Goal: Task Accomplishment & Management: Complete application form

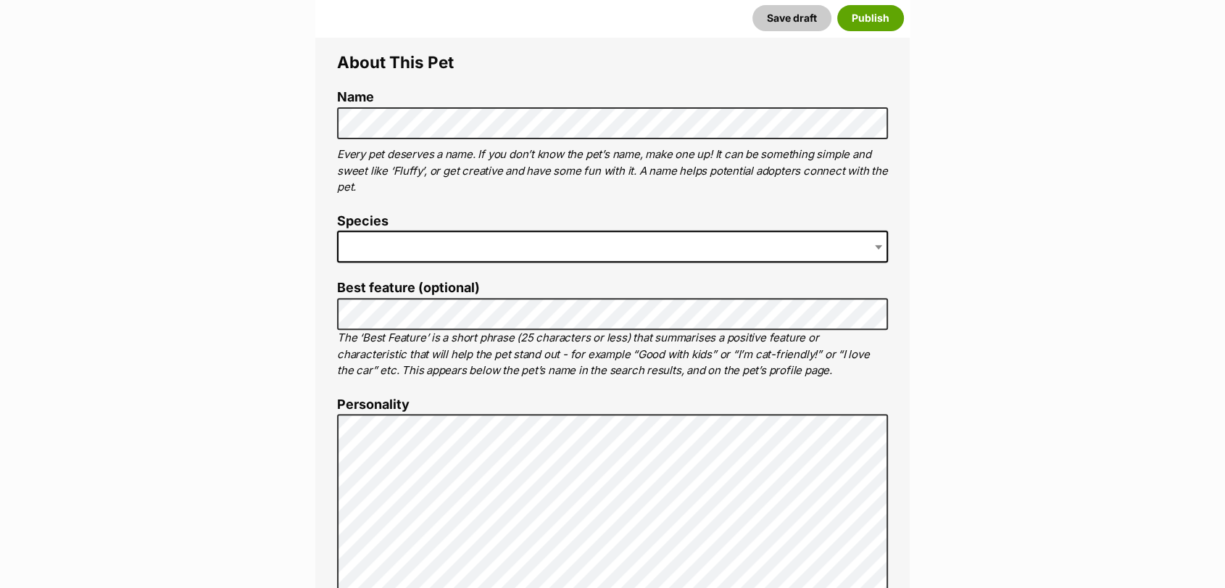
scroll to position [510, 0]
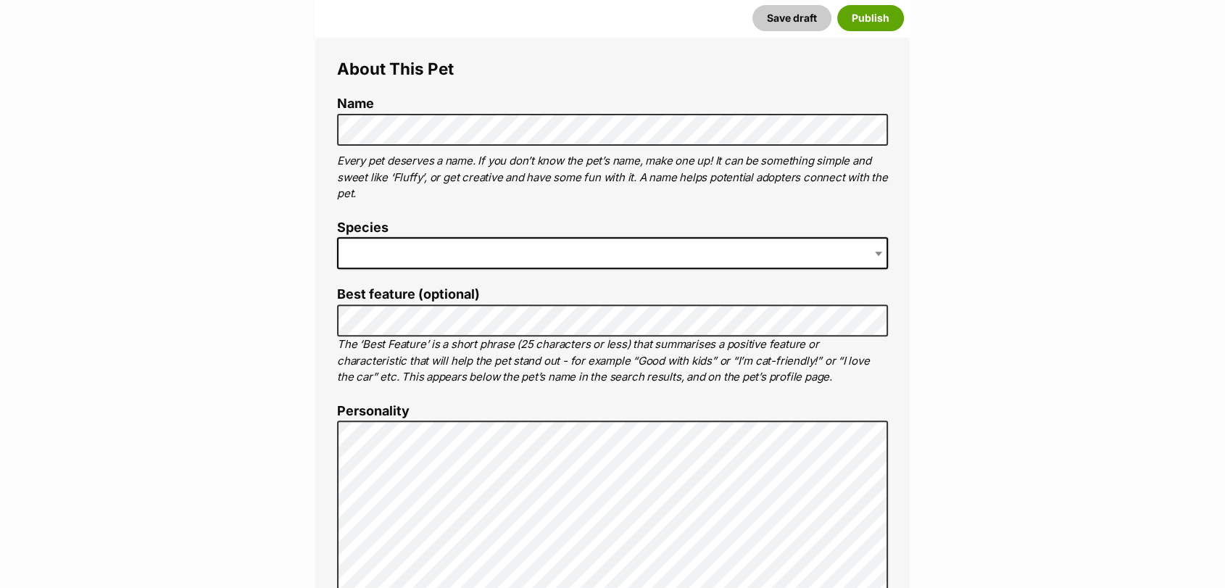
click at [371, 246] on span at bounding box center [612, 253] width 551 height 32
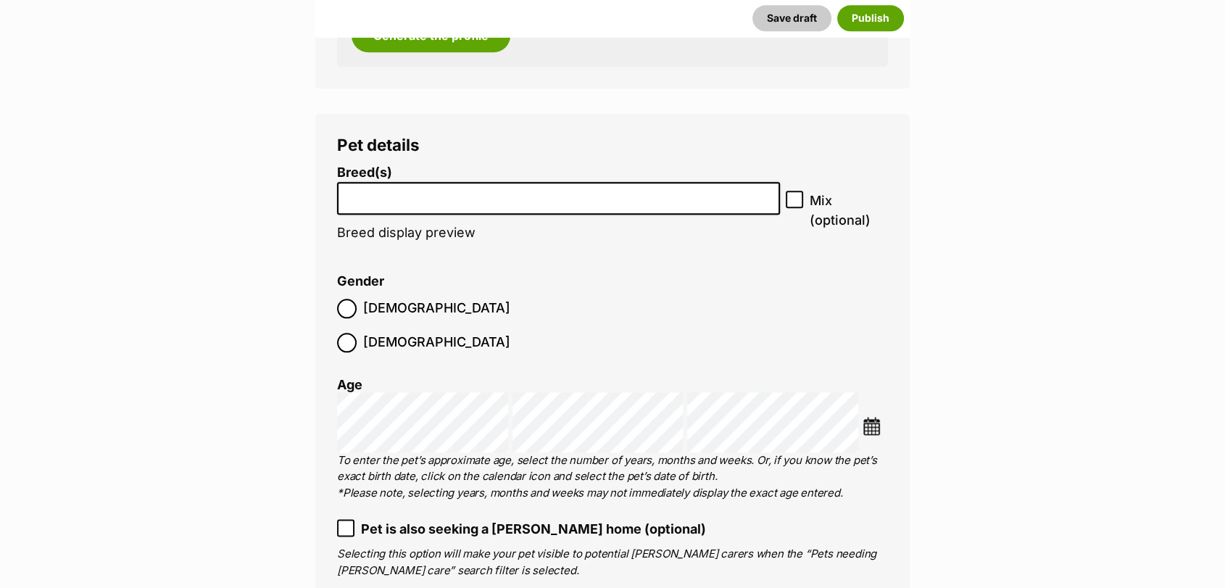
scroll to position [1687, 0]
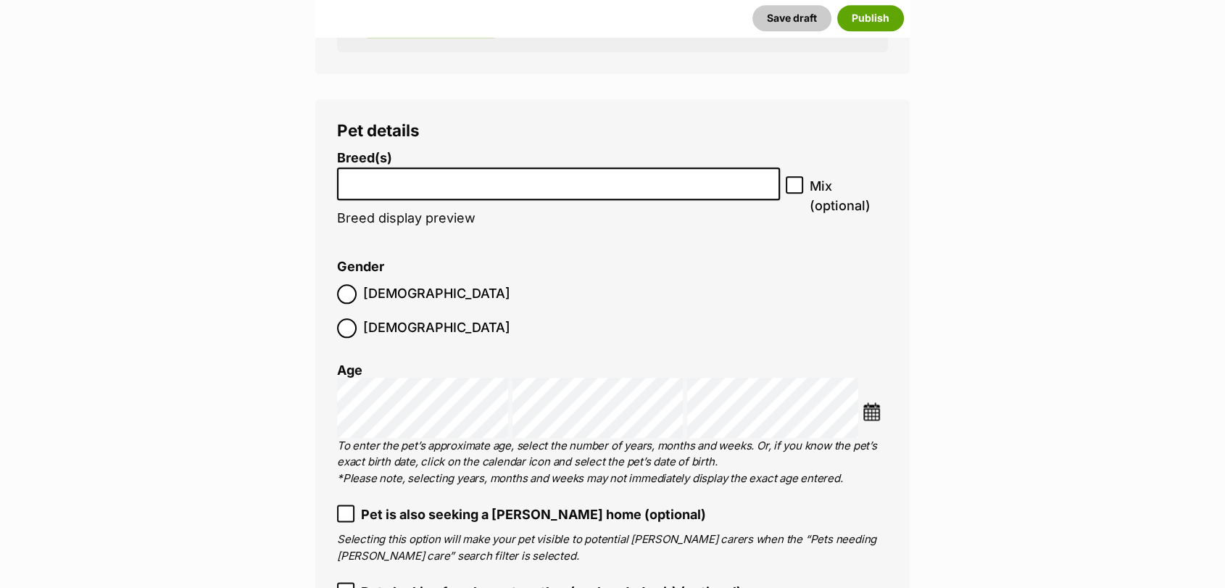
click at [593, 193] on li at bounding box center [558, 184] width 433 height 30
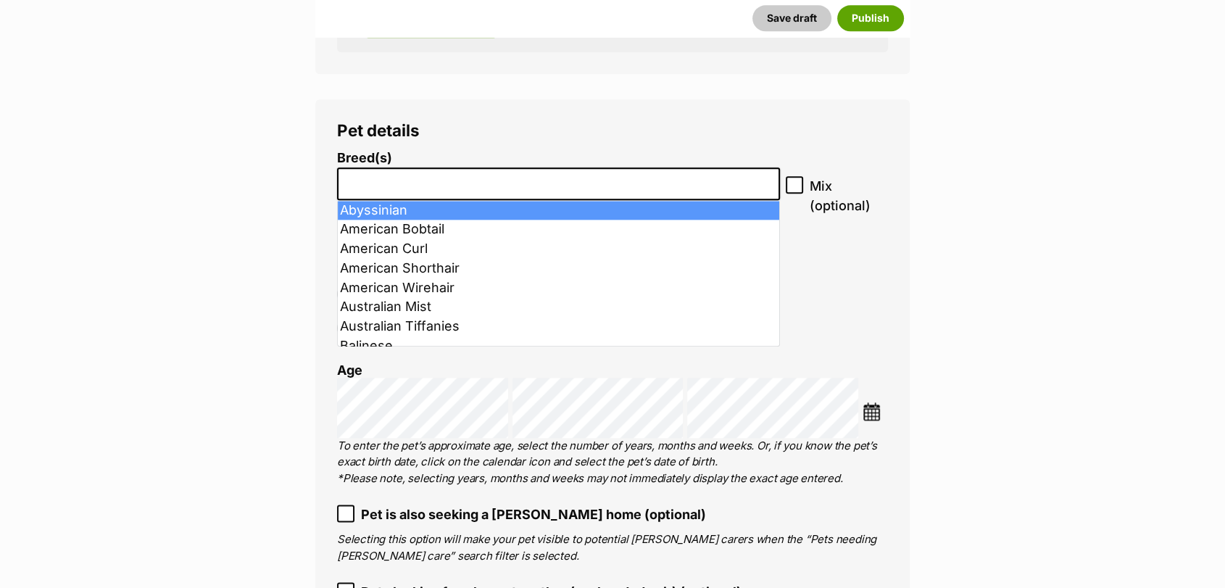
click at [544, 183] on input "search" at bounding box center [558, 179] width 433 height 15
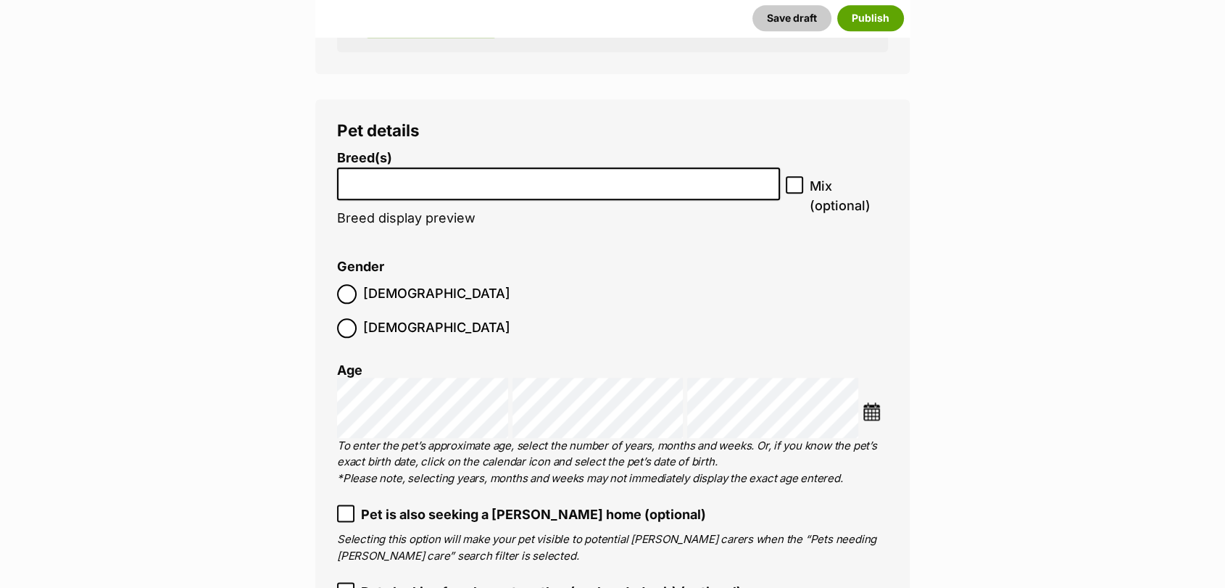
click at [544, 183] on input "search" at bounding box center [558, 179] width 433 height 15
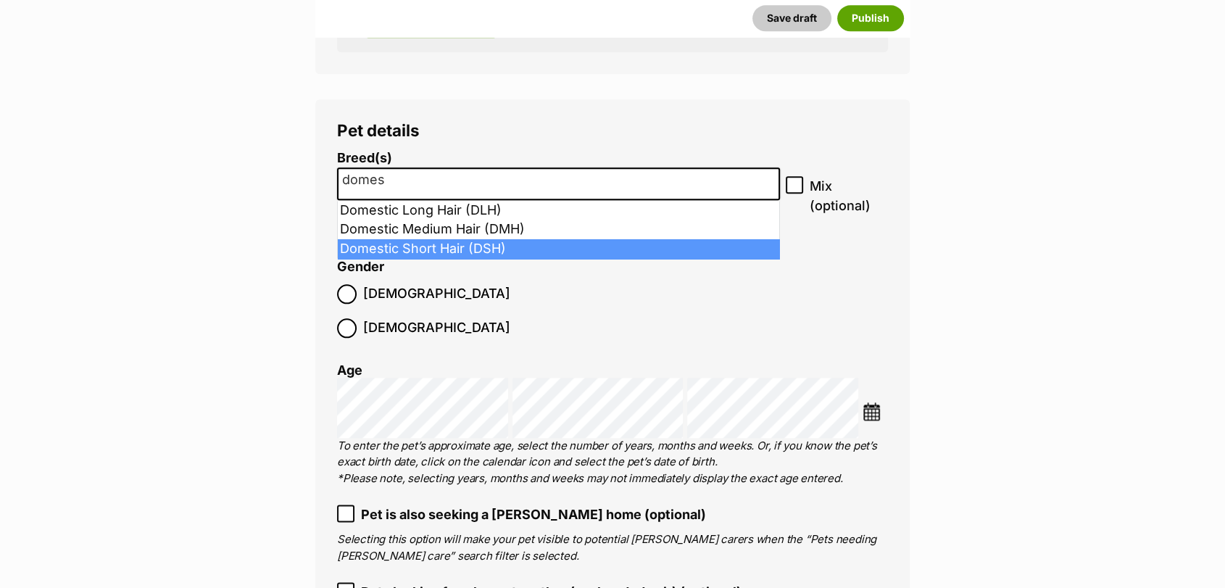
type input "domes"
select select "252102"
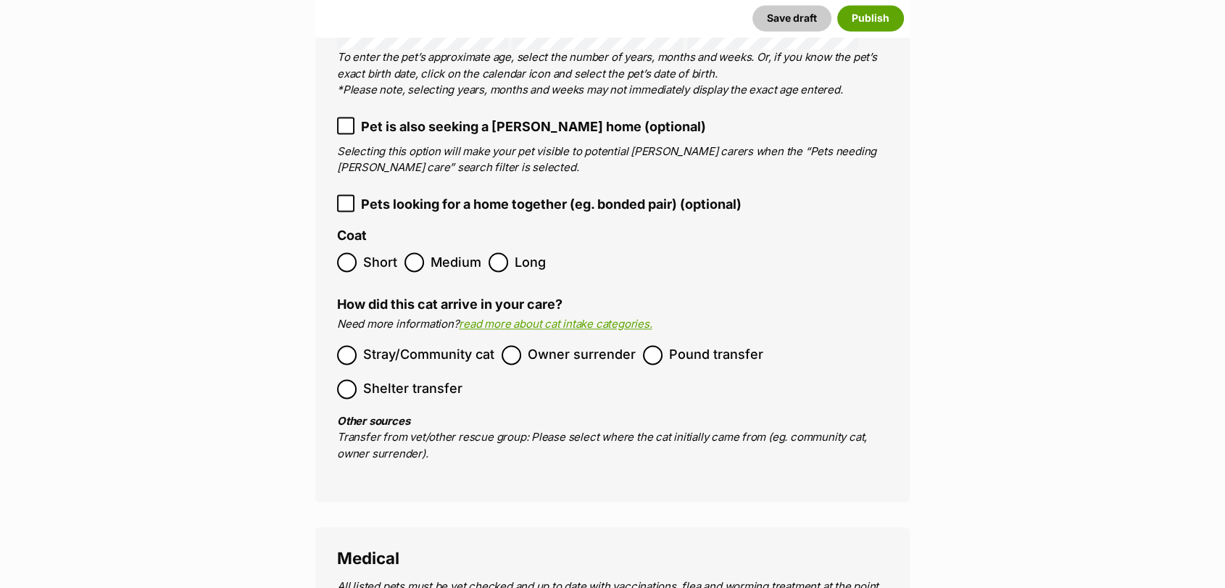
scroll to position [2129, 0]
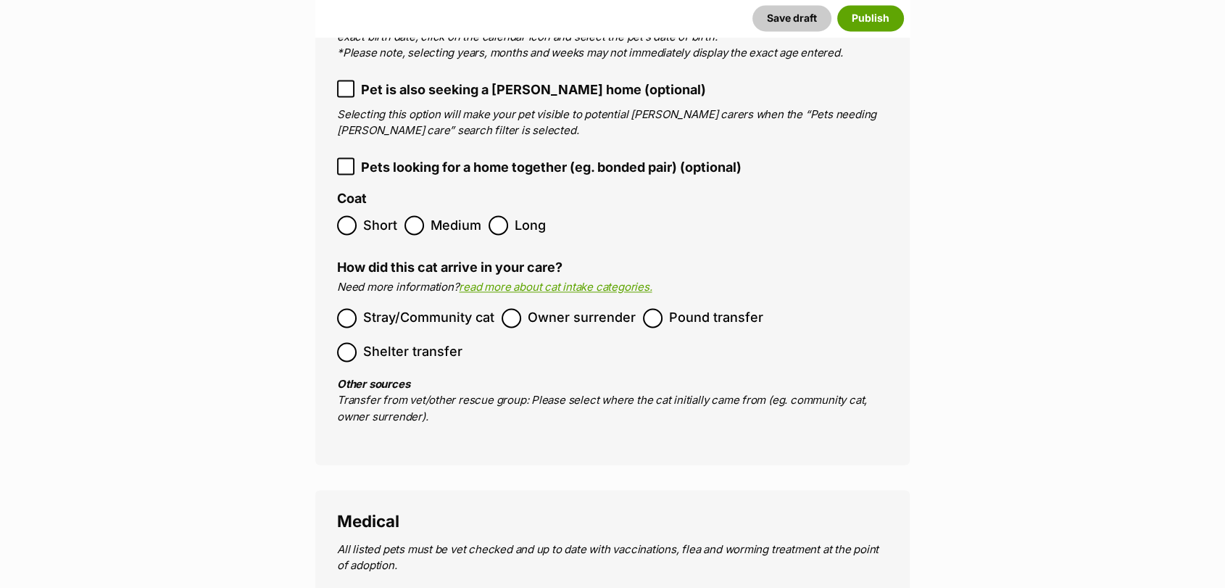
click at [379, 215] on span "Short" at bounding box center [380, 225] width 34 height 20
click at [680, 308] on span "Pound transfer" at bounding box center [716, 318] width 94 height 20
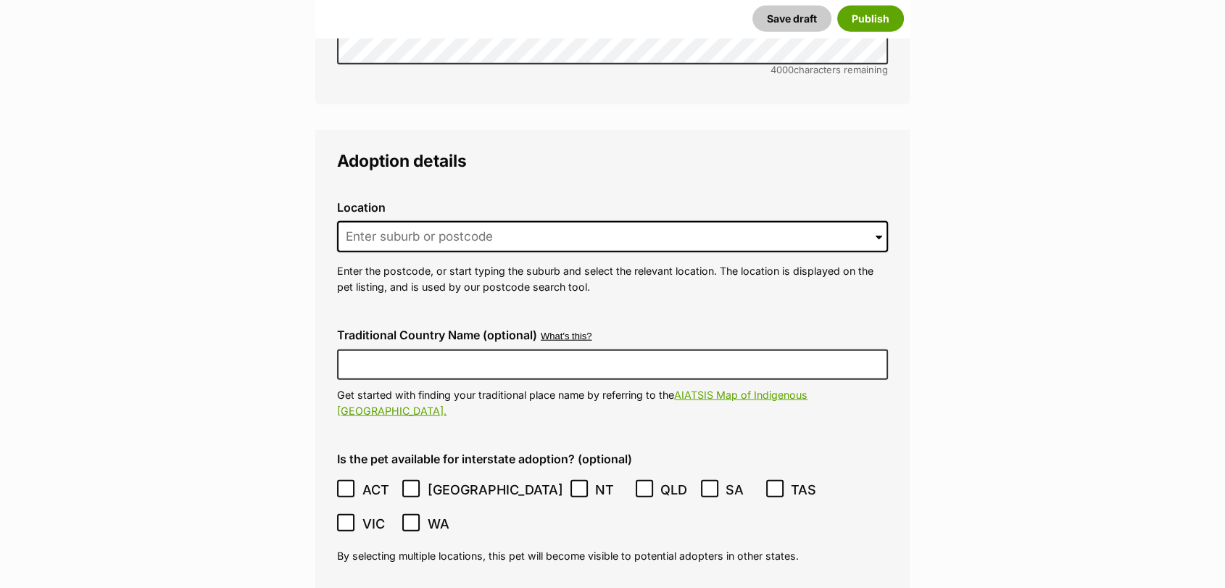
scroll to position [3429, 0]
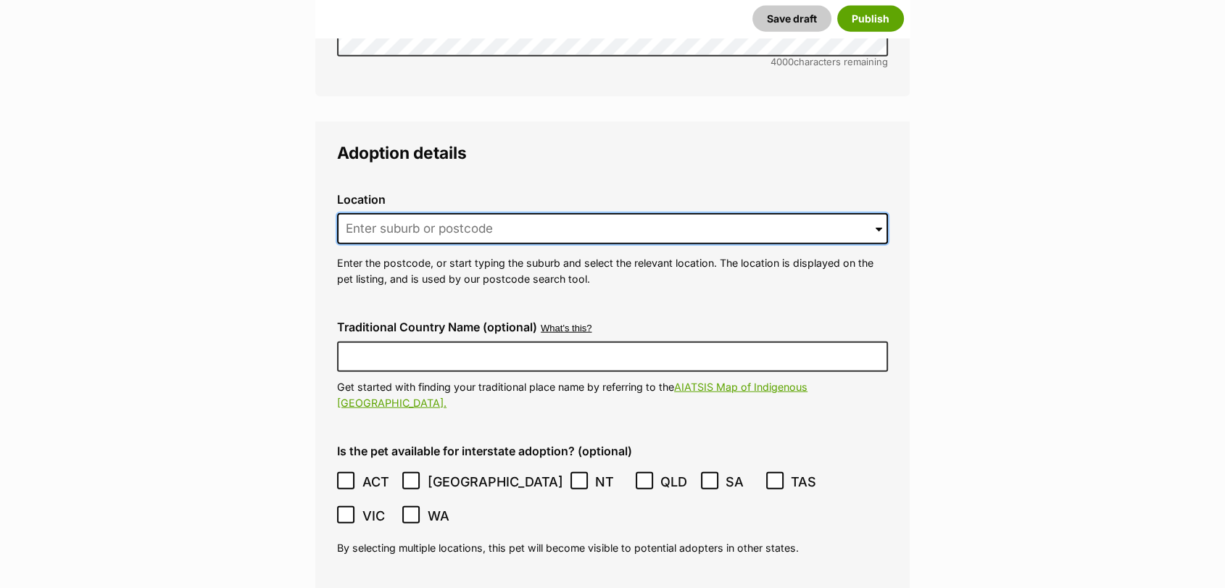
click at [677, 213] on input at bounding box center [612, 229] width 551 height 32
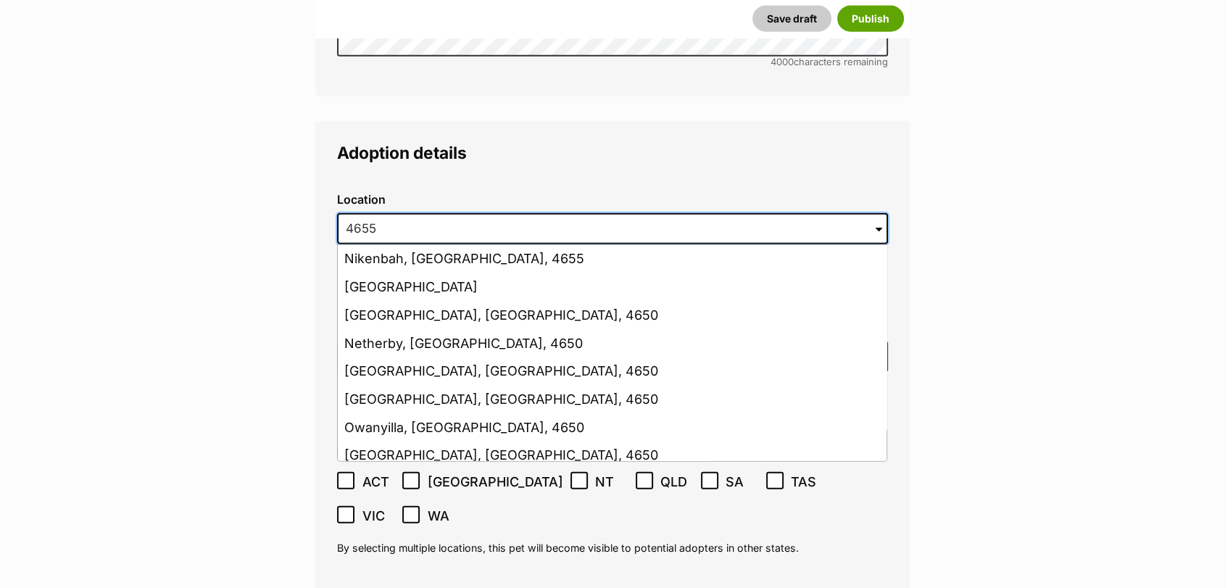
type input "4655"
click at [752, 5] on button "Save draft" at bounding box center [791, 18] width 79 height 26
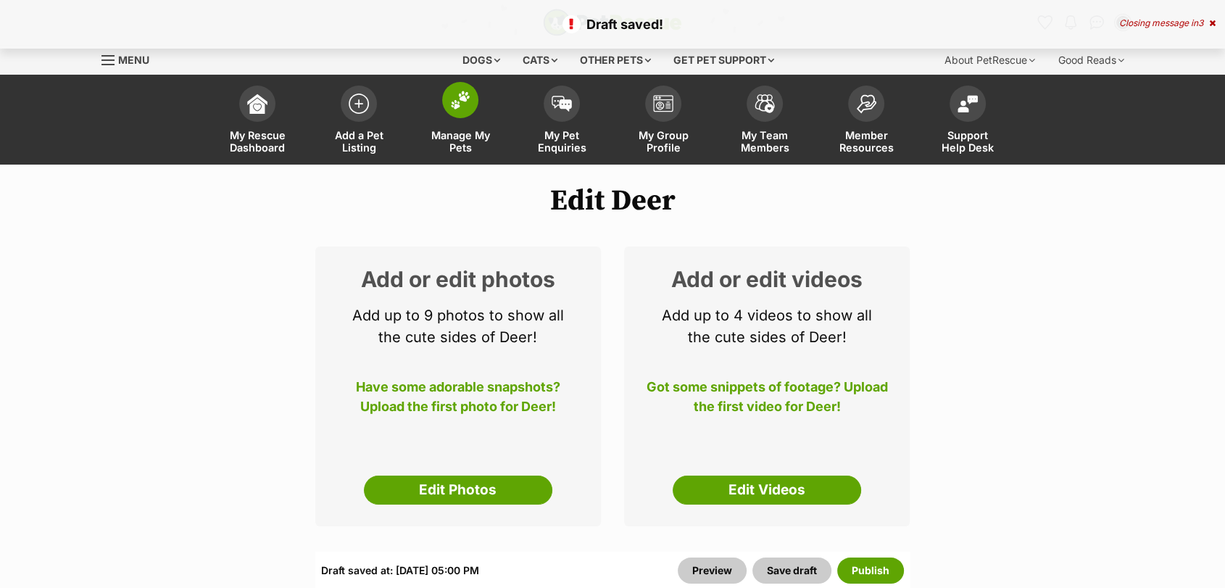
click at [483, 130] on span "Manage My Pets" at bounding box center [459, 141] width 65 height 25
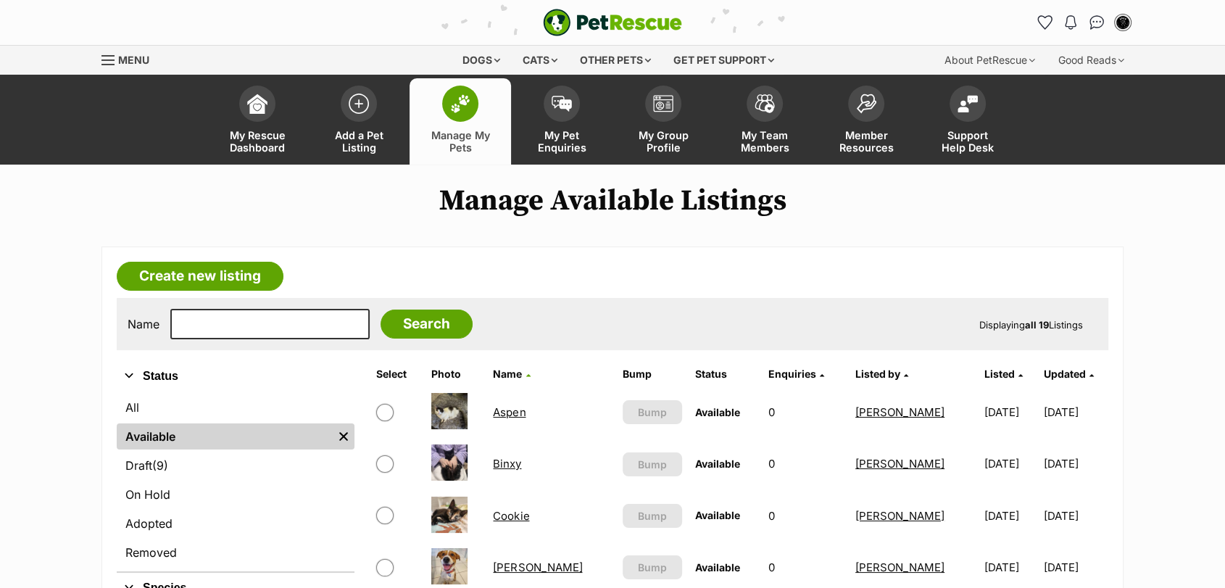
click at [299, 452] on ul "All Available Remove filter Draft (9) Items On Hold Adopted Removed" at bounding box center [236, 481] width 238 height 180
click at [296, 462] on link "Draft (9) Items" at bounding box center [236, 465] width 238 height 26
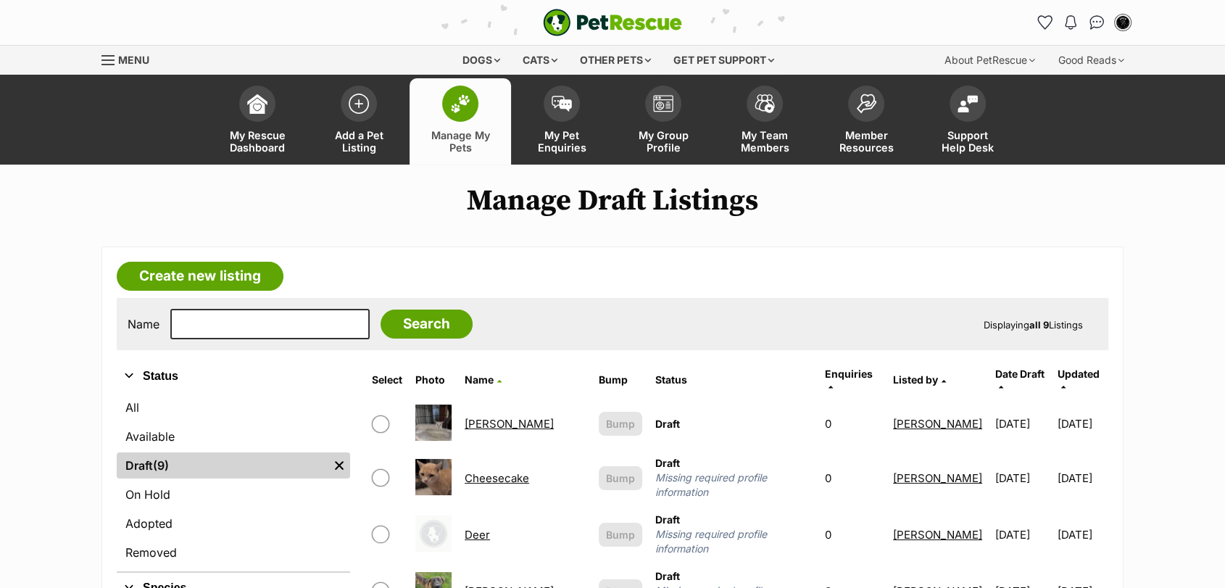
click at [490, 527] on link "Deer" at bounding box center [476, 534] width 25 height 14
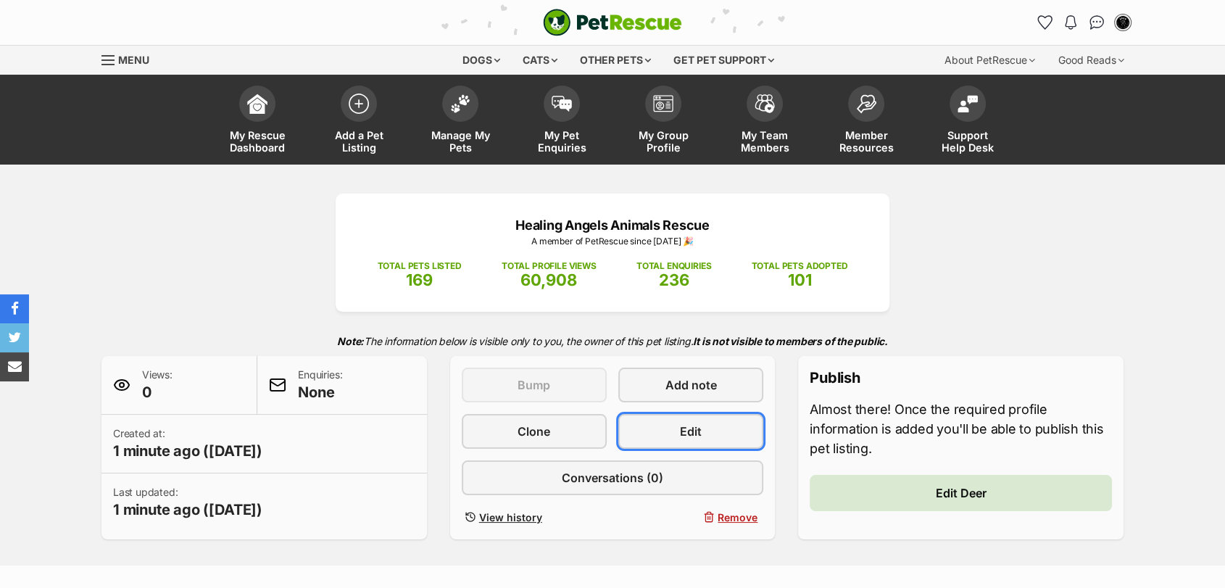
click at [684, 440] on span "Edit" at bounding box center [691, 430] width 22 height 17
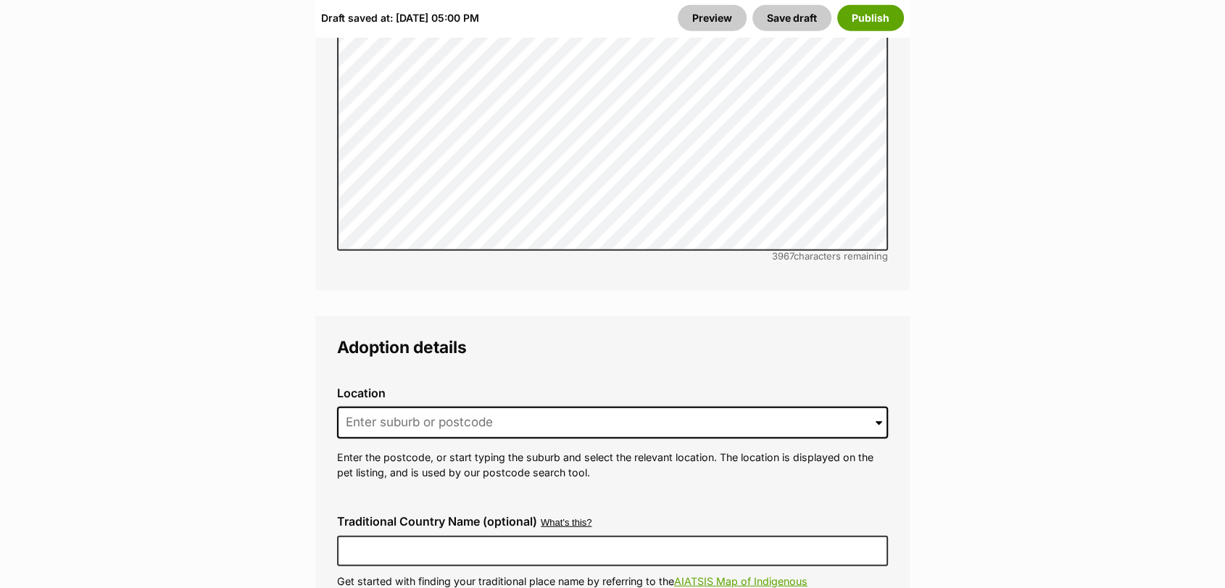
scroll to position [3489, 0]
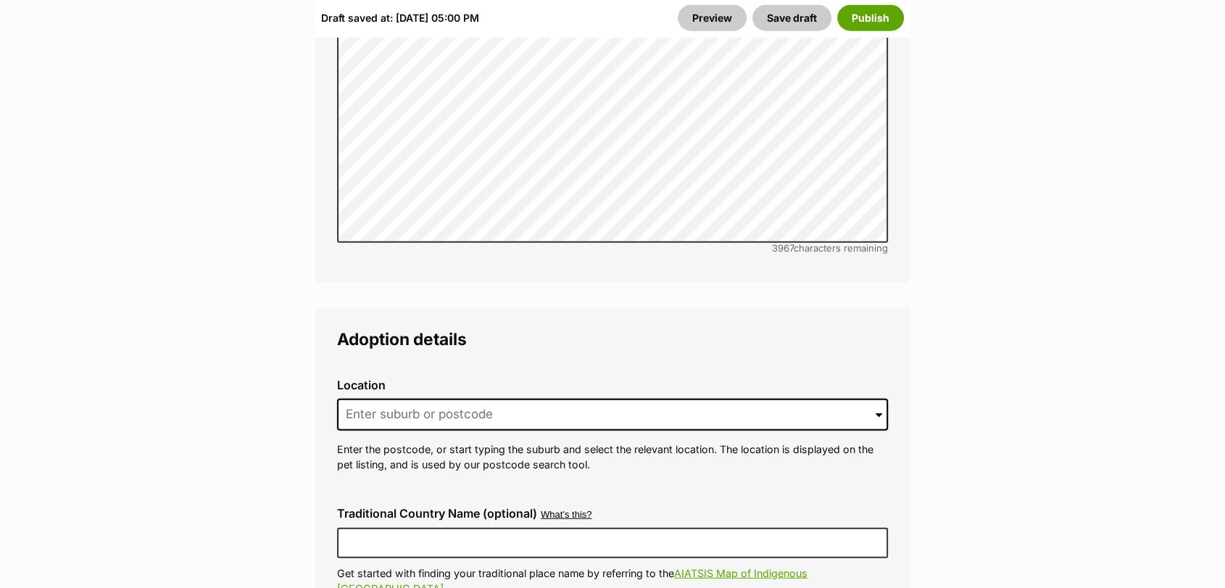
drag, startPoint x: 1235, startPoint y: 46, endPoint x: 1227, endPoint y: 332, distance: 285.6
click at [882, 399] on input at bounding box center [612, 415] width 551 height 32
click at [877, 399] on span at bounding box center [878, 415] width 7 height 32
click at [742, 399] on input at bounding box center [612, 415] width 551 height 32
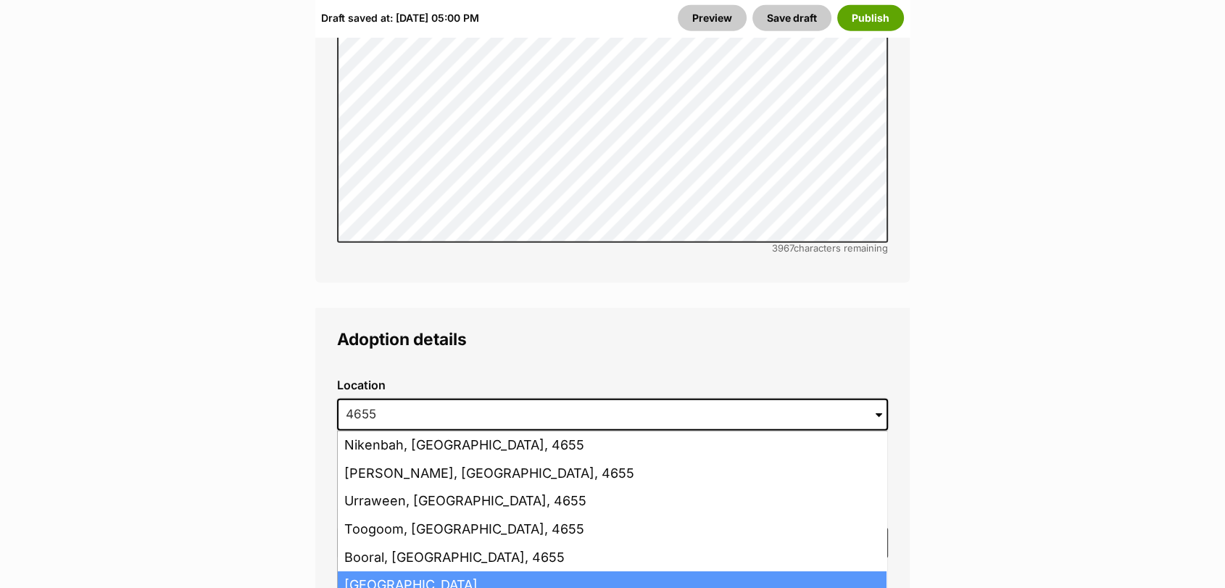
click at [638, 571] on li "Hervey Bay, Queensland, 4655" at bounding box center [612, 585] width 548 height 28
type input "Hervey Bay, Queensland, 4655"
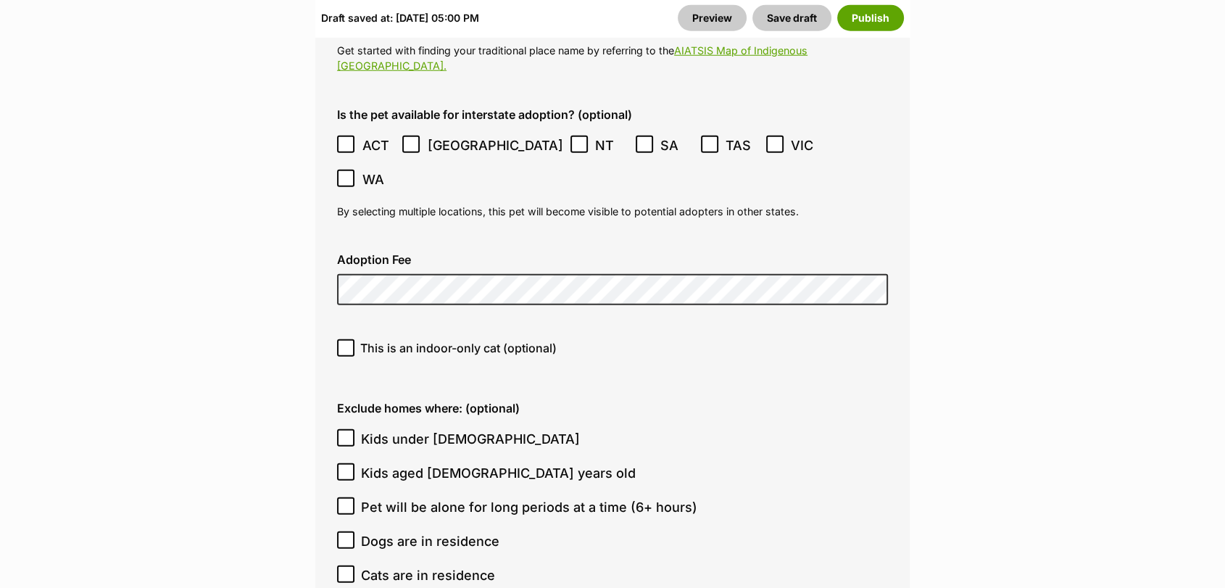
scroll to position [4044, 0]
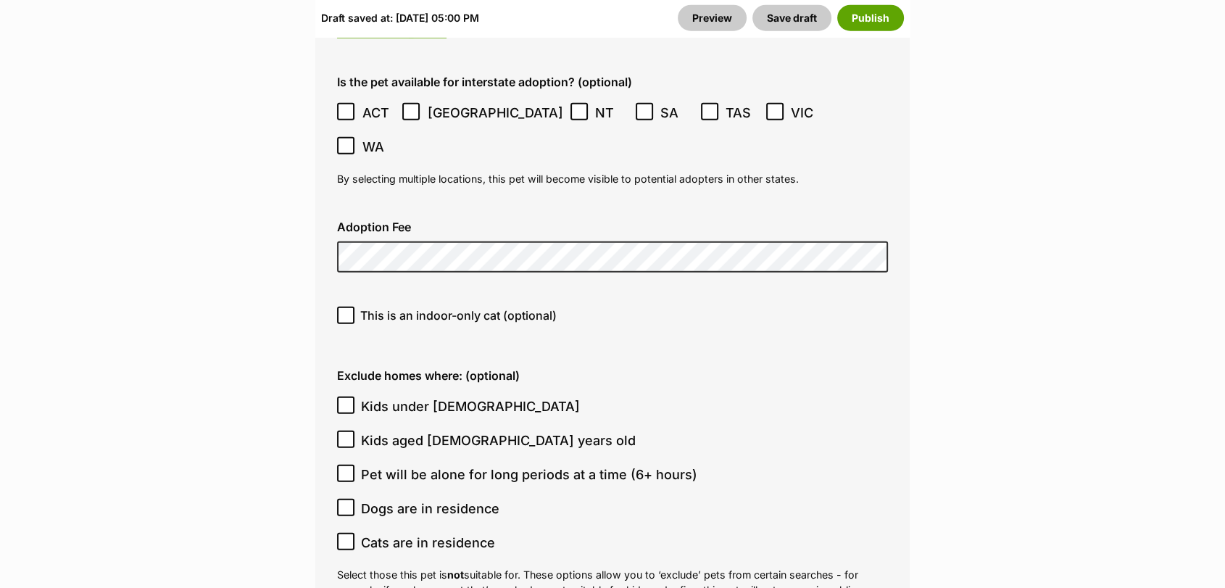
click at [360, 306] on span "This is an indoor-only cat (optional)" at bounding box center [458, 314] width 196 height 17
click at [354, 306] on input "This is an indoor-only cat (optional)" at bounding box center [345, 314] width 17 height 17
checkbox input "true"
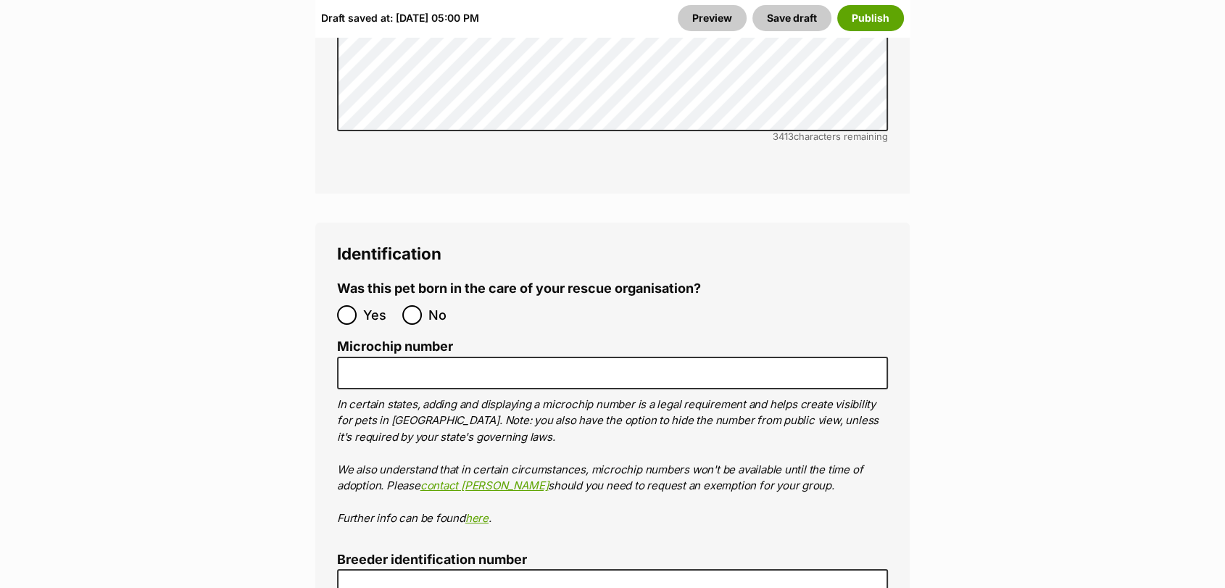
scroll to position [5011, 0]
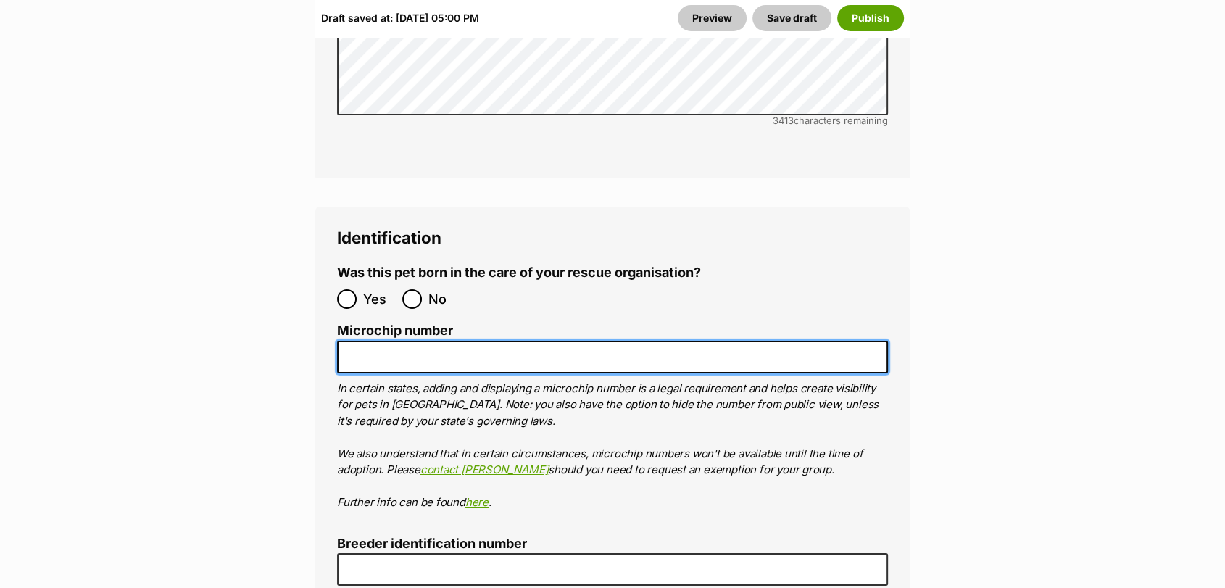
click at [690, 341] on input "Microchip number" at bounding box center [612, 357] width 551 height 33
paste input "953010007929155"
click at [374, 341] on input "953010007929155" at bounding box center [612, 357] width 551 height 33
type input "953010007929155"
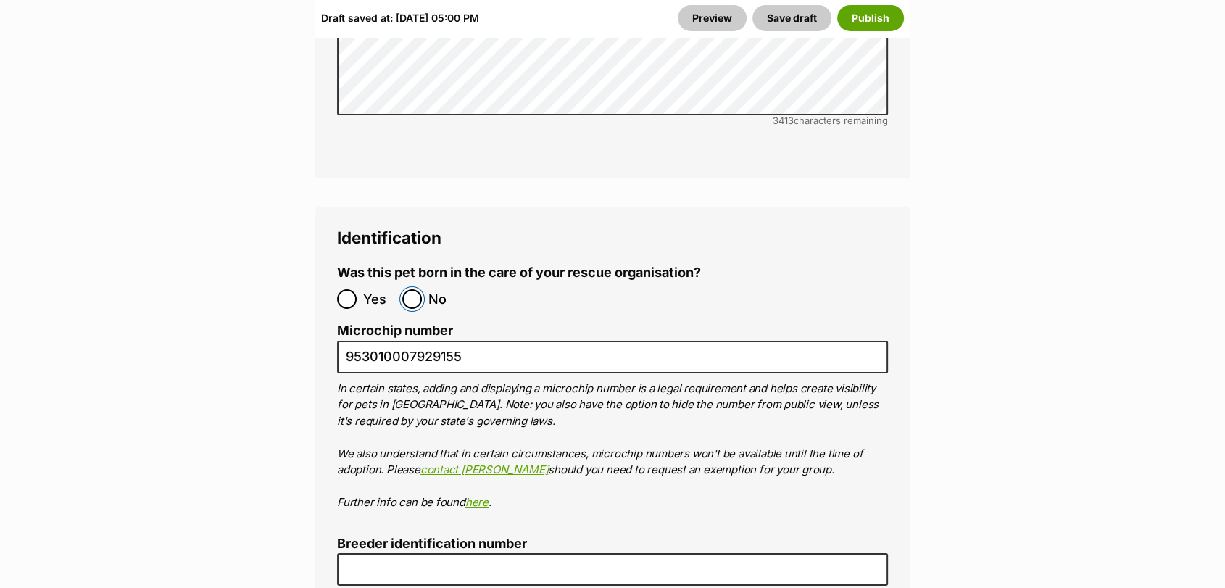
click at [419, 289] on input "No" at bounding box center [412, 299] width 20 height 20
radio input "true"
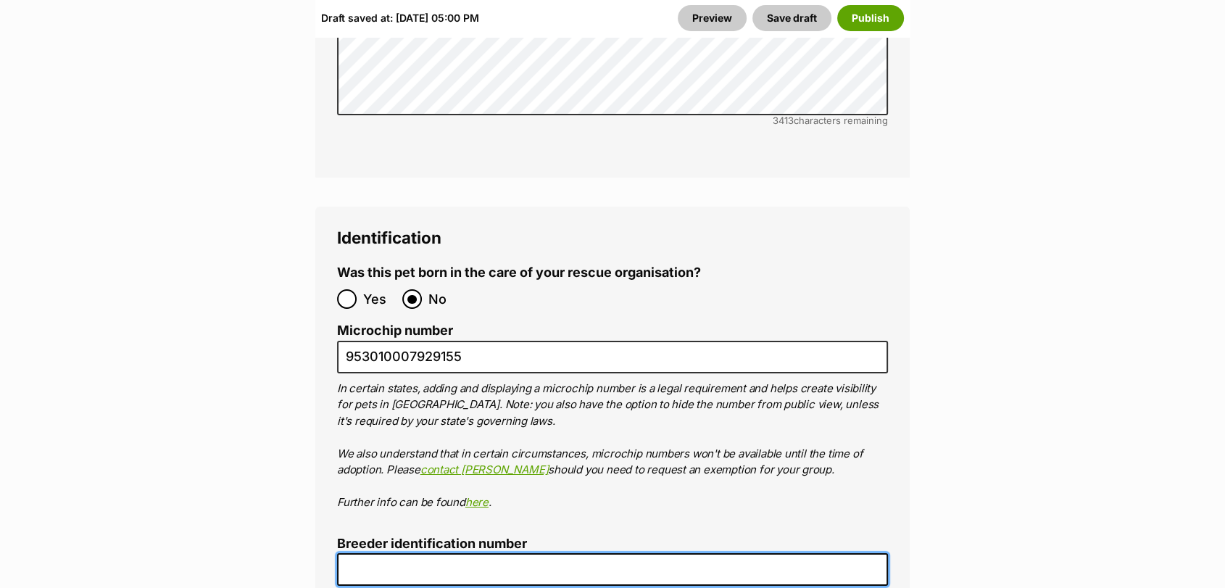
click at [383, 553] on input "Breeder identification number" at bounding box center [612, 569] width 551 height 33
type input "0016197957671"
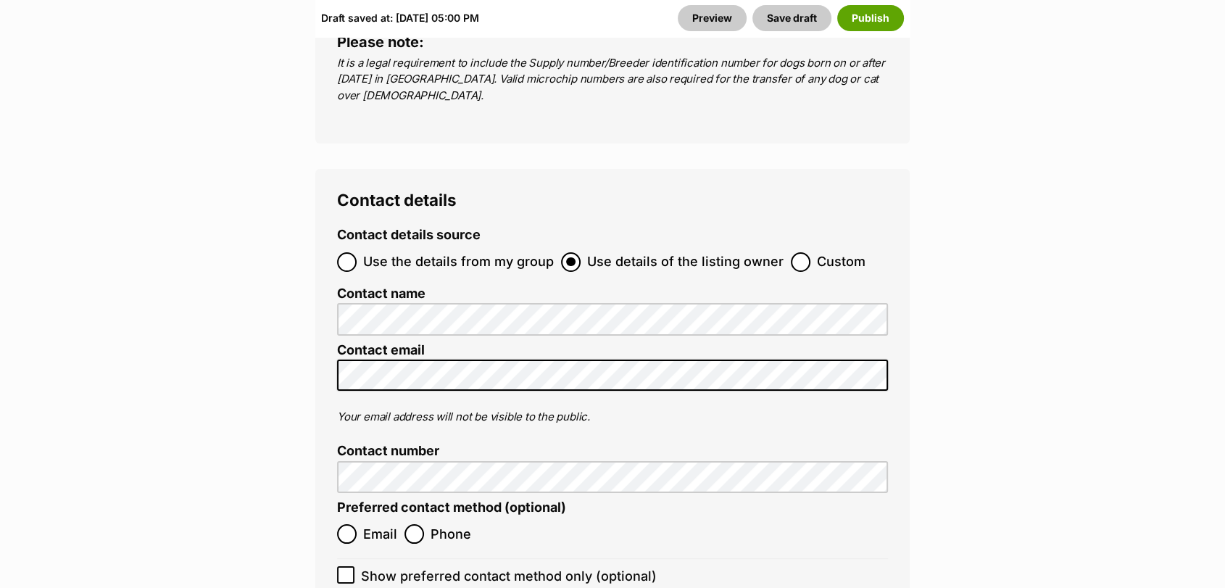
scroll to position [5599, 0]
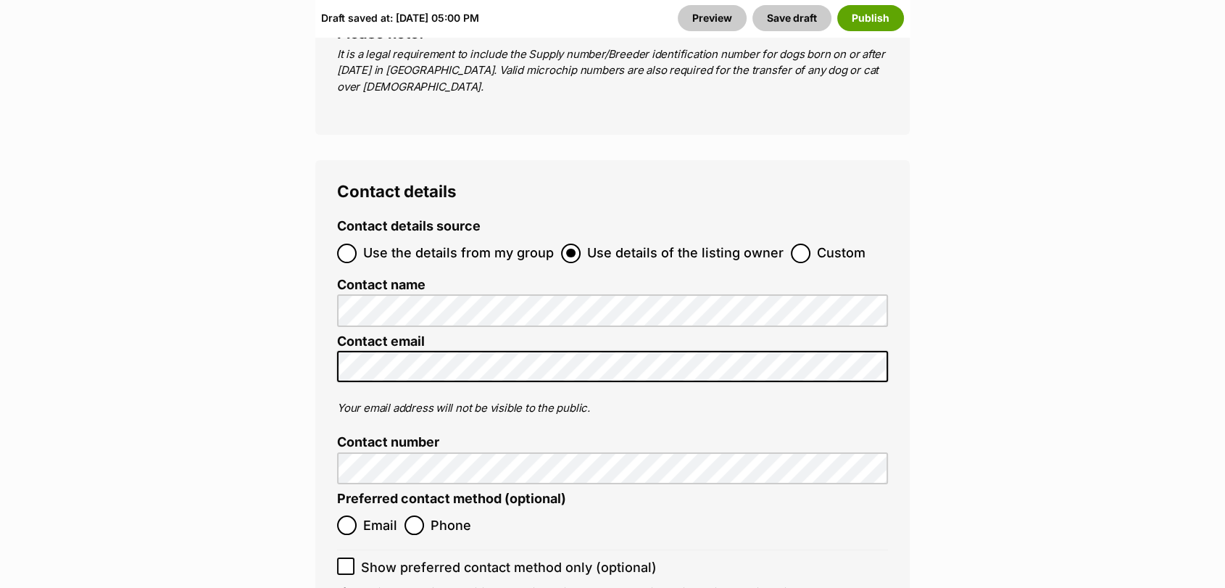
click at [804, 243] on label "Custom" at bounding box center [827, 253] width 75 height 20
click at [804, 243] on input "Custom" at bounding box center [800, 253] width 20 height 20
radio input "true"
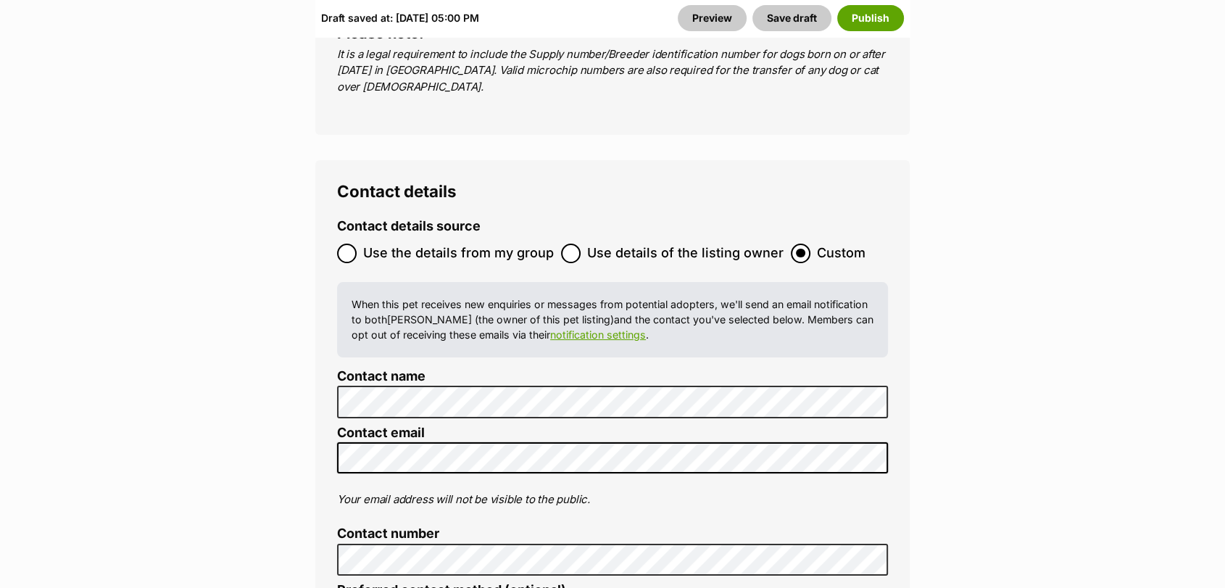
radio input "true"
checkbox input "true"
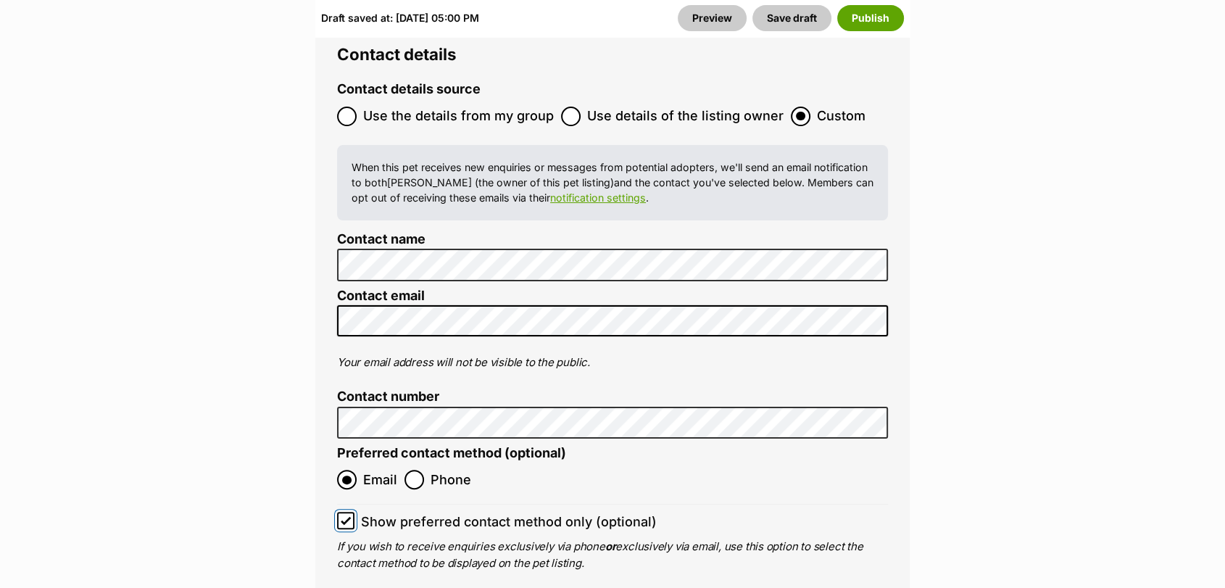
scroll to position [5802, 0]
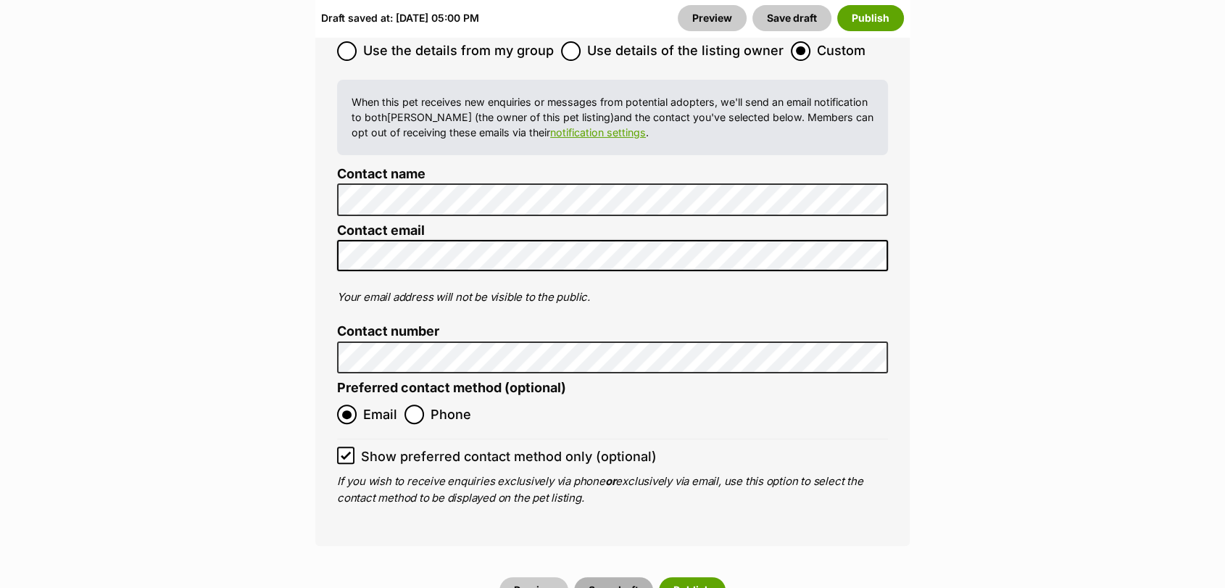
click at [627, 577] on button "Save draft" at bounding box center [613, 590] width 79 height 26
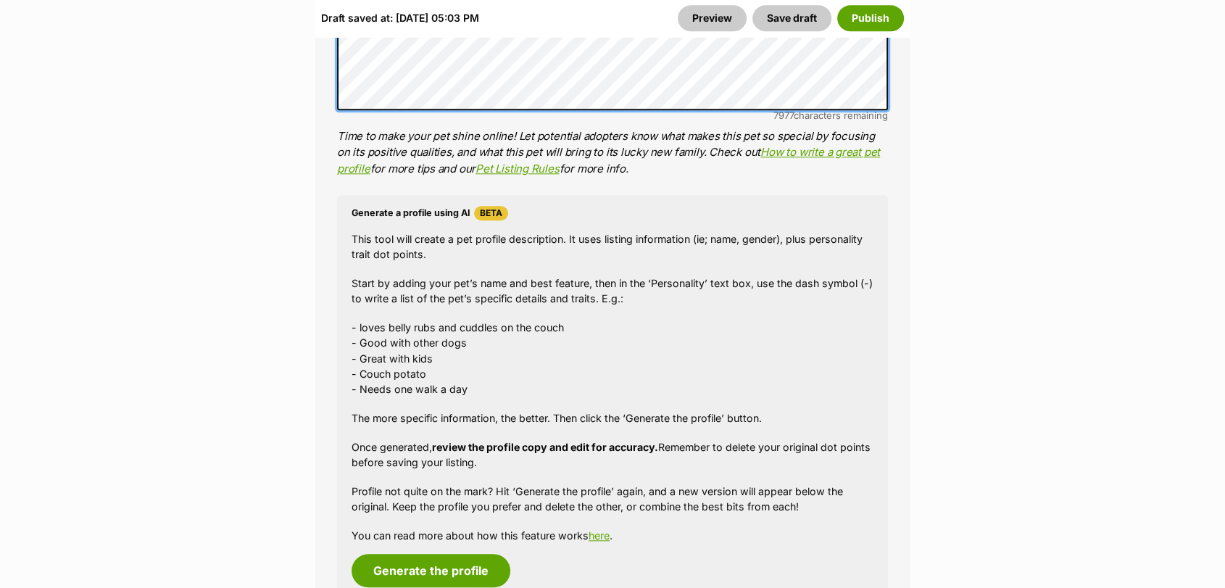
scroll to position [1459, 0]
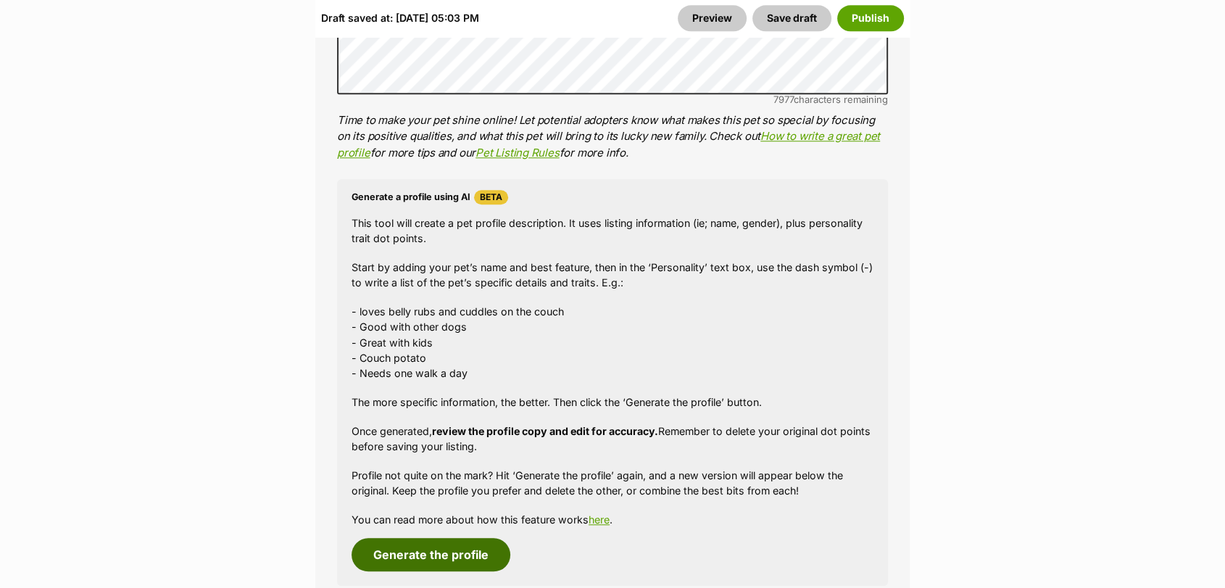
click at [477, 554] on button "Generate the profile" at bounding box center [430, 554] width 159 height 33
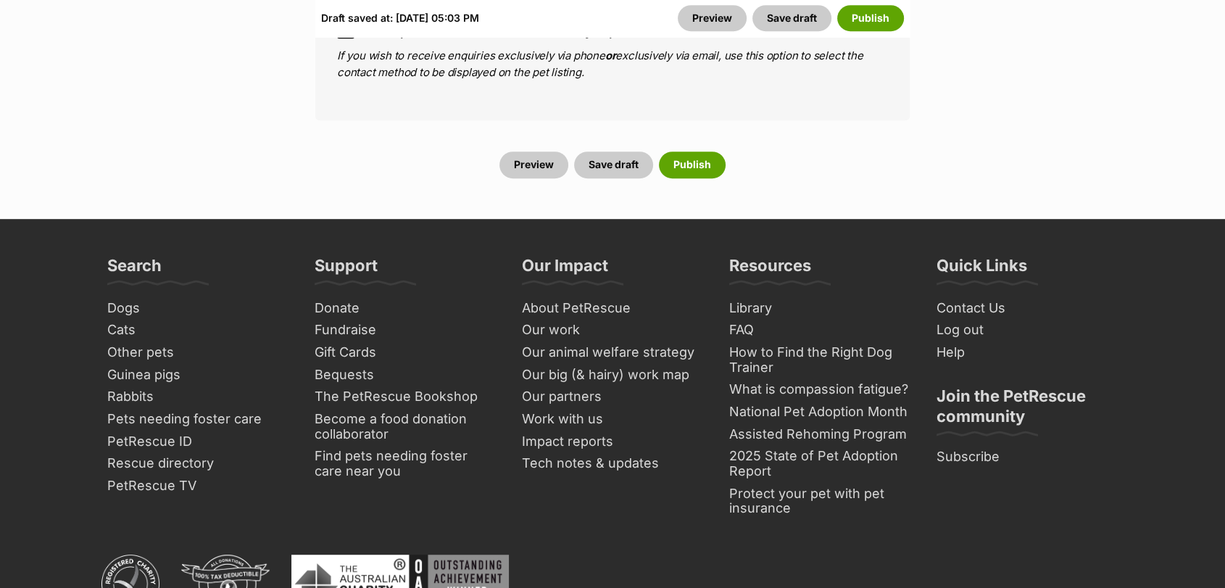
scroll to position [6112, 0]
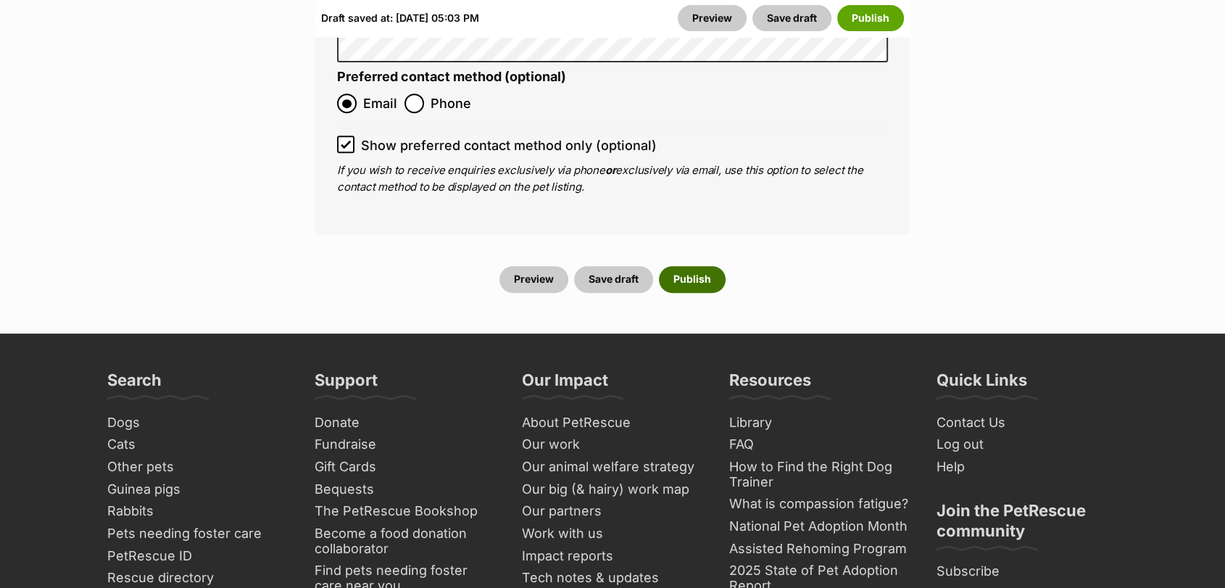
click at [667, 266] on button "Publish" at bounding box center [692, 279] width 67 height 26
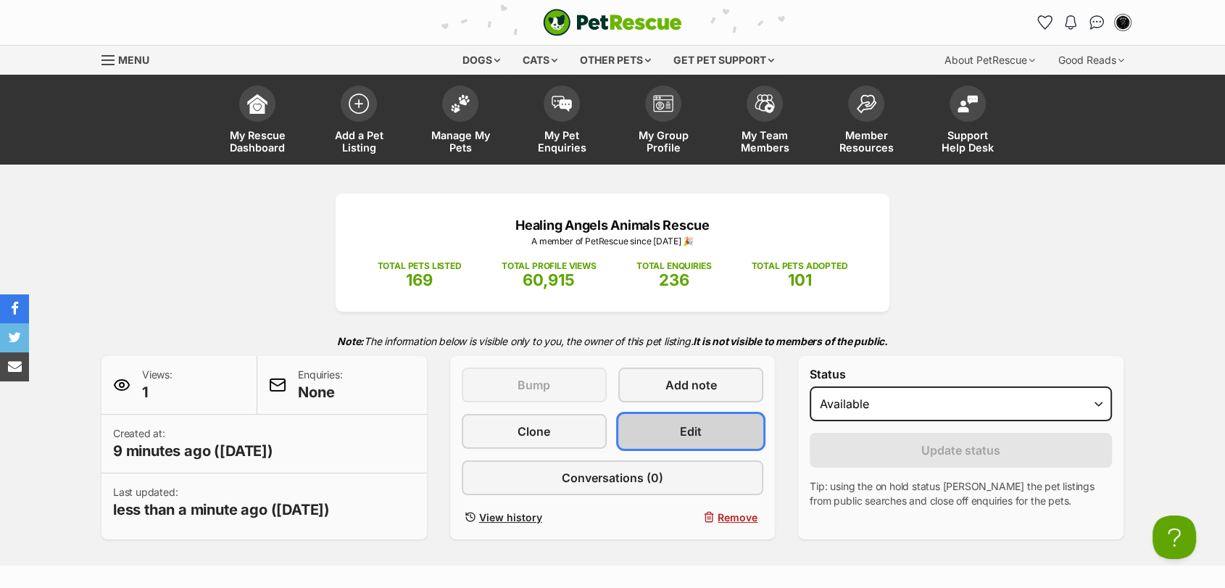
click at [670, 432] on link "Edit" at bounding box center [690, 431] width 145 height 35
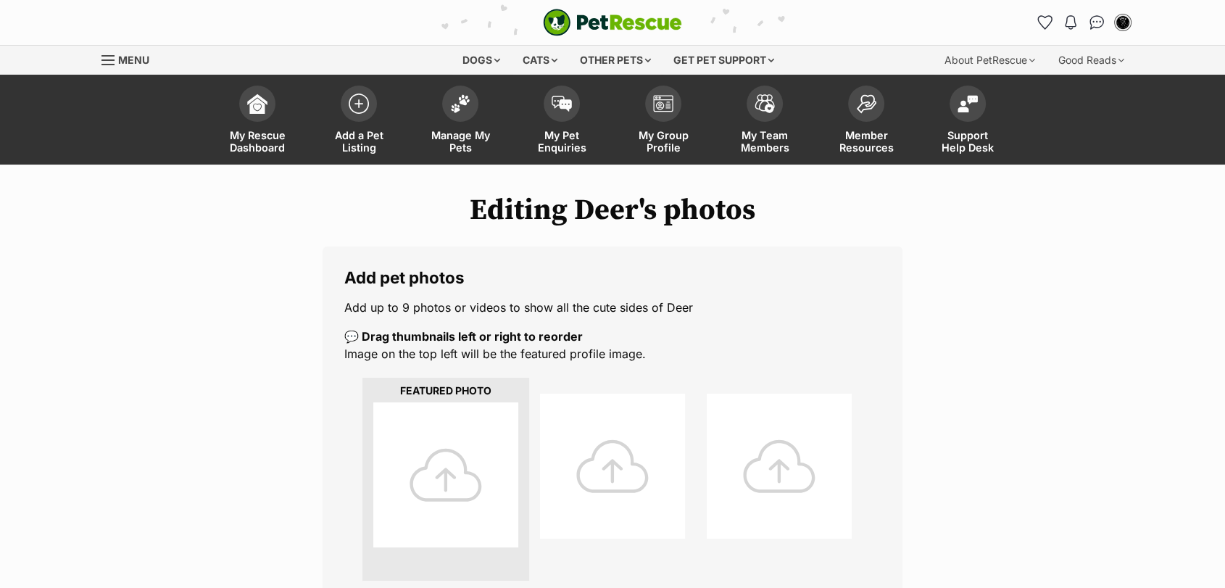
click at [482, 493] on div at bounding box center [445, 474] width 145 height 145
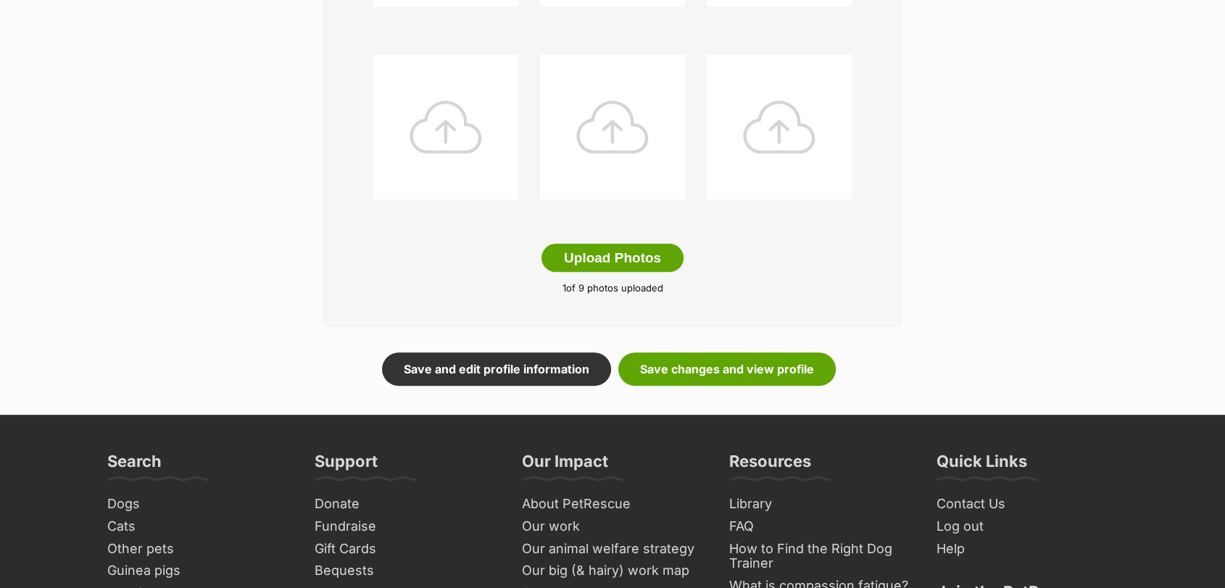
scroll to position [773, 0]
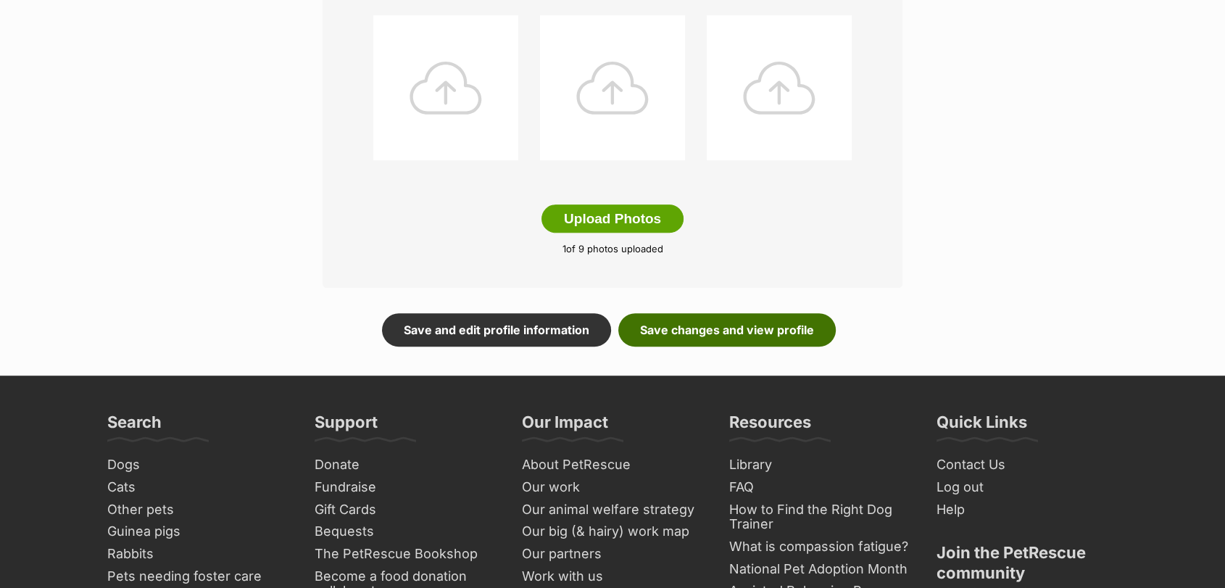
click at [778, 330] on link "Save changes and view profile" at bounding box center [726, 329] width 217 height 33
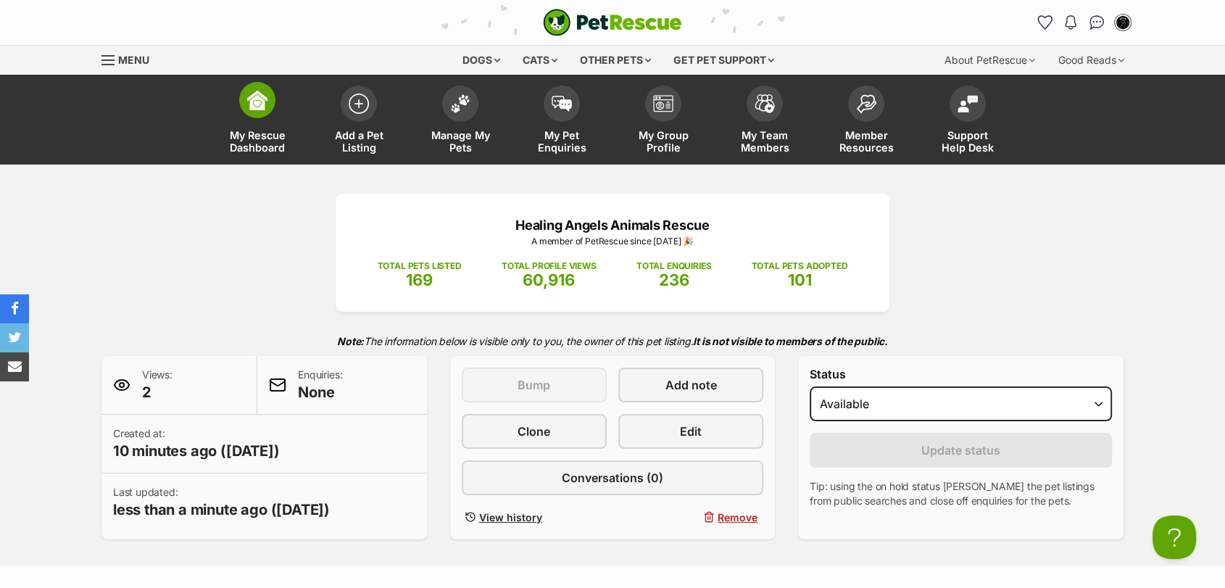
click at [270, 133] on span "My Rescue Dashboard" at bounding box center [257, 141] width 65 height 25
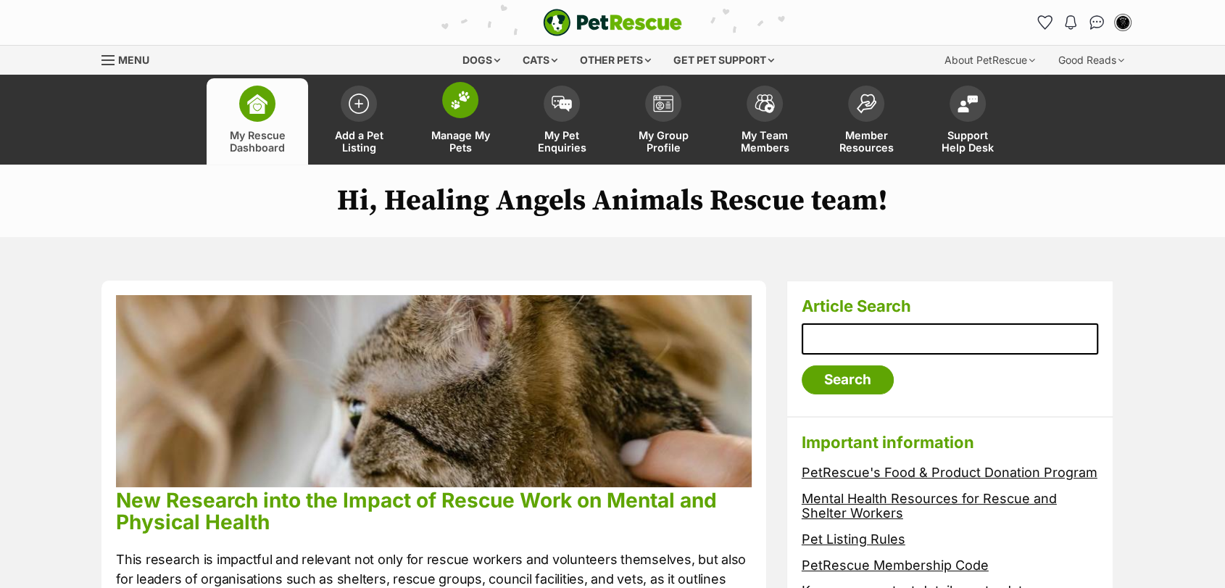
click at [437, 118] on link "Manage My Pets" at bounding box center [459, 121] width 101 height 86
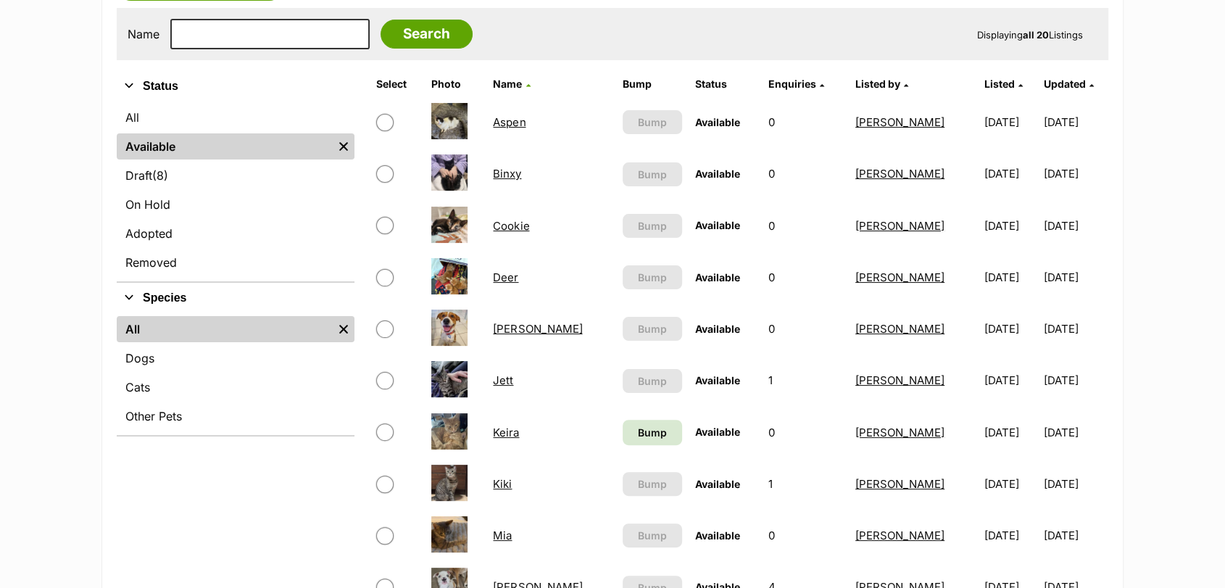
scroll to position [317, 0]
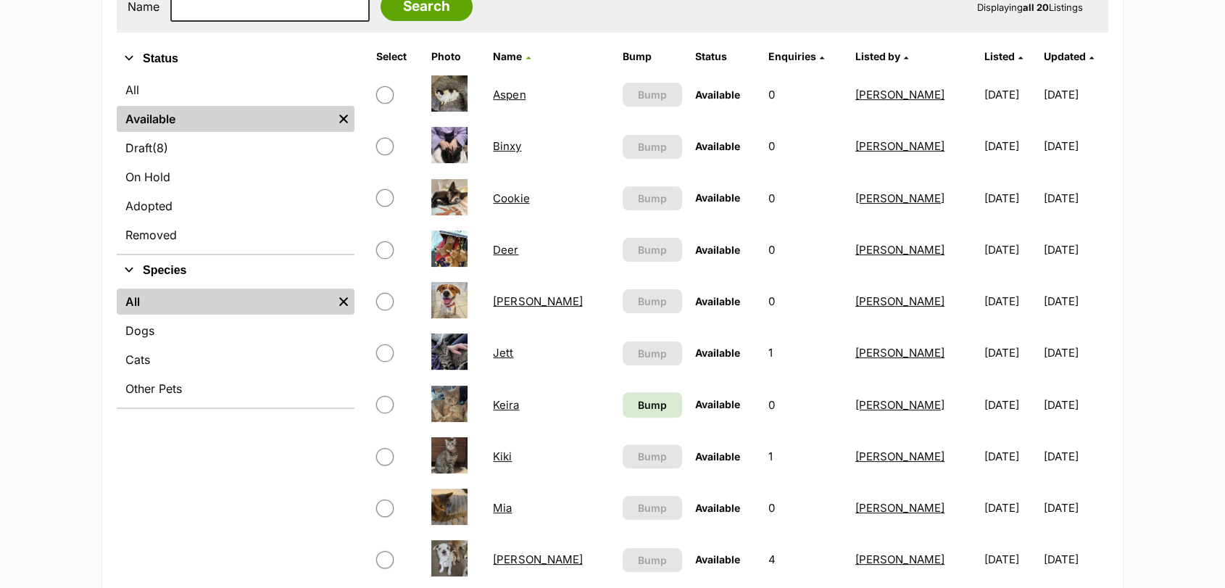
click at [511, 252] on link "Deer" at bounding box center [505, 250] width 25 height 14
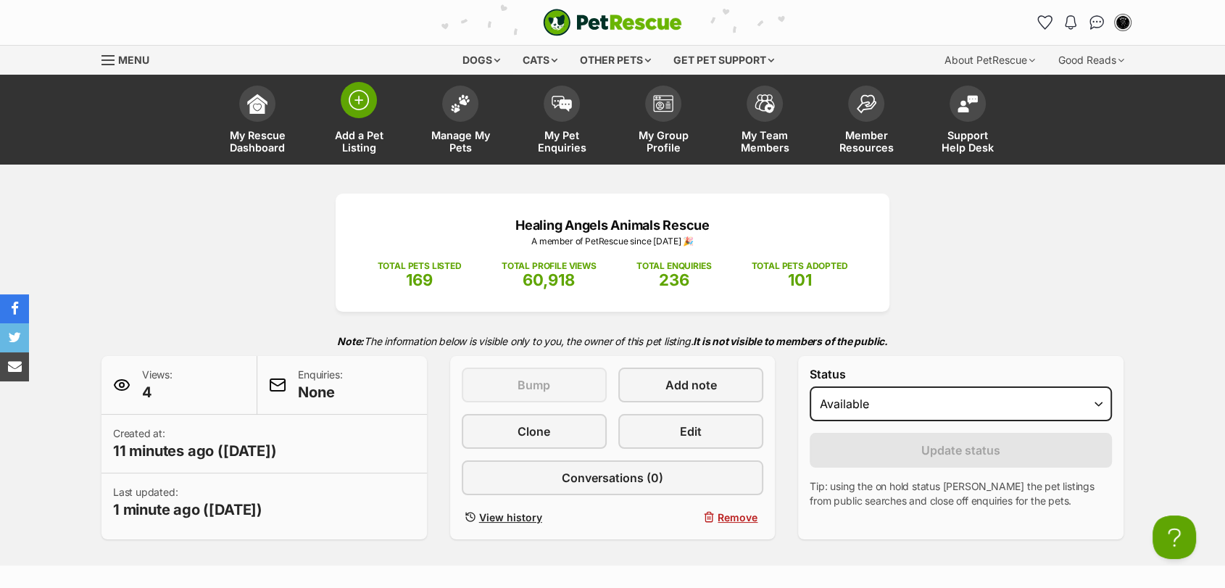
click at [369, 107] on span at bounding box center [359, 100] width 36 height 36
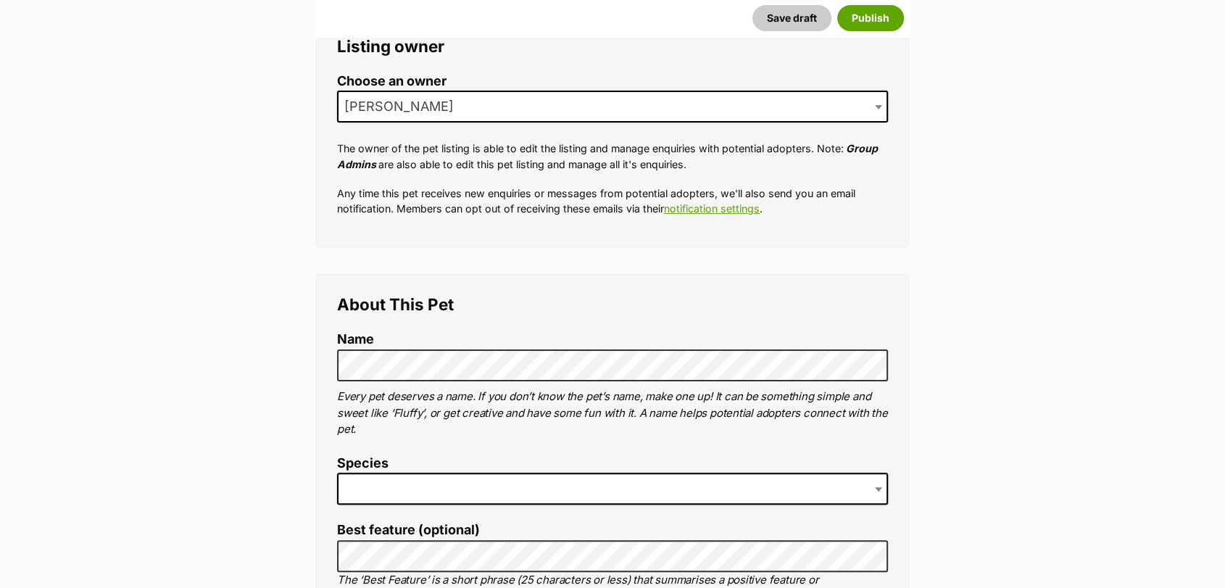
scroll to position [385, 0]
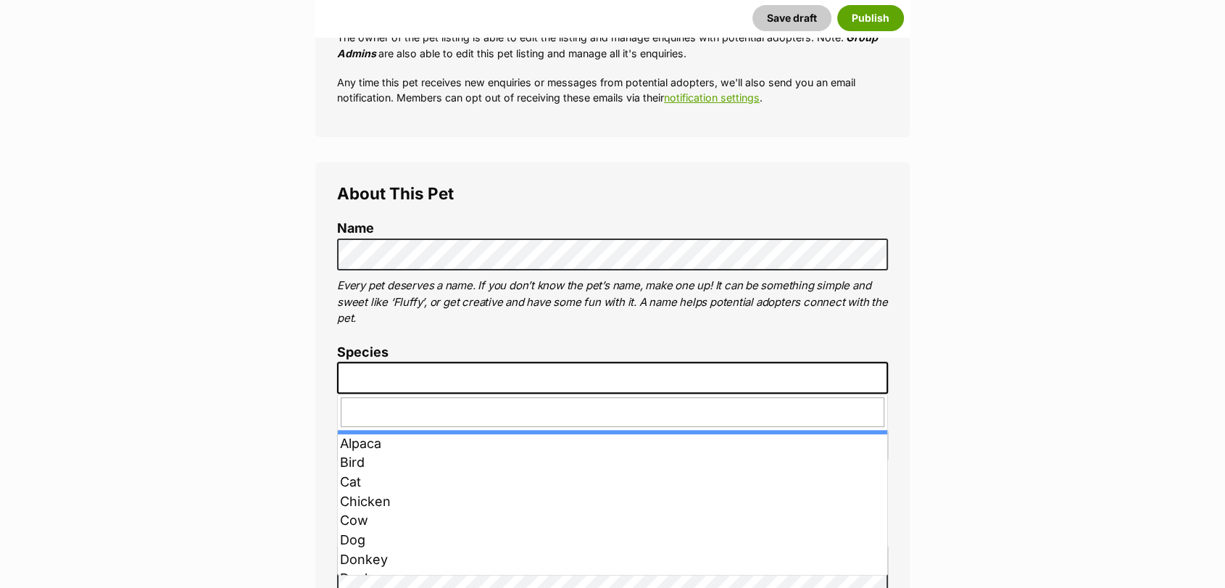
click at [576, 392] on span at bounding box center [612, 378] width 551 height 32
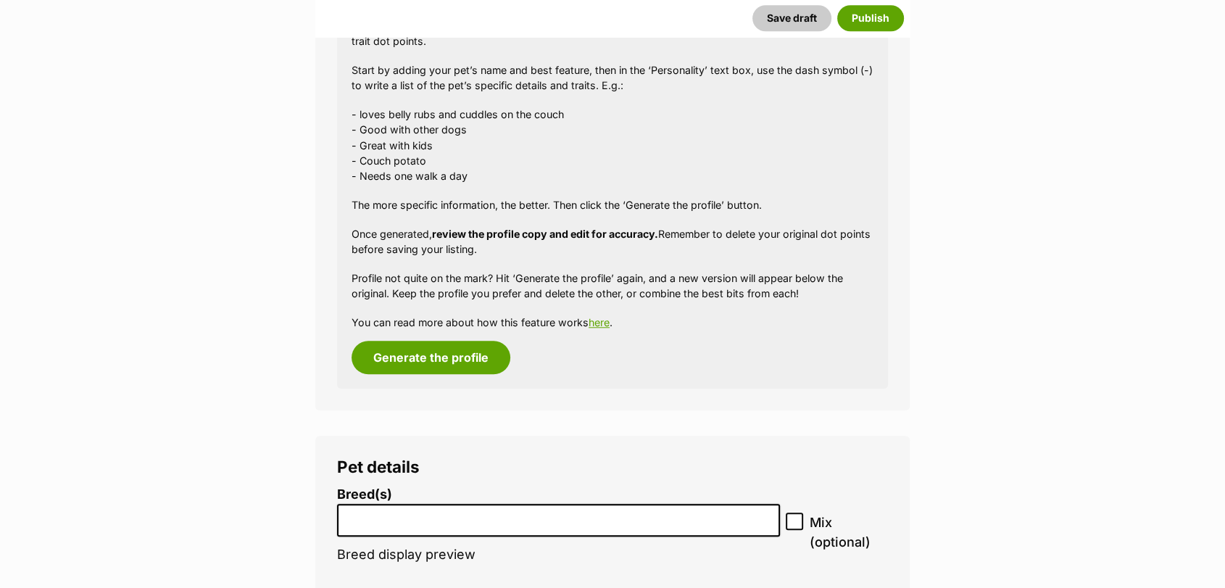
scroll to position [1380, 0]
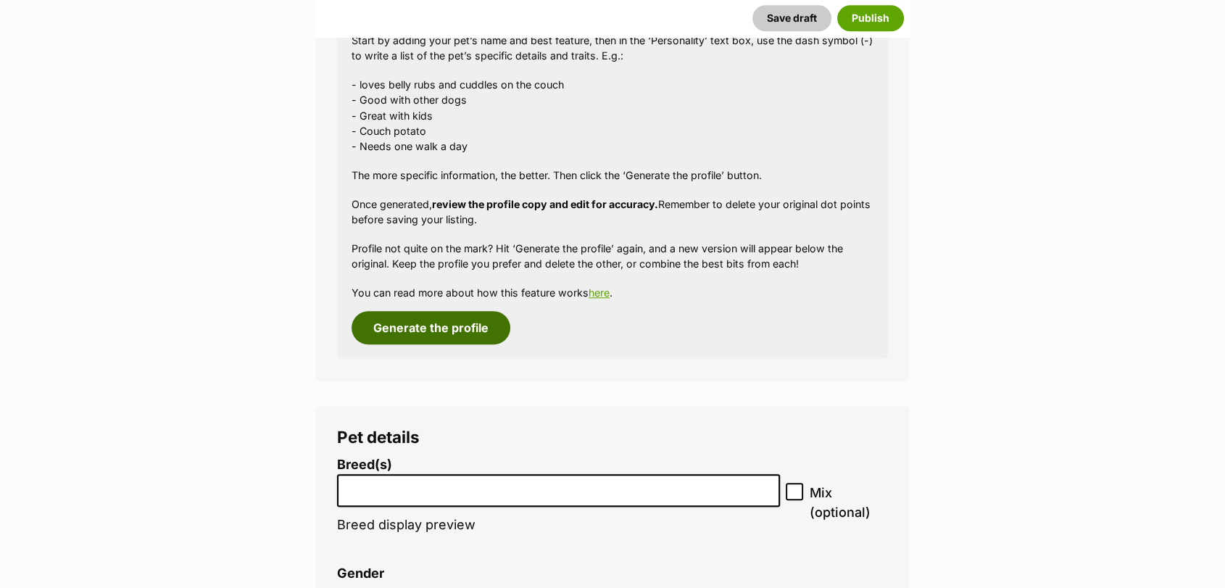
click at [396, 332] on button "Generate the profile" at bounding box center [430, 327] width 159 height 33
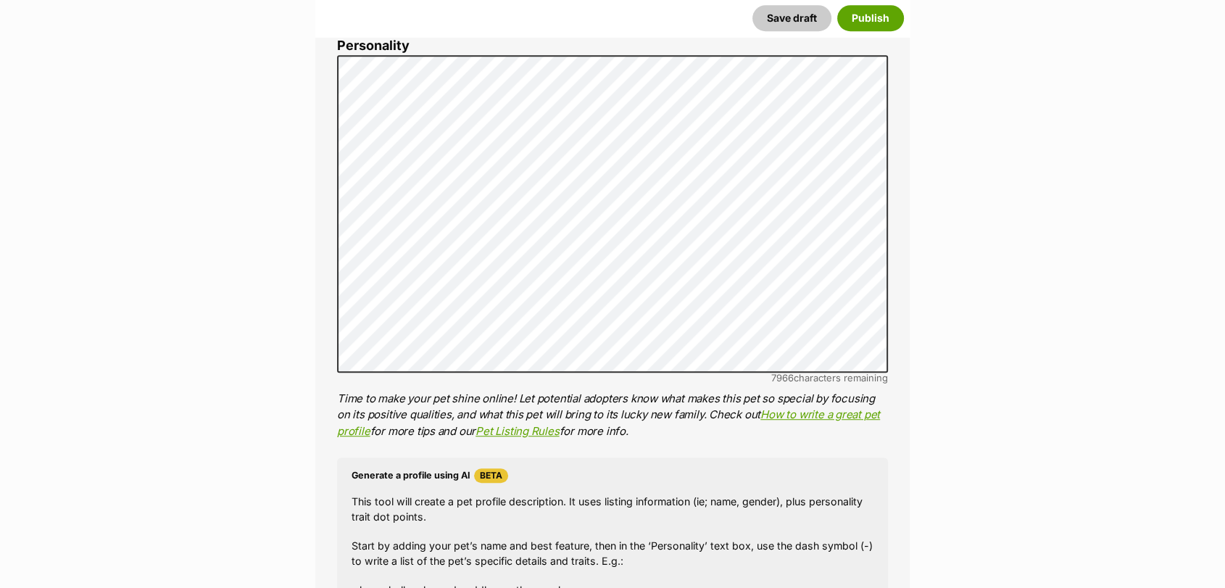
scroll to position [796, 0]
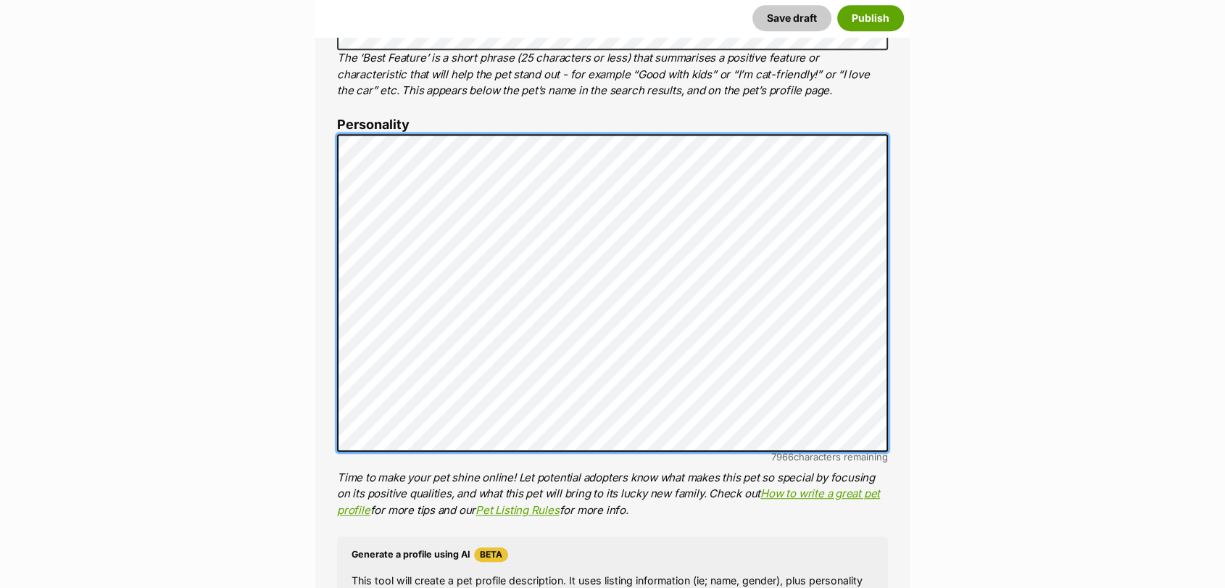
click at [338, 106] on ol "Name Henlo there, it looks like you might be using the pet name field to indica…" at bounding box center [612, 376] width 551 height 1132
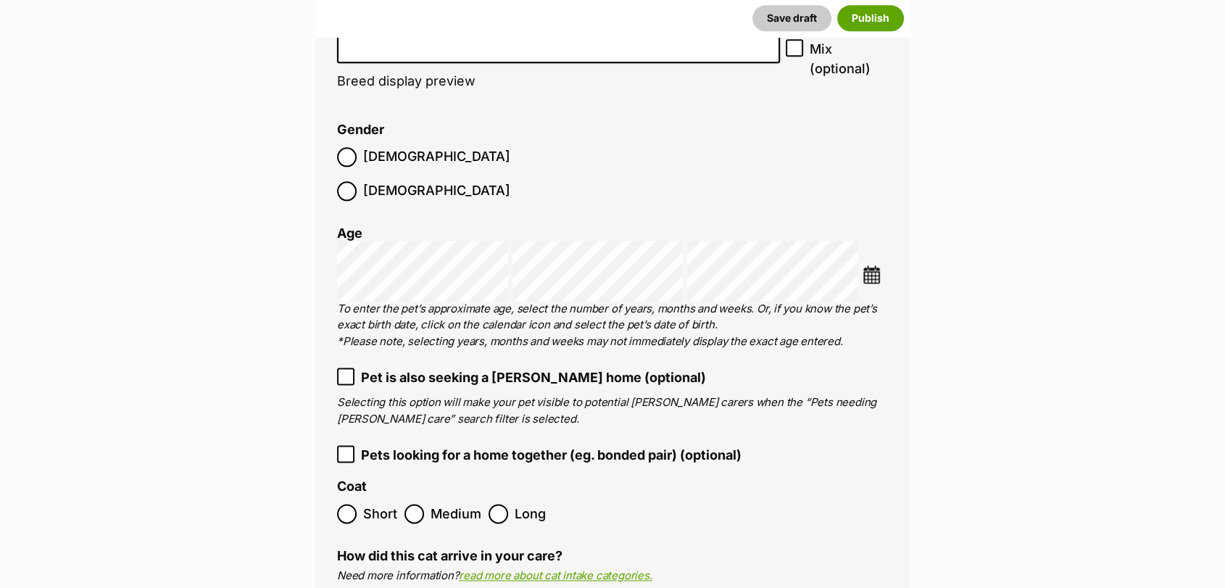
scroll to position [1711, 0]
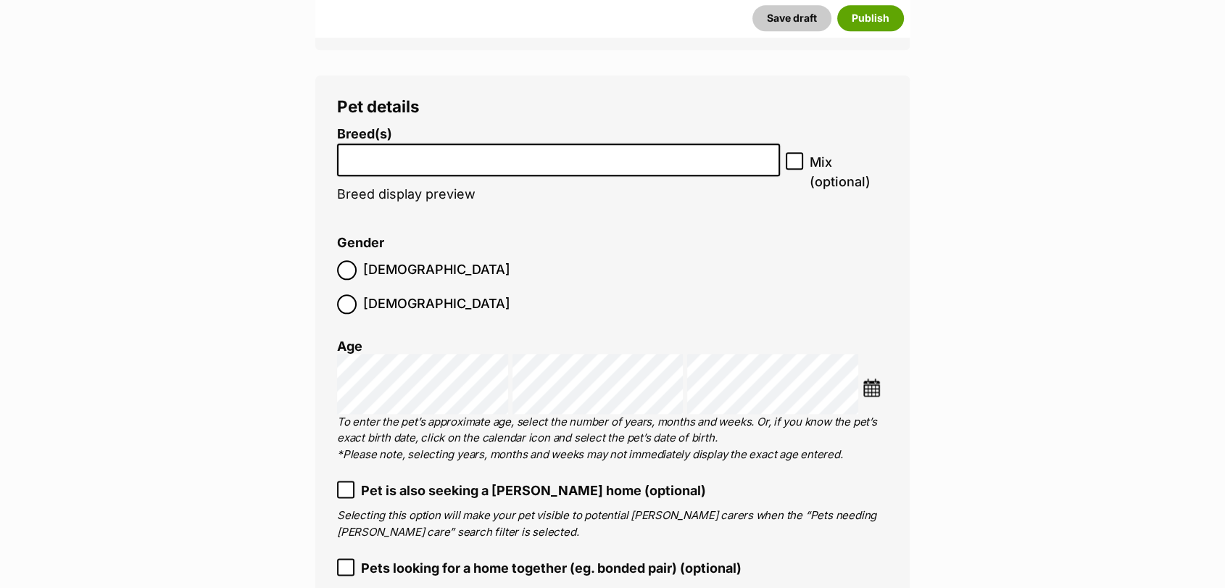
click at [712, 167] on li at bounding box center [558, 160] width 433 height 30
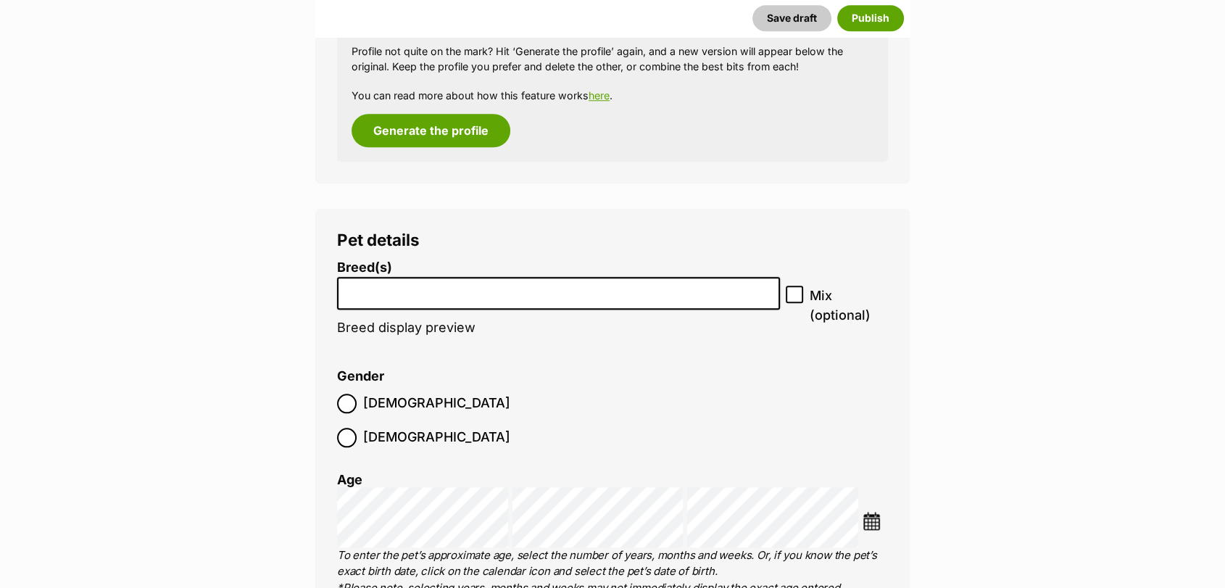
scroll to position [1578, 0]
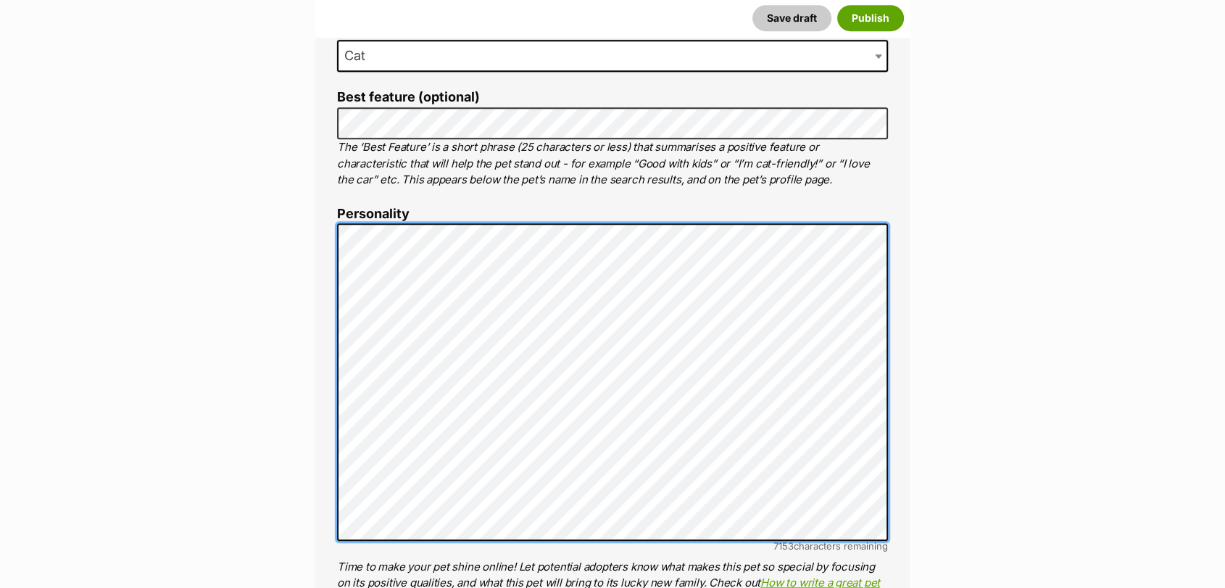
scroll to position [0, 0]
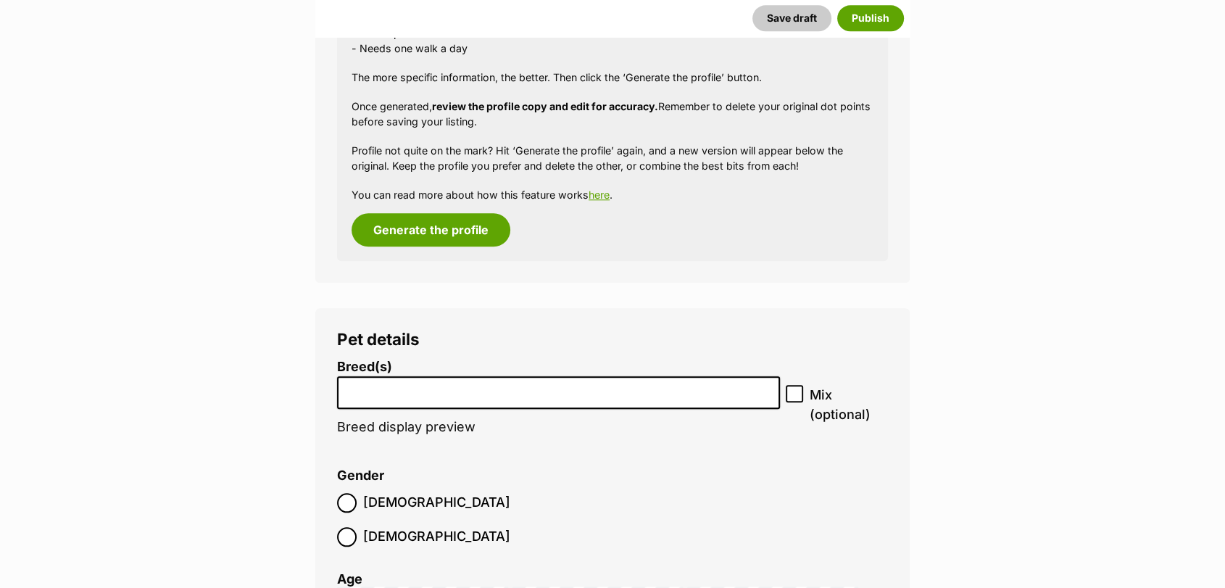
scroll to position [1501, 0]
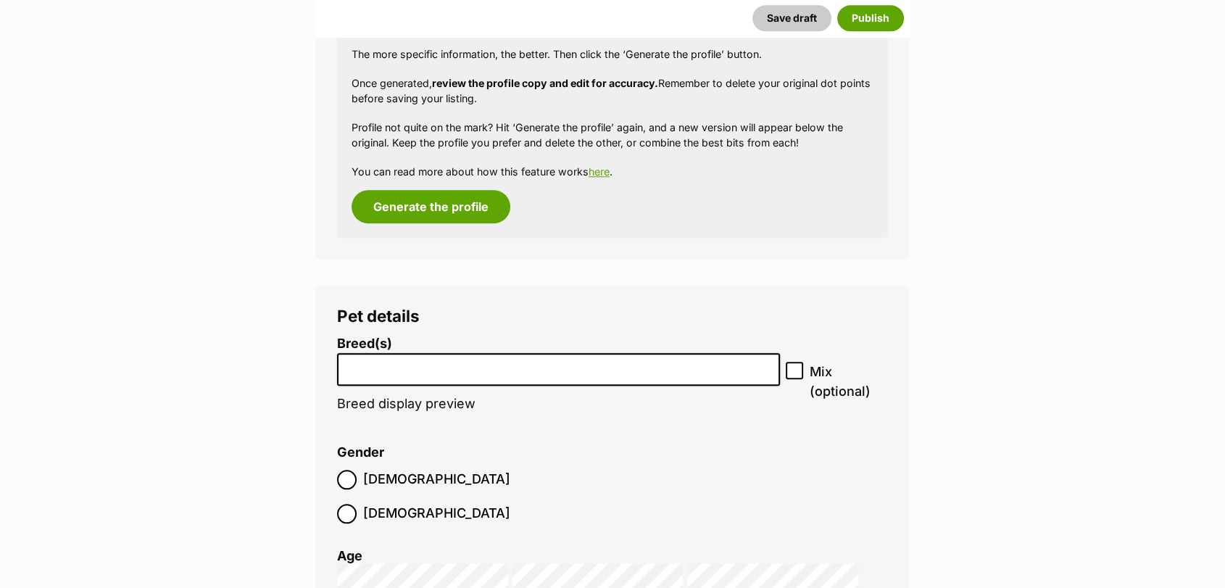
click at [743, 379] on li at bounding box center [558, 369] width 433 height 30
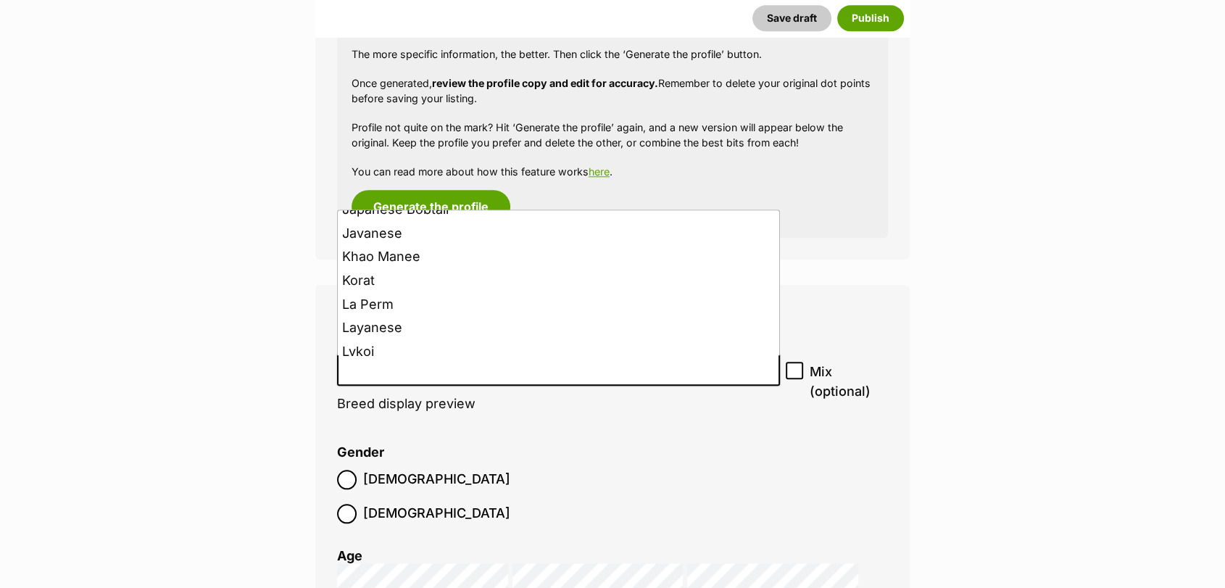
scroll to position [0, 0]
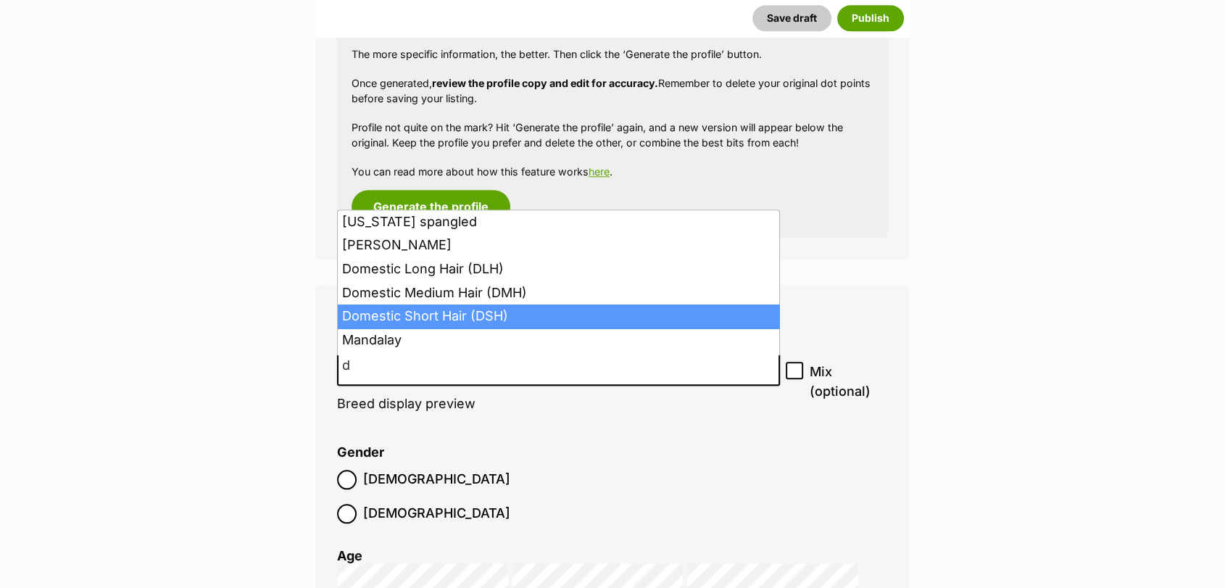
type input "d"
select select "252102"
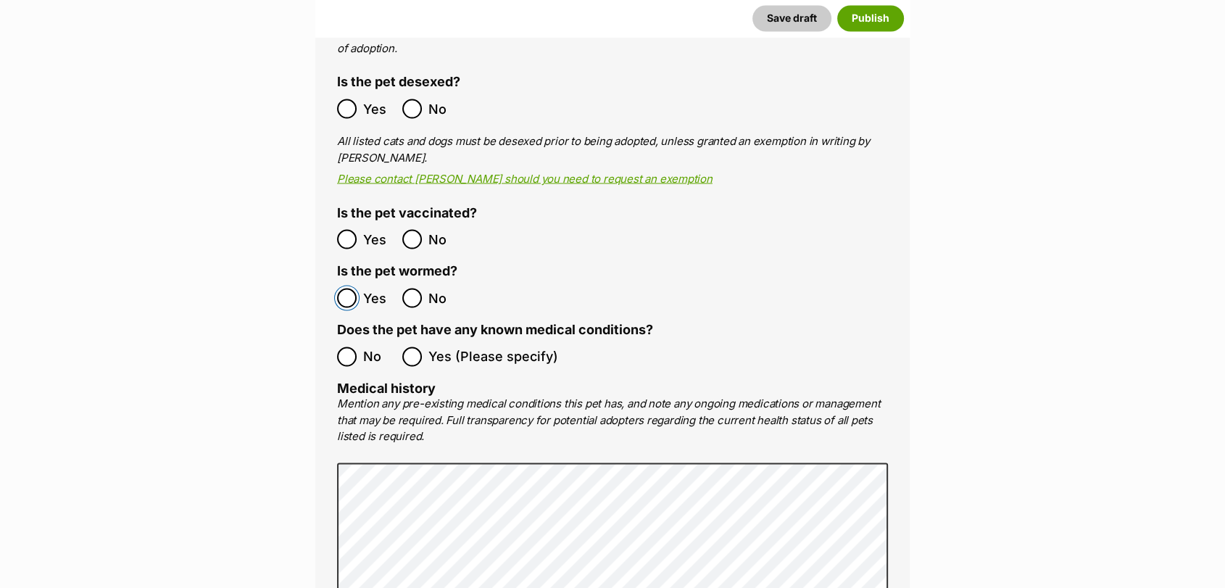
scroll to position [2737, 0]
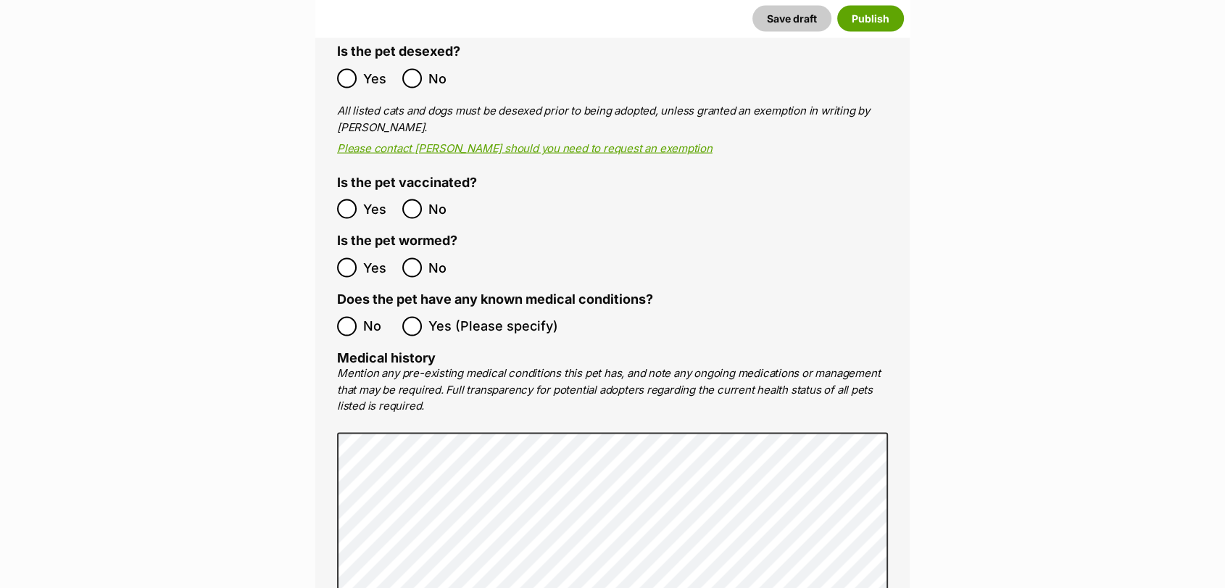
click at [365, 316] on span "No" at bounding box center [379, 326] width 32 height 20
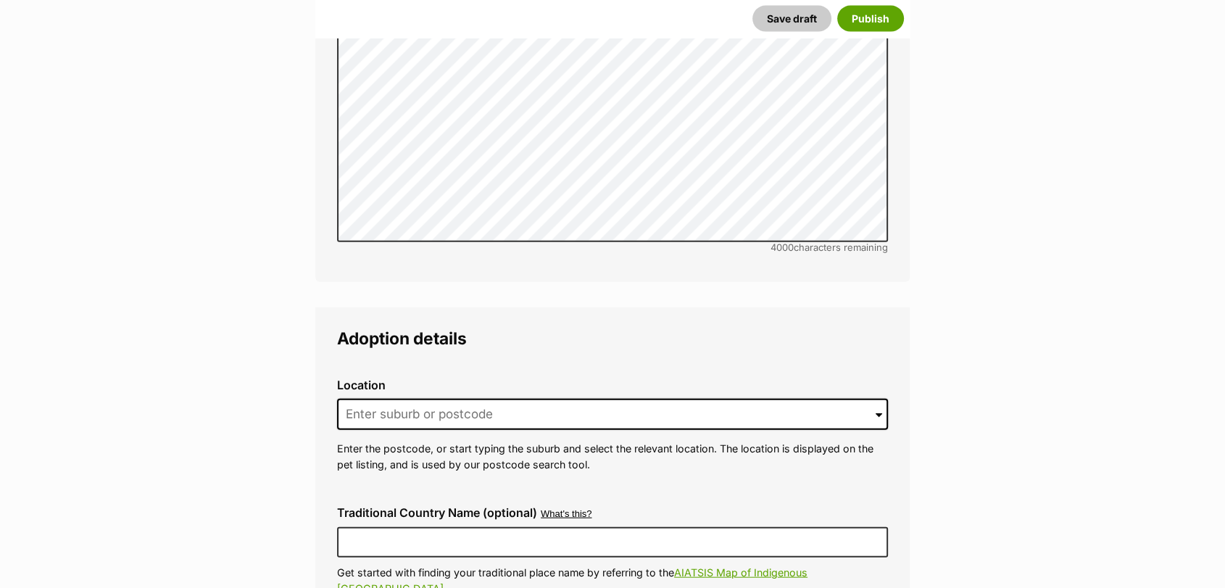
scroll to position [3334, 0]
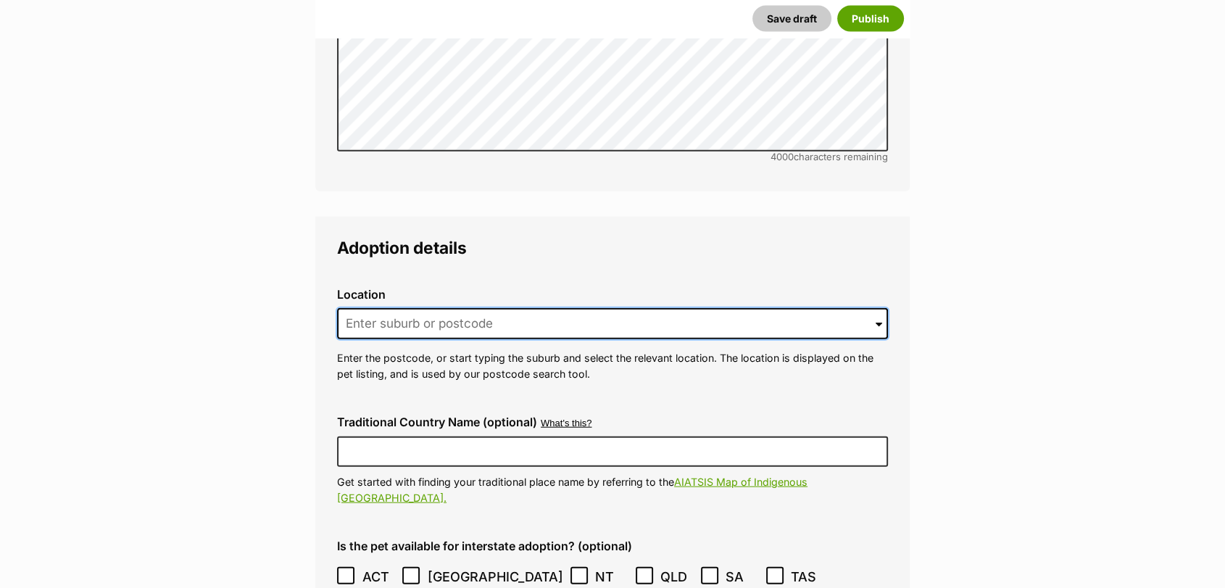
click at [884, 308] on input at bounding box center [612, 324] width 551 height 32
click at [869, 308] on input at bounding box center [612, 324] width 551 height 32
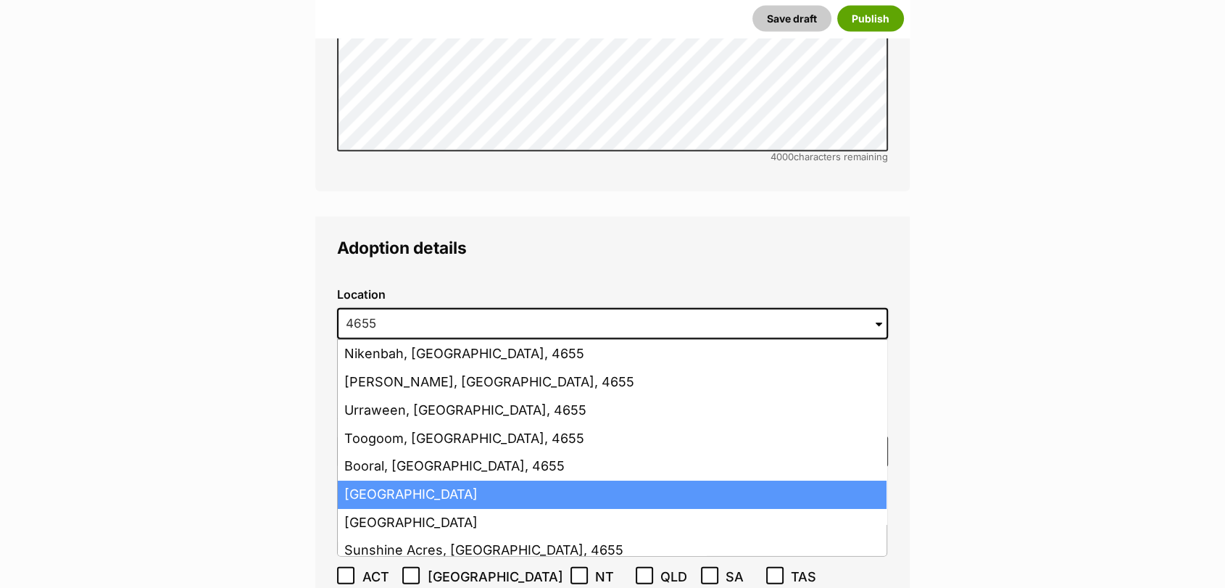
click at [767, 480] on li "Hervey Bay, Queensland, 4655" at bounding box center [612, 494] width 548 height 28
type input "Hervey Bay, Queensland, 4655"
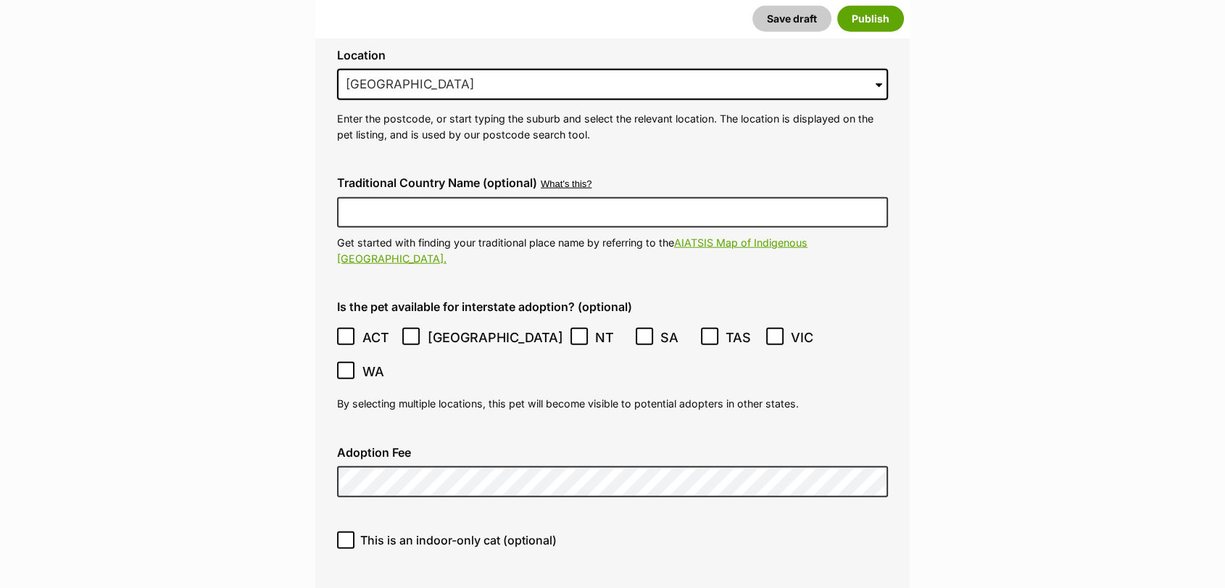
scroll to position [3675, 0]
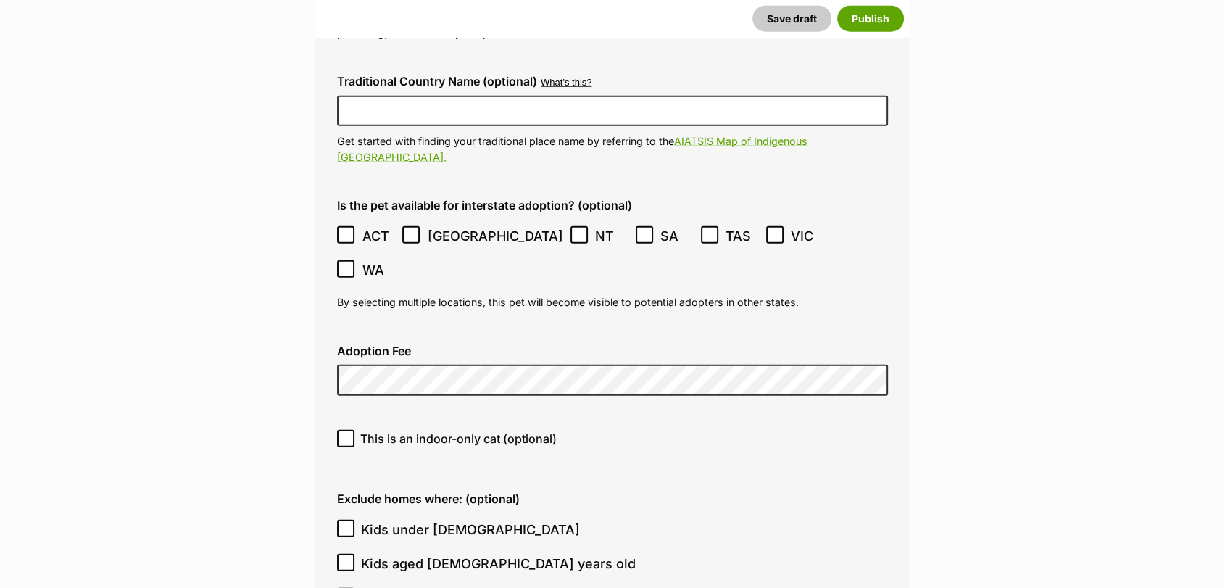
click at [362, 430] on span "This is an indoor-only cat (optional)" at bounding box center [458, 438] width 196 height 17
click at [354, 430] on input "This is an indoor-only cat (optional)" at bounding box center [345, 438] width 17 height 17
checkbox input "true"
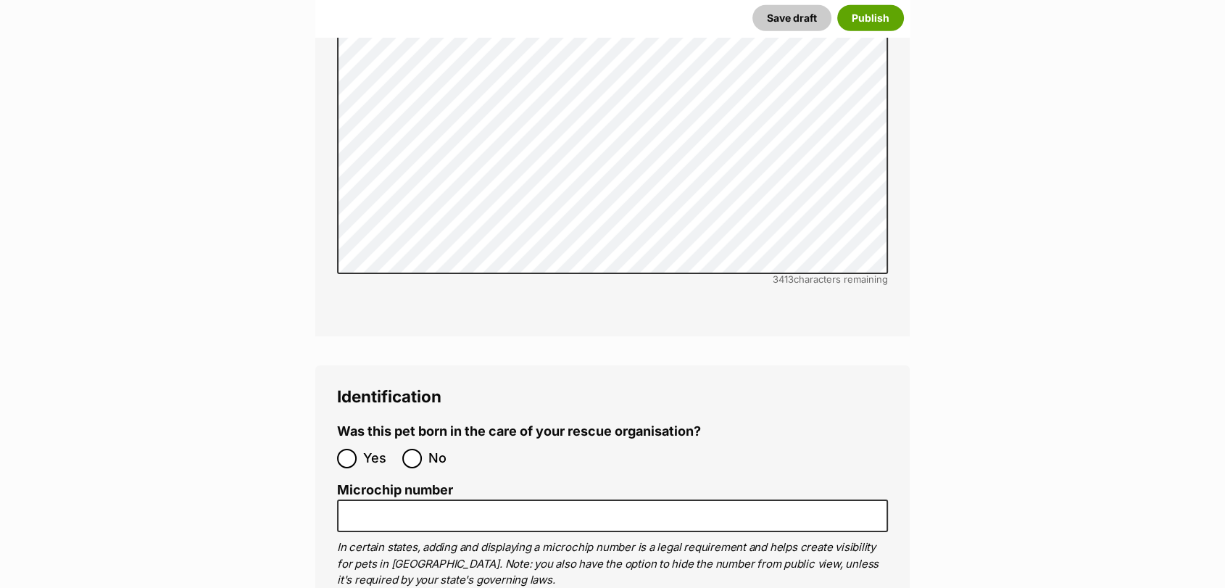
scroll to position [4614, 0]
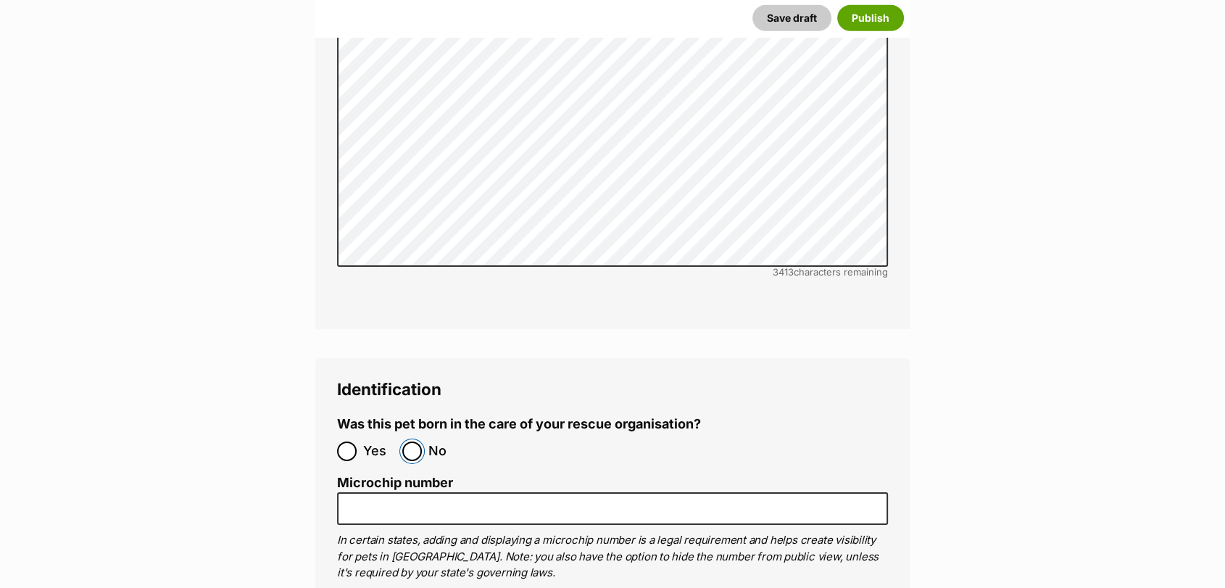
click at [414, 441] on input "No" at bounding box center [412, 451] width 20 height 20
radio input "true"
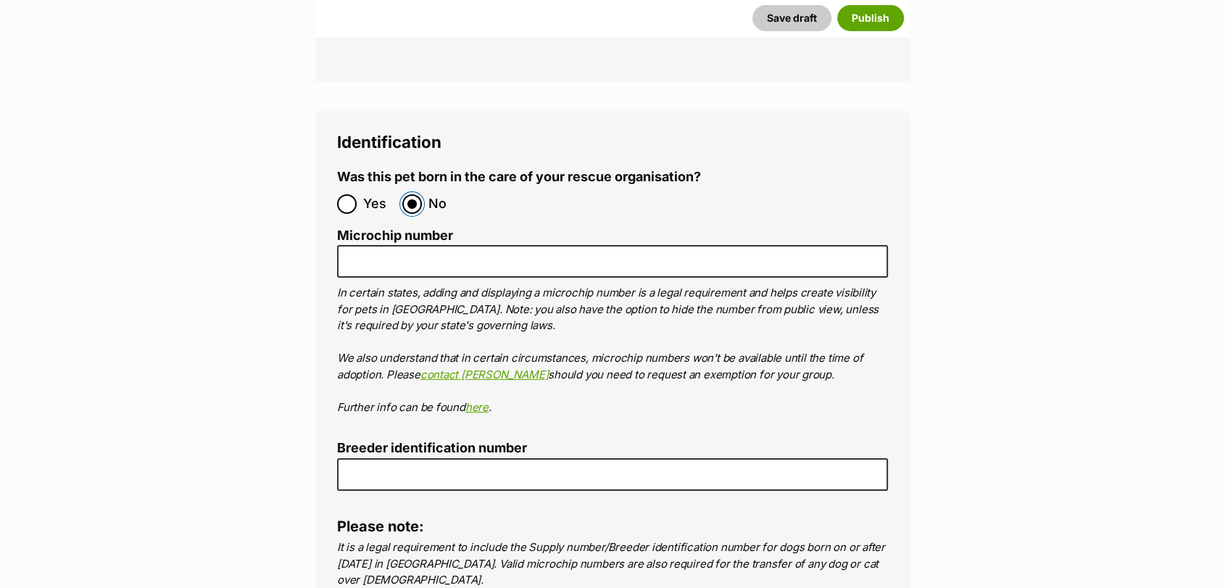
scroll to position [4869, 0]
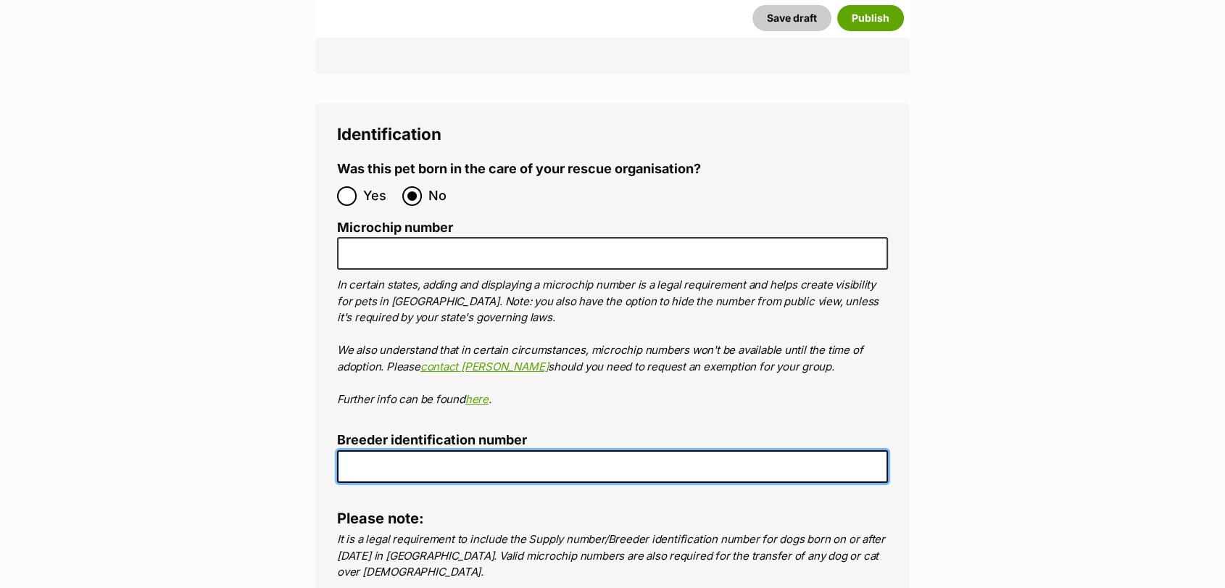
click at [762, 450] on input "Breeder identification number" at bounding box center [612, 466] width 551 height 33
type input "0016197957671"
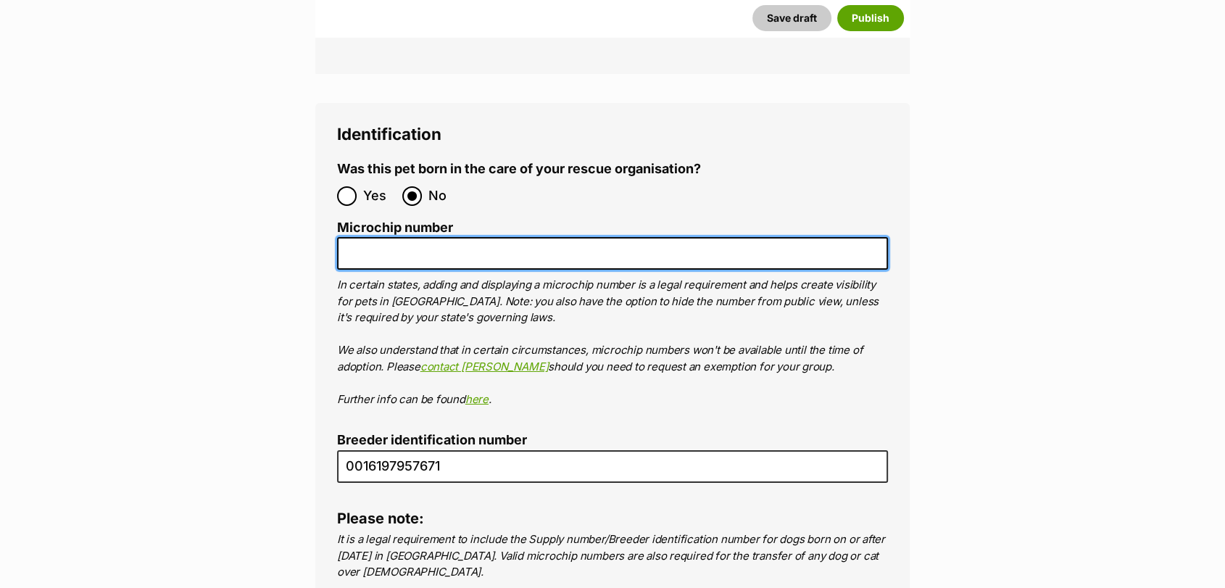
click at [545, 237] on input "Microchip number" at bounding box center [612, 253] width 551 height 33
paste input "953010007929319"
type input "953010007929319"
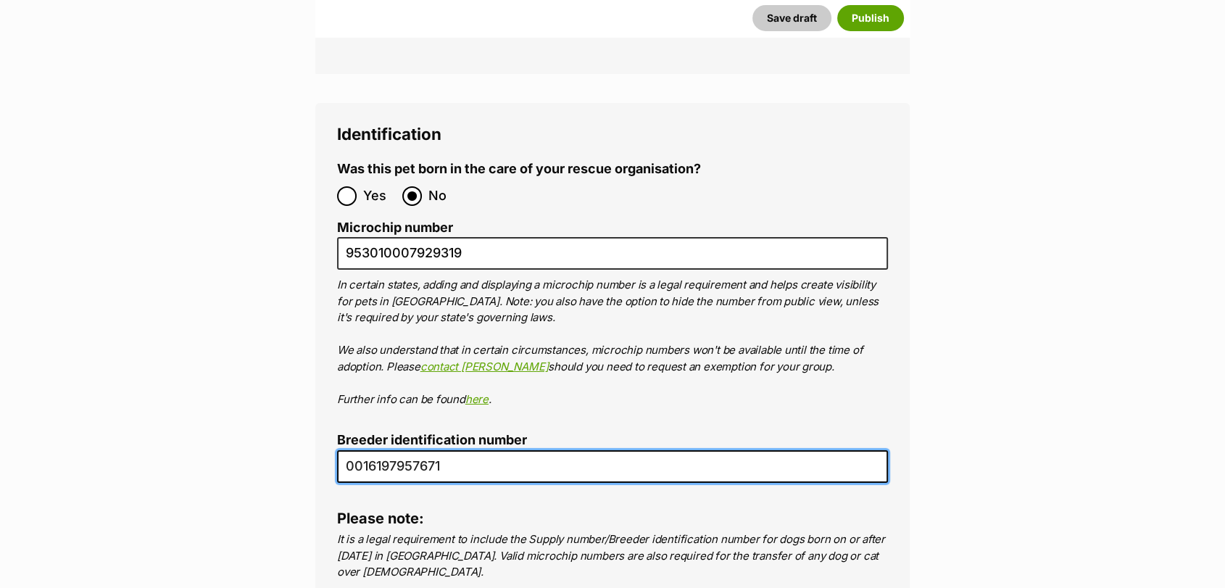
click at [595, 450] on input "0016197957671" at bounding box center [612, 466] width 551 height 33
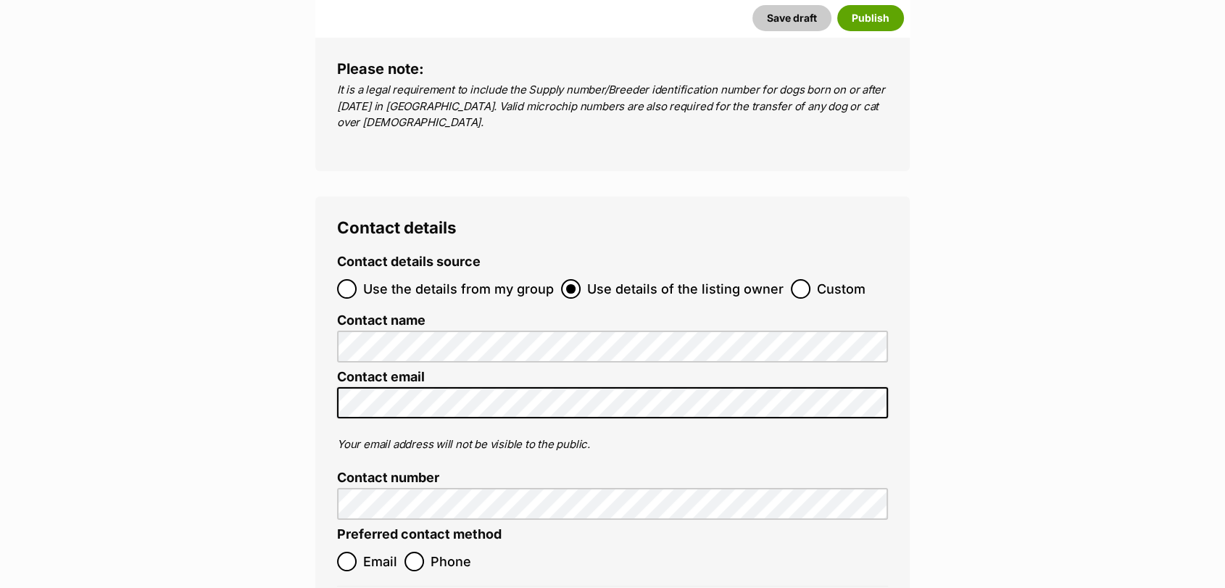
scroll to position [5310, 0]
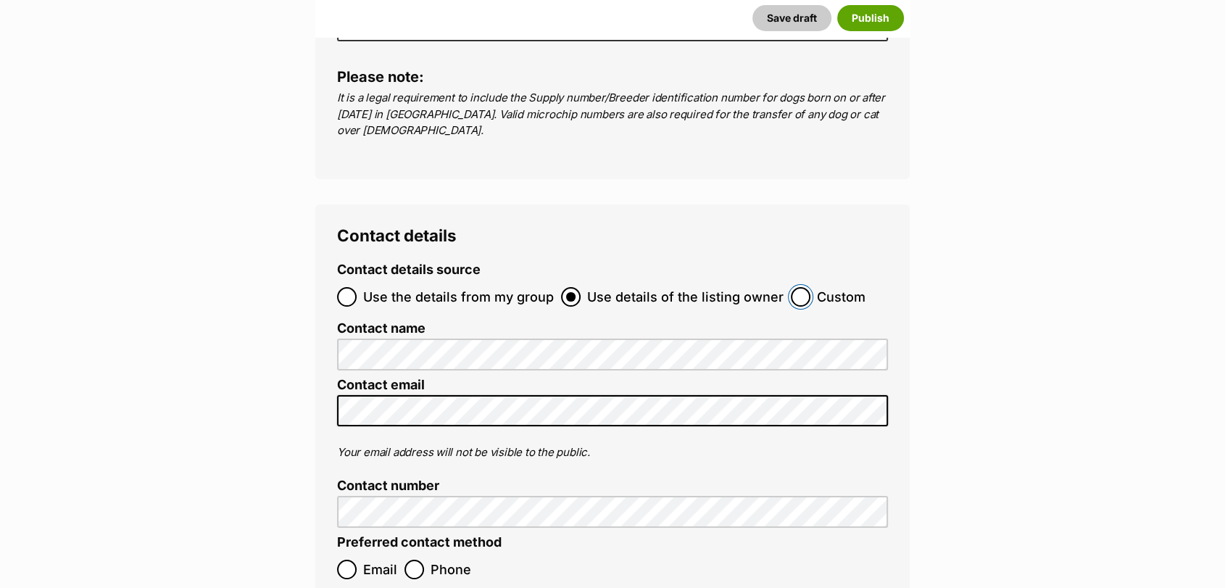
click at [800, 287] on input "Custom" at bounding box center [800, 297] width 20 height 20
radio input "true"
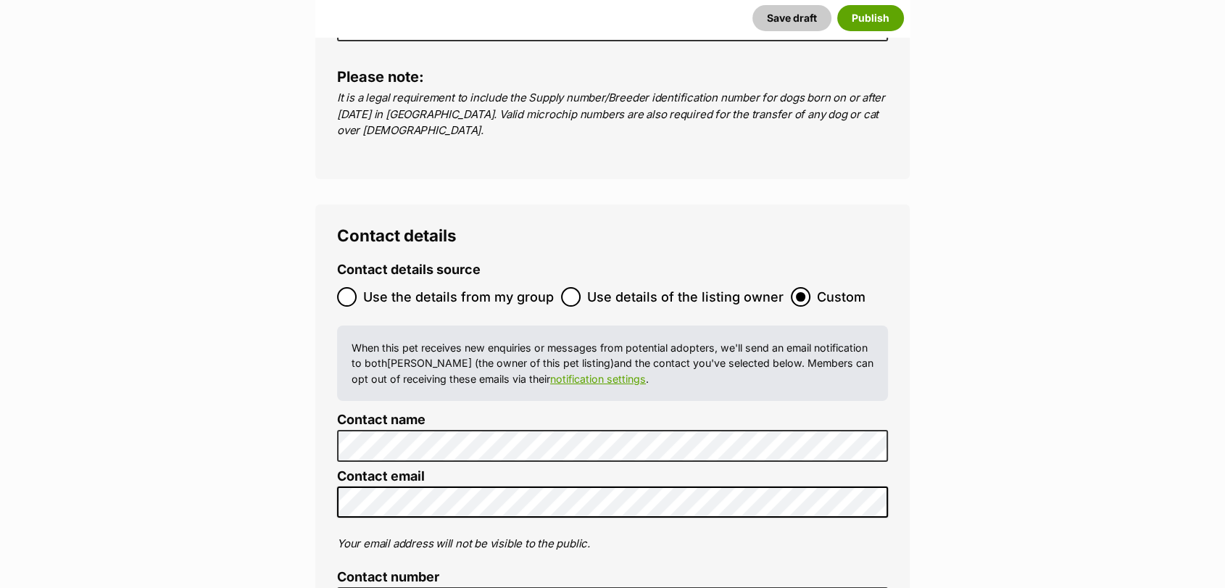
click at [317, 353] on div "Contact details Contact details source Use the details from my group Use detail…" at bounding box center [612, 498] width 594 height 588
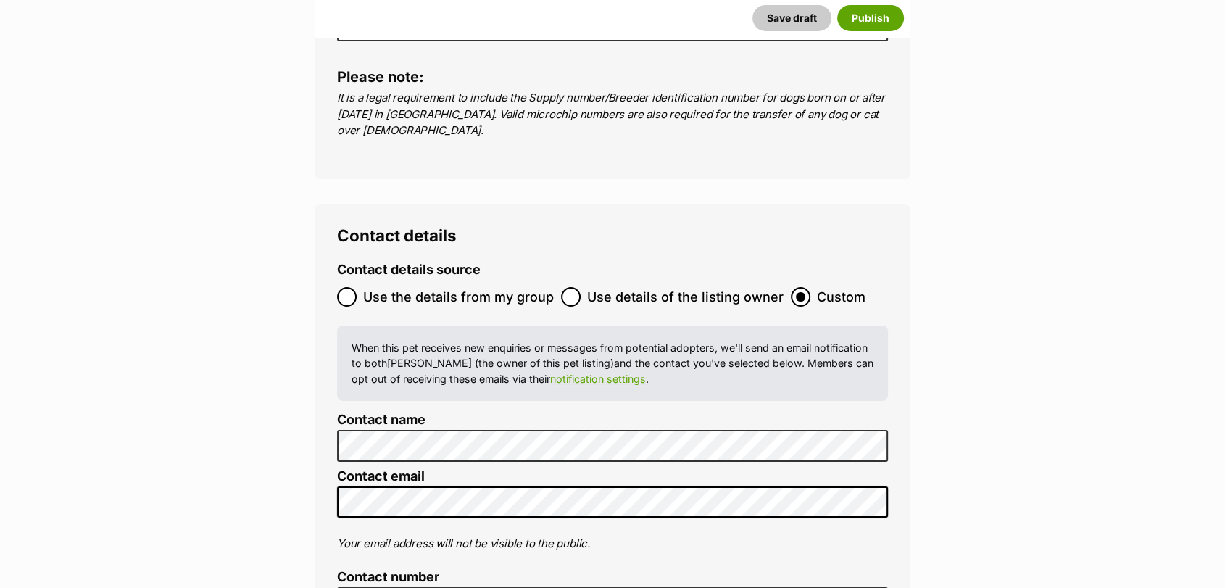
radio input "true"
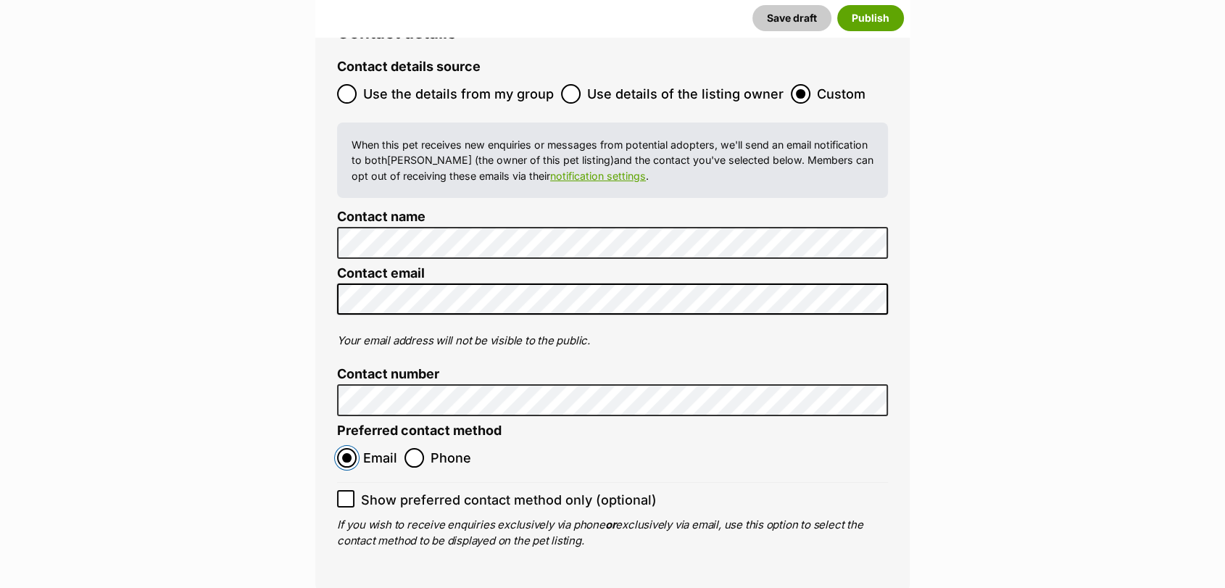
scroll to position [5584, 0]
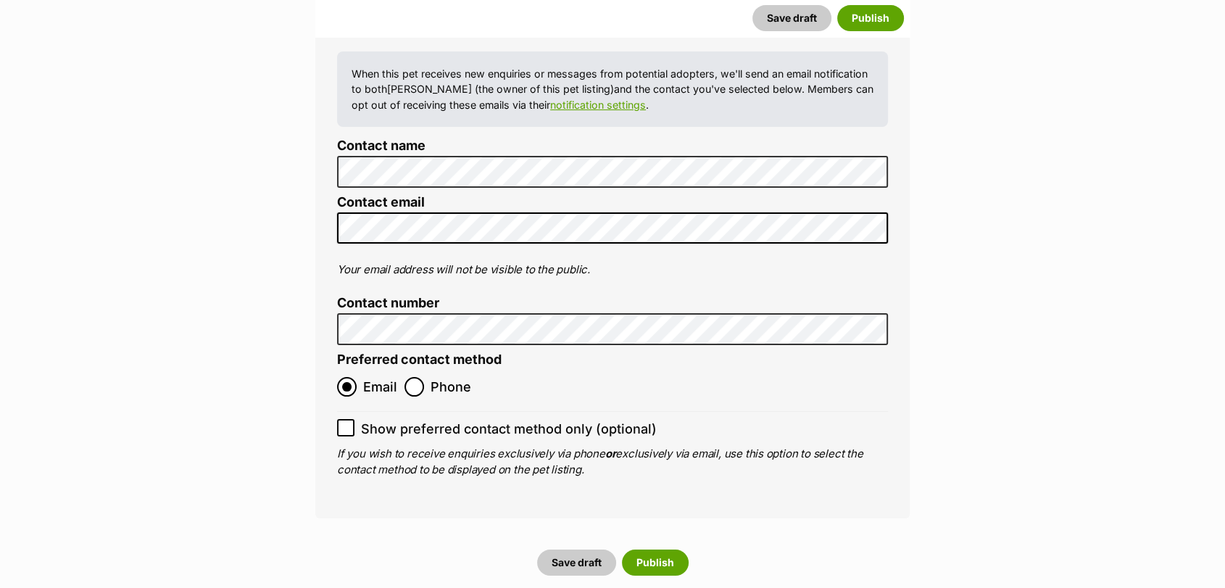
click at [348, 422] on icon at bounding box center [346, 427] width 10 height 10
click at [348, 419] on input "Show preferred contact method only (optional)" at bounding box center [345, 427] width 17 height 17
checkbox input "true"
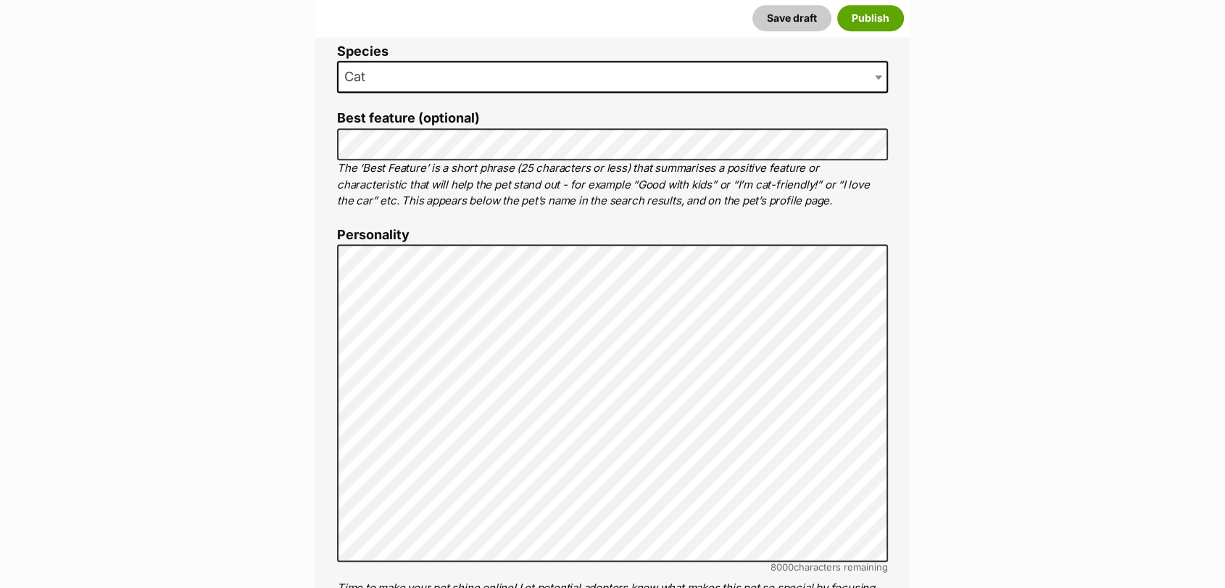
scroll to position [812, 0]
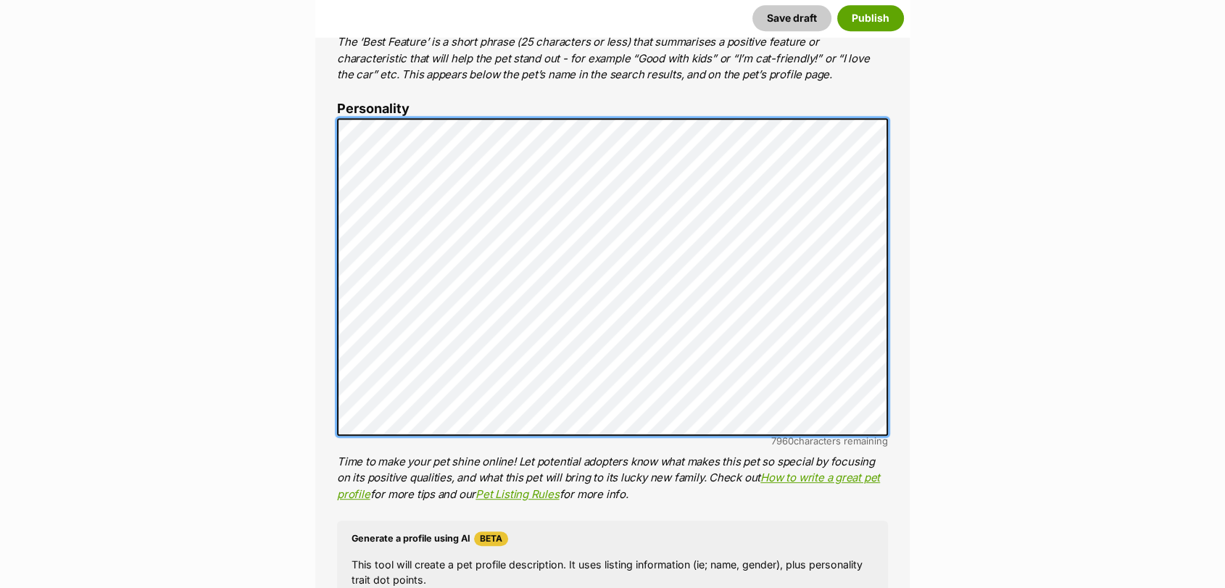
click at [328, 183] on div "About This Pet Name Henlo there, it looks like you might be using the pet name …" at bounding box center [612, 342] width 594 height 1213
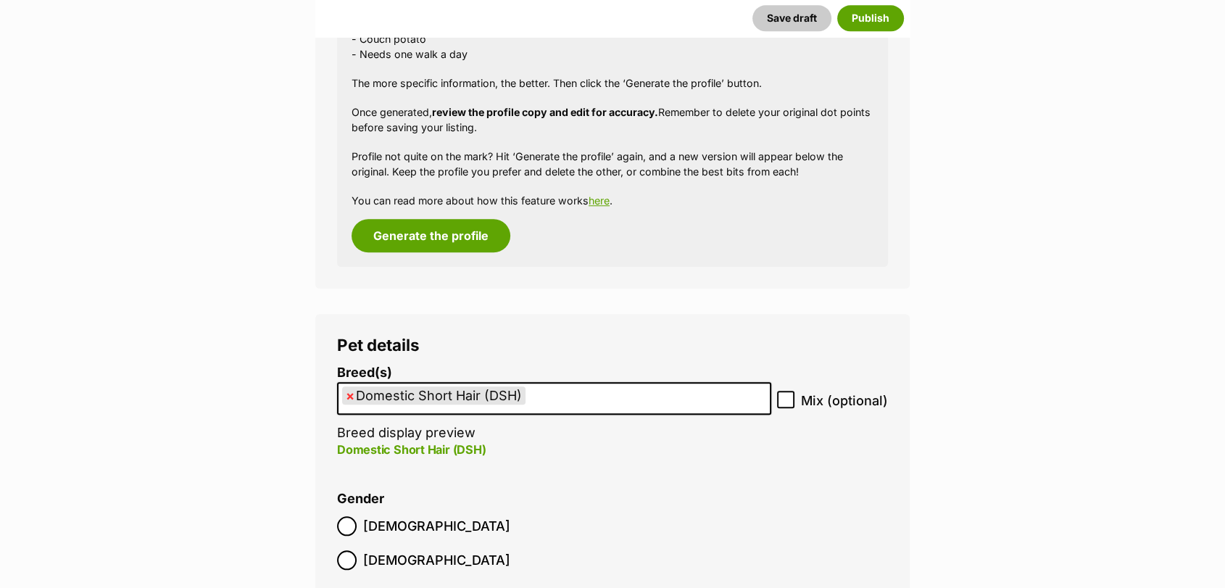
scroll to position [1409, 0]
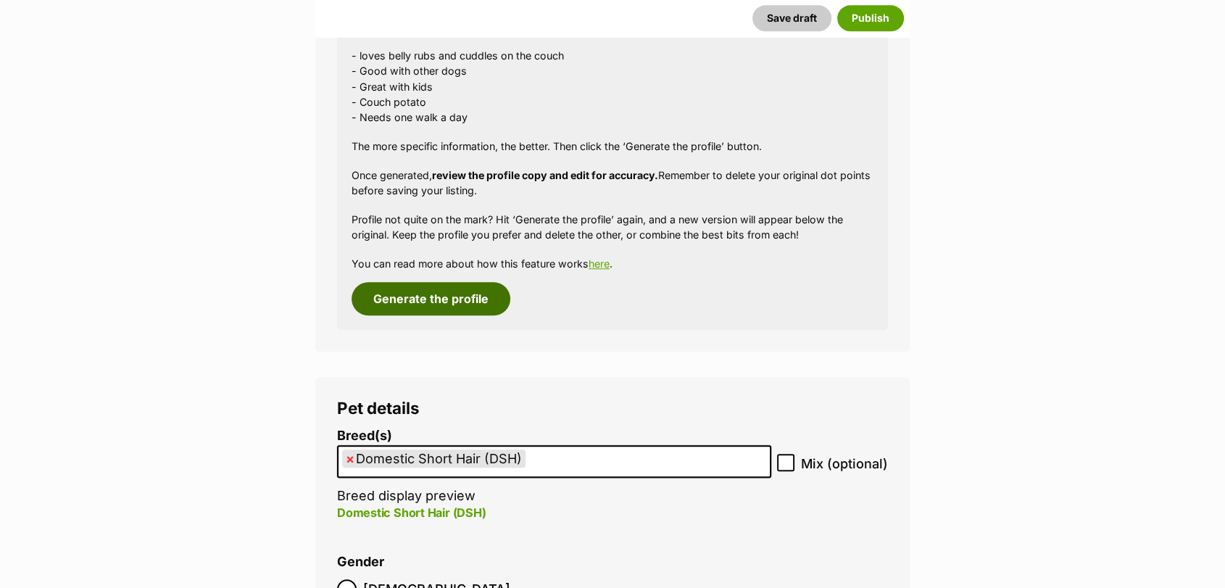
click at [466, 290] on button "Generate the profile" at bounding box center [430, 298] width 159 height 33
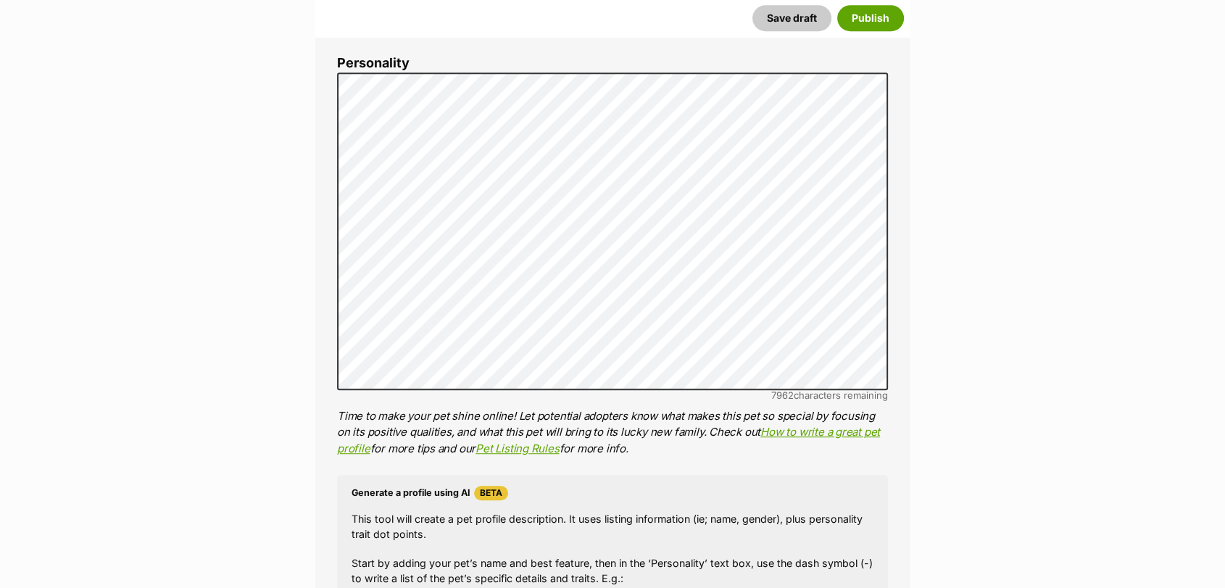
scroll to position [779, 0]
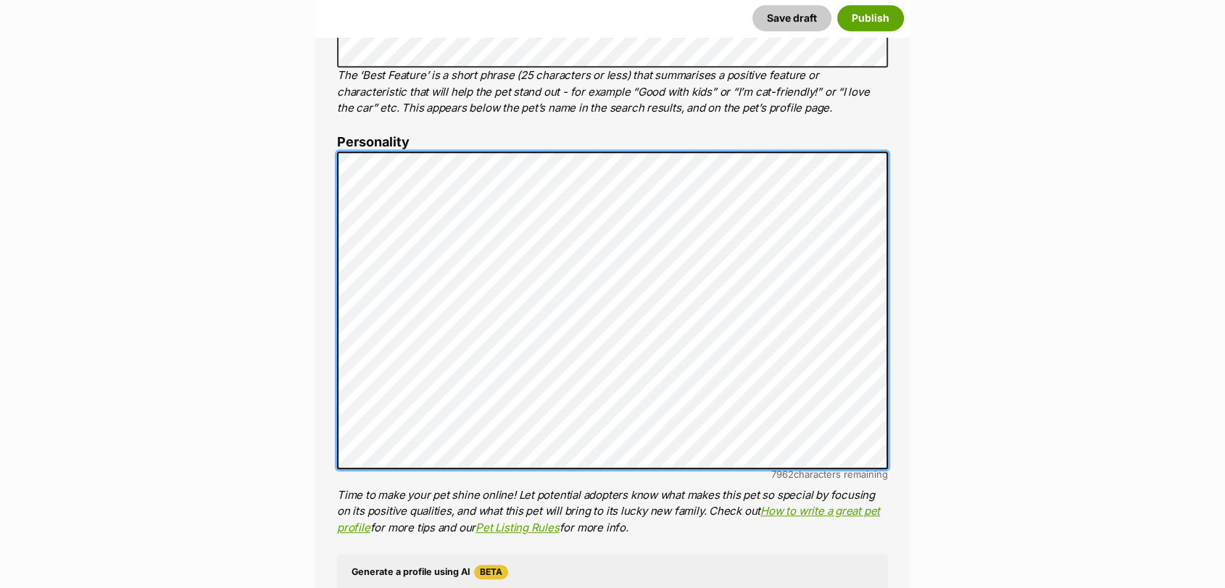
click at [335, 133] on div "About This Pet Name Henlo there, it looks like you might be using the pet name …" at bounding box center [612, 375] width 594 height 1213
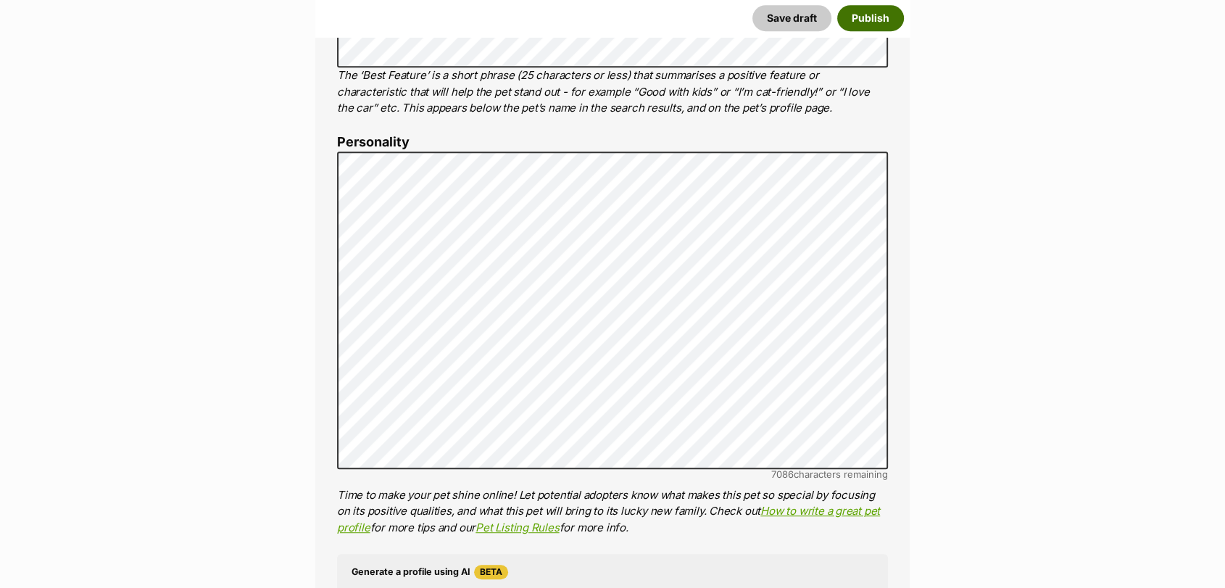
click at [870, 13] on button "Publish" at bounding box center [870, 18] width 67 height 26
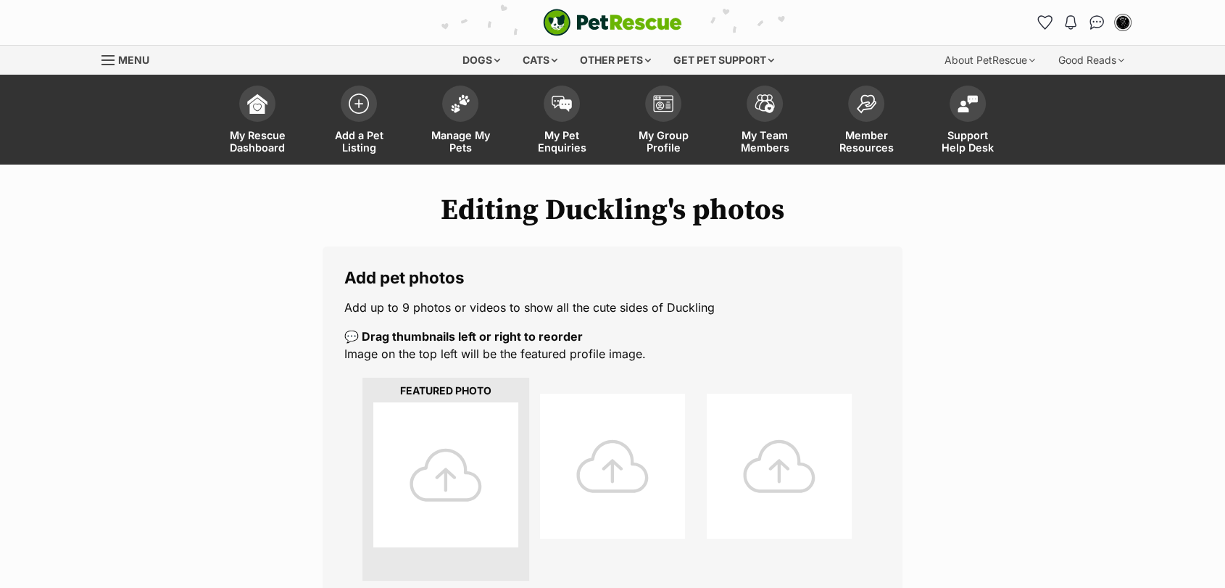
click at [431, 461] on div at bounding box center [445, 474] width 145 height 145
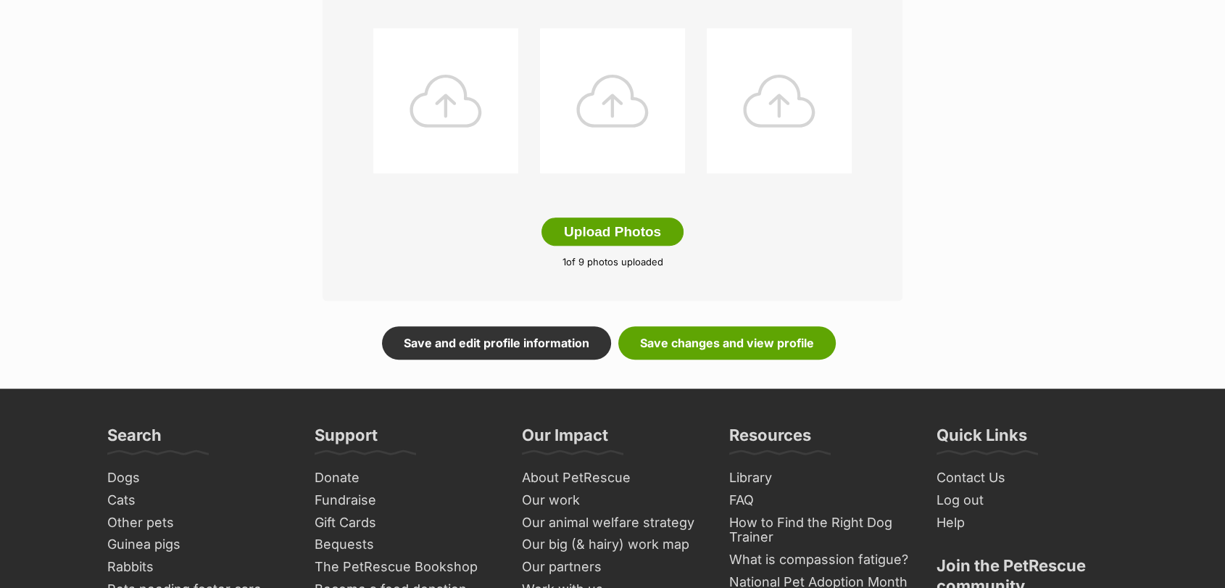
scroll to position [745, 0]
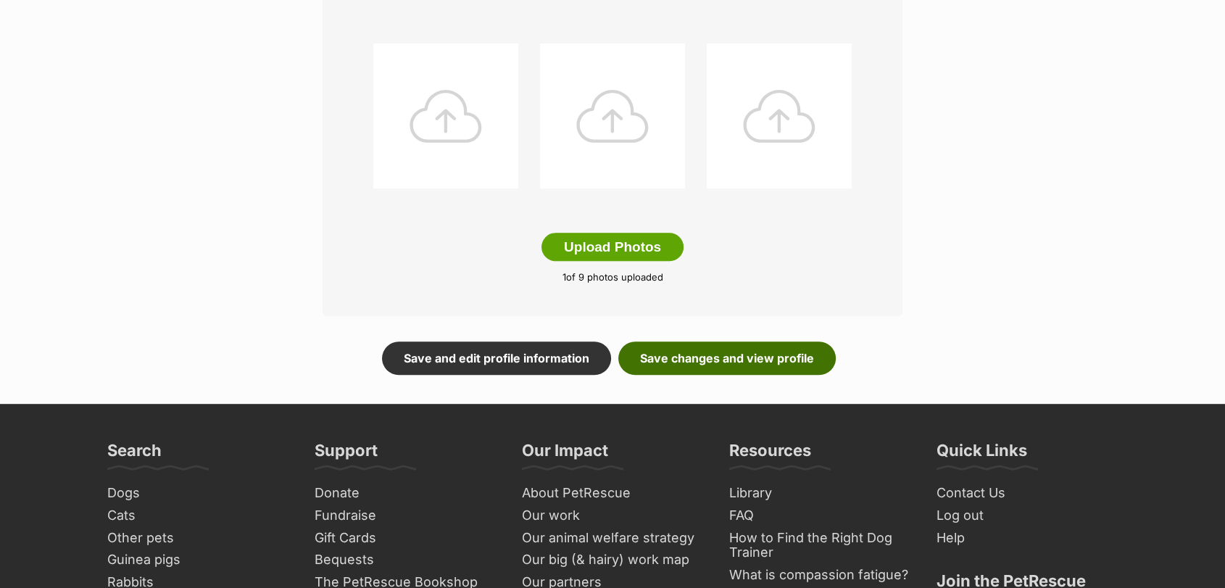
click at [668, 356] on link "Save changes and view profile" at bounding box center [726, 357] width 217 height 33
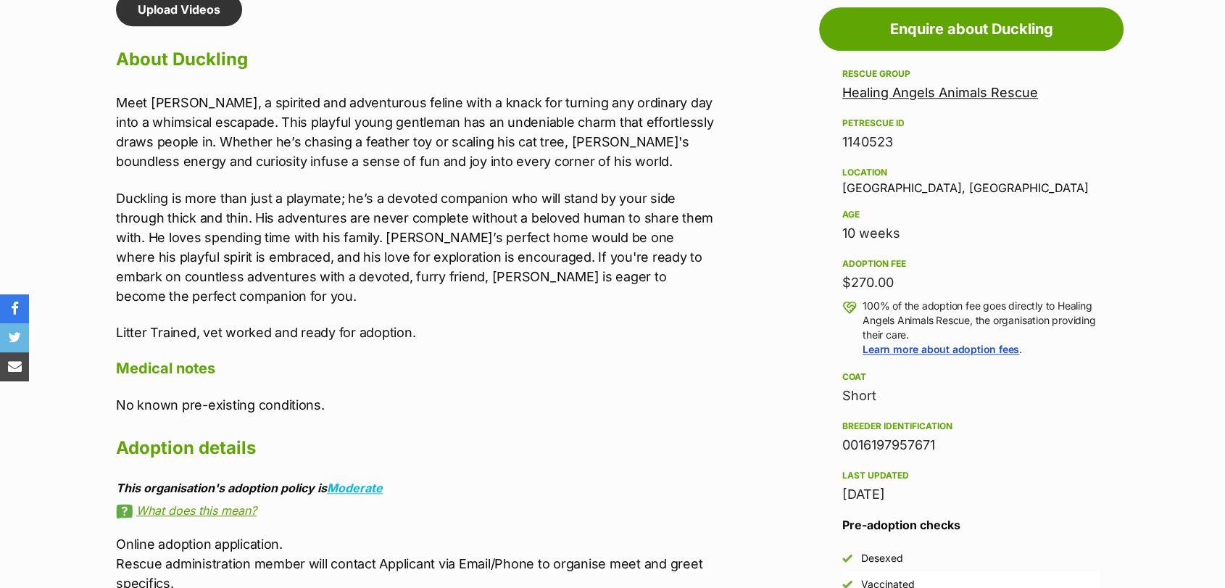
drag, startPoint x: 1233, startPoint y: 80, endPoint x: 1186, endPoint y: 14, distance: 81.0
click at [1186, 14] on html "Skip to main content Log in to favourite this pet Log in Or sign up Search PetR…" at bounding box center [612, 504] width 1225 height 3547
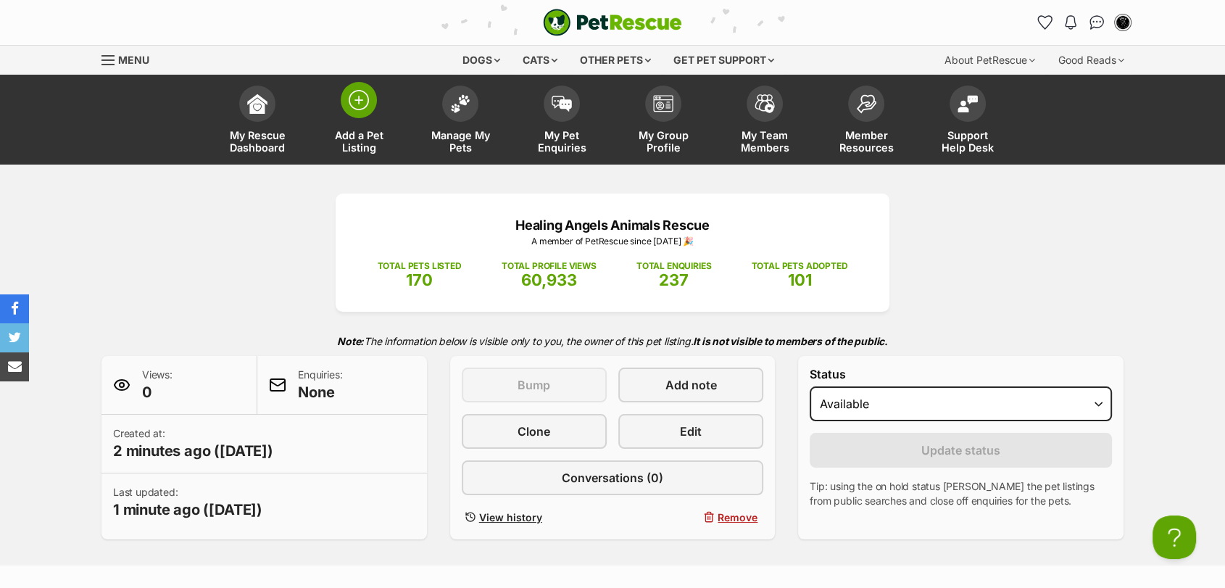
click at [383, 141] on span "Add a Pet Listing" at bounding box center [358, 141] width 65 height 25
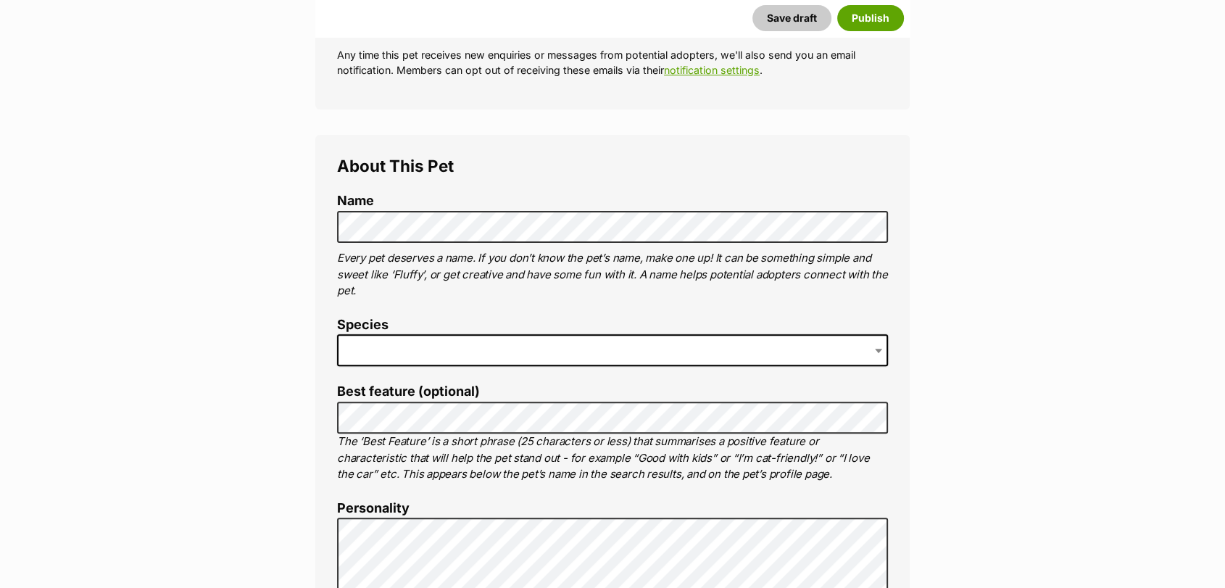
scroll to position [406, 0]
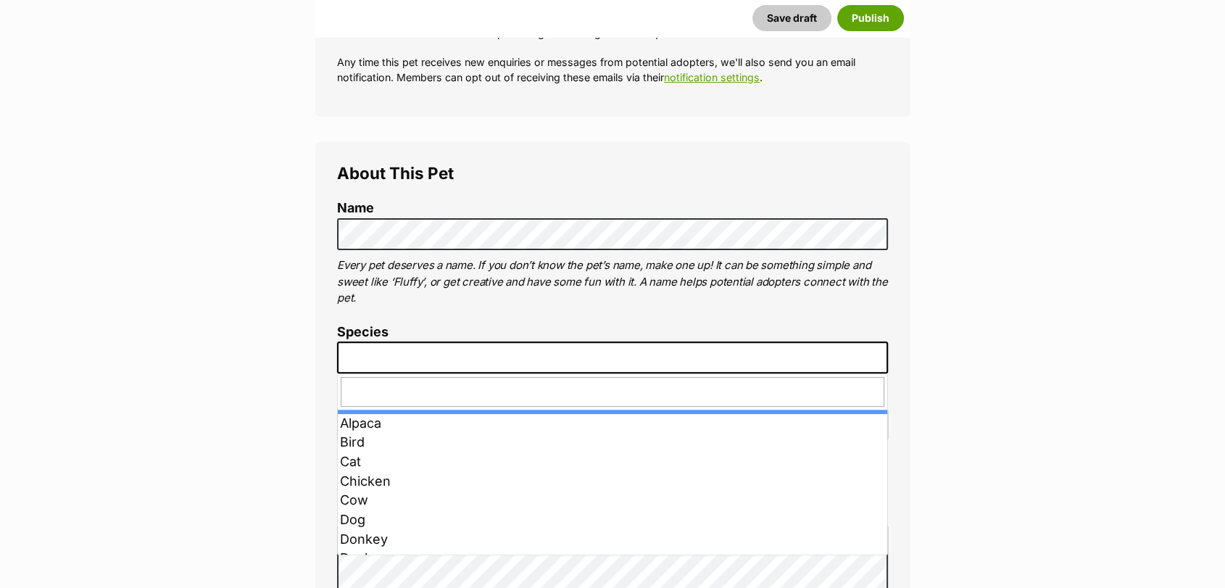
click at [459, 345] on span at bounding box center [612, 357] width 551 height 32
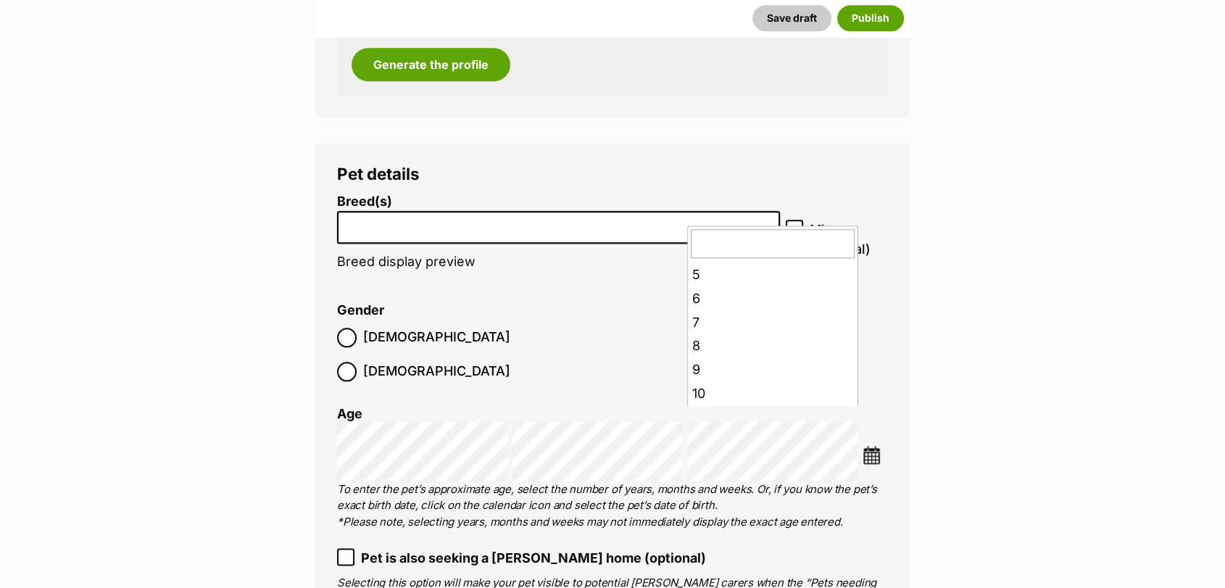
scroll to position [129, 0]
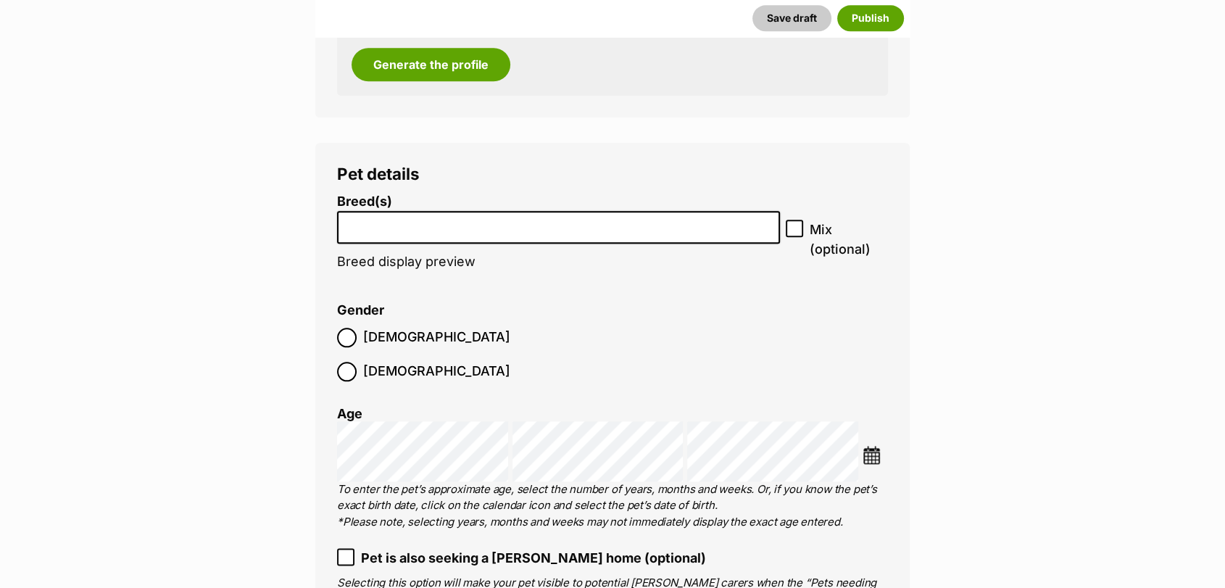
click at [450, 238] on li at bounding box center [558, 227] width 433 height 30
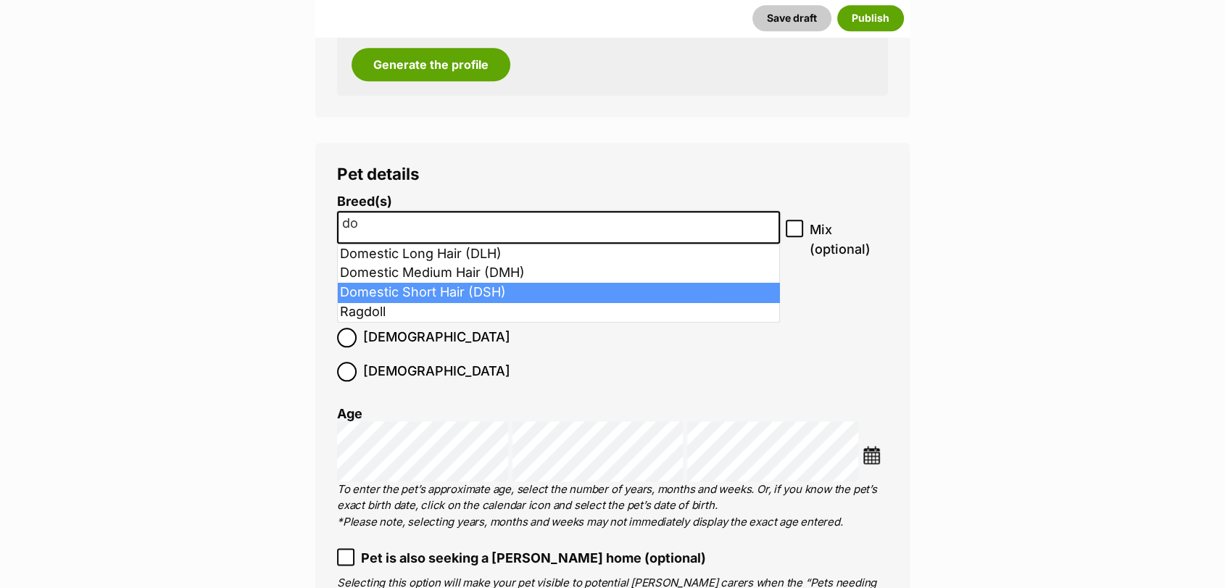
type input "do"
select select "252102"
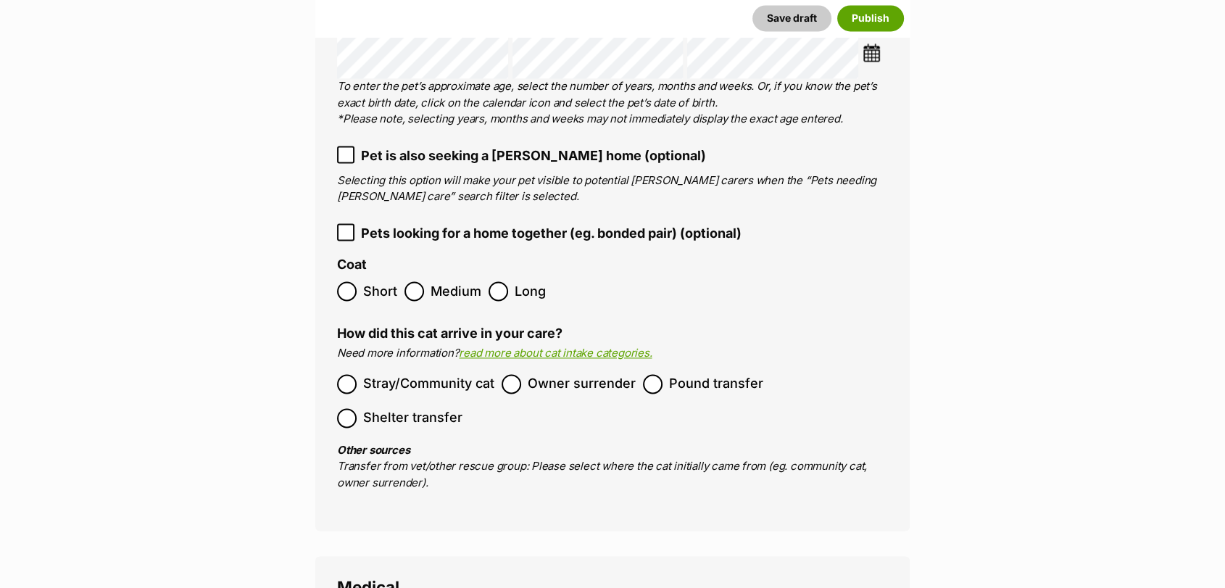
scroll to position [2101, 0]
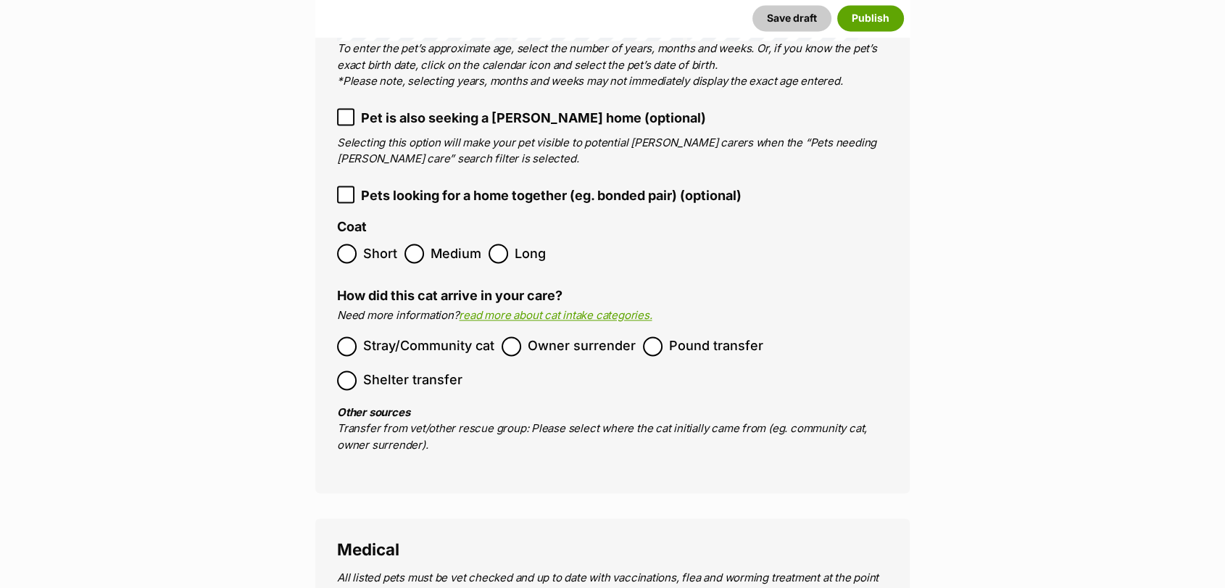
click at [691, 329] on ol "Stray/Community cat Owner surrender Pound transfer Shelter transfer" at bounding box center [612, 363] width 551 height 68
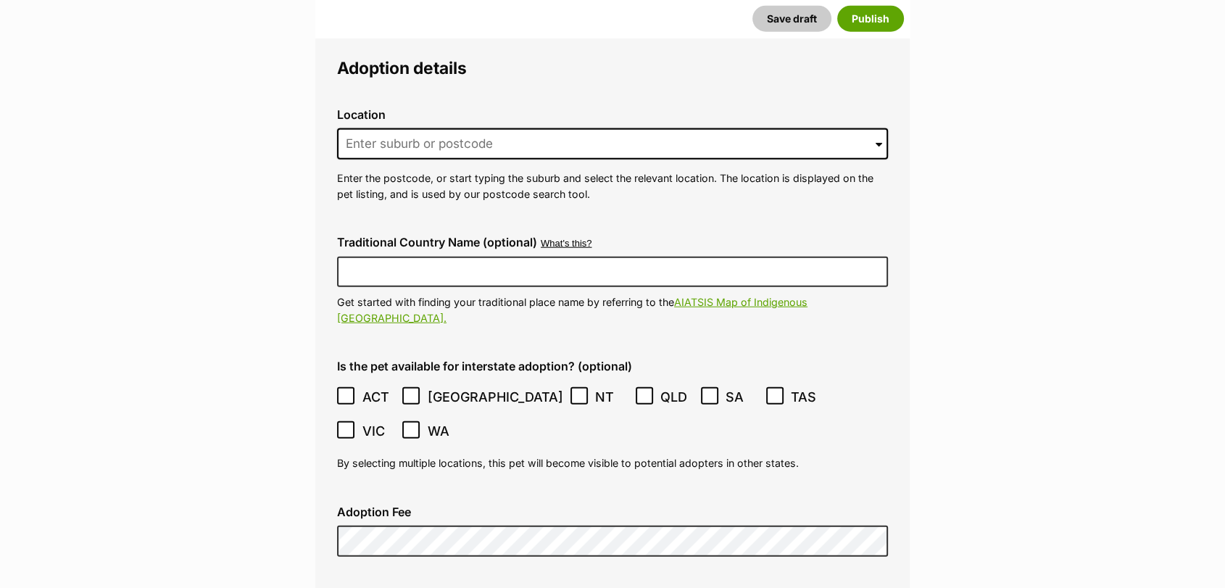
scroll to position [3522, 0]
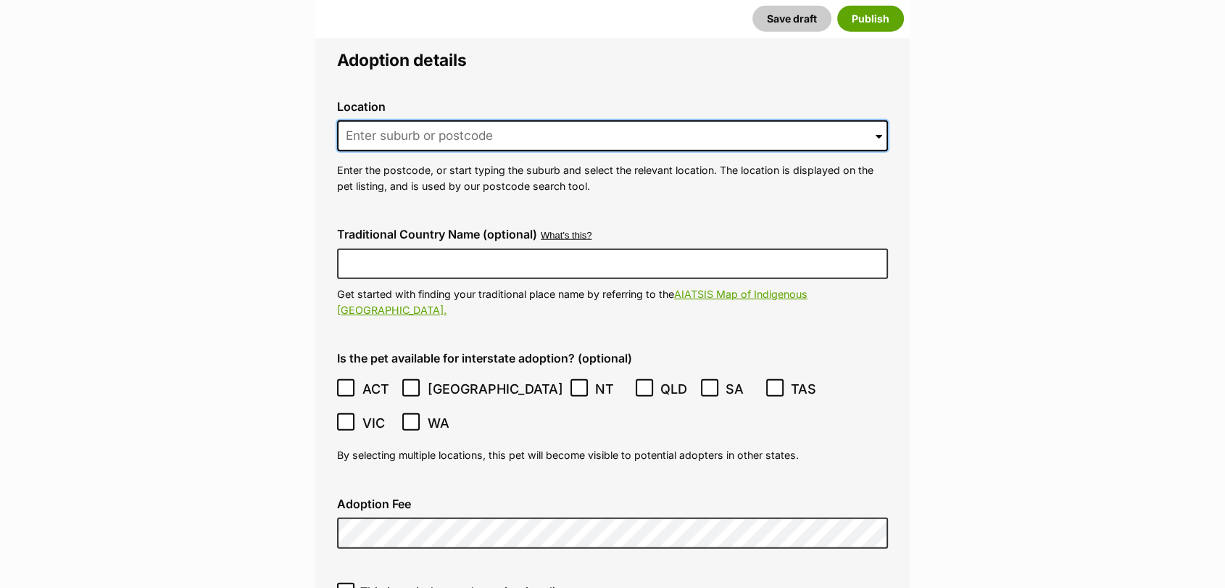
click at [626, 120] on input at bounding box center [612, 136] width 551 height 32
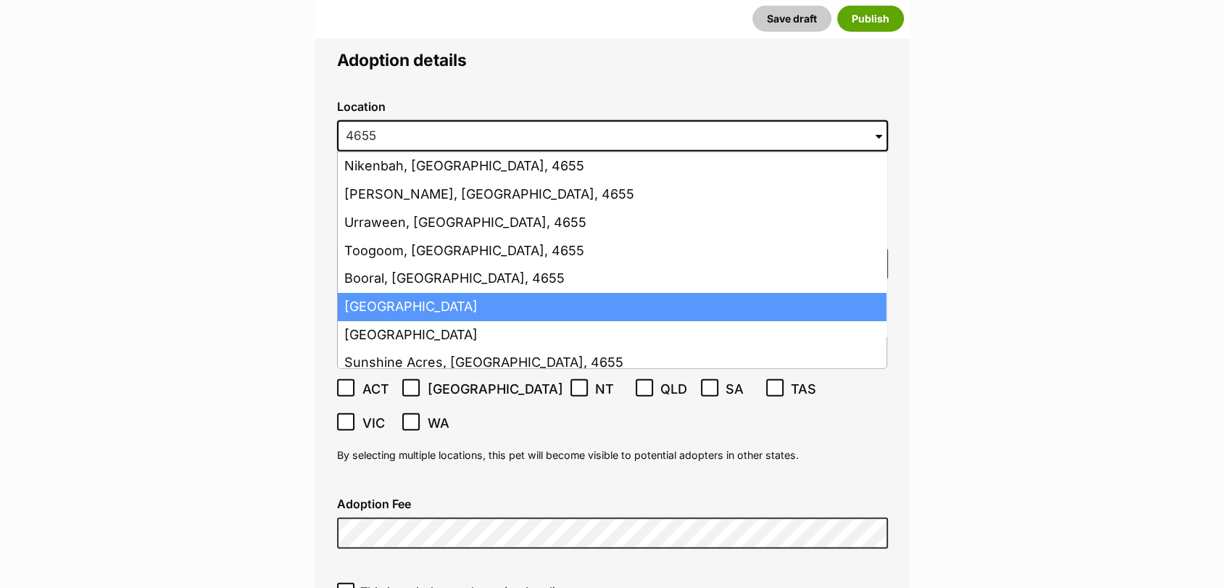
click at [533, 293] on li "Hervey Bay, Queensland, 4655" at bounding box center [612, 307] width 548 height 28
type input "Hervey Bay, Queensland, 4655"
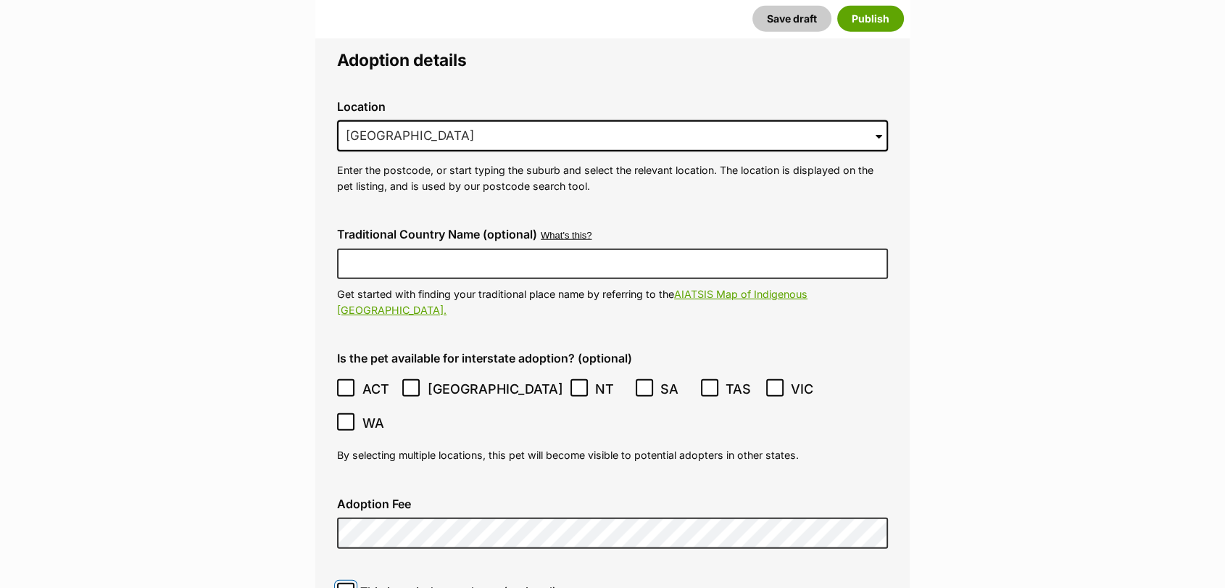
click at [344, 583] on input "This is an indoor-only cat (optional)" at bounding box center [345, 591] width 17 height 17
checkbox input "true"
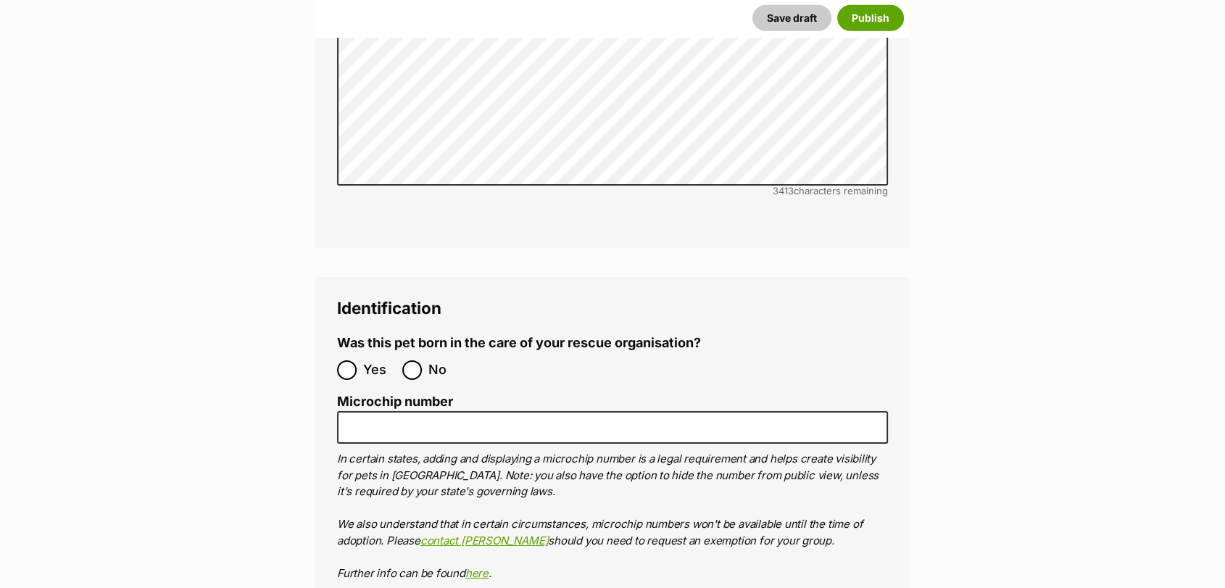
scroll to position [4749, 0]
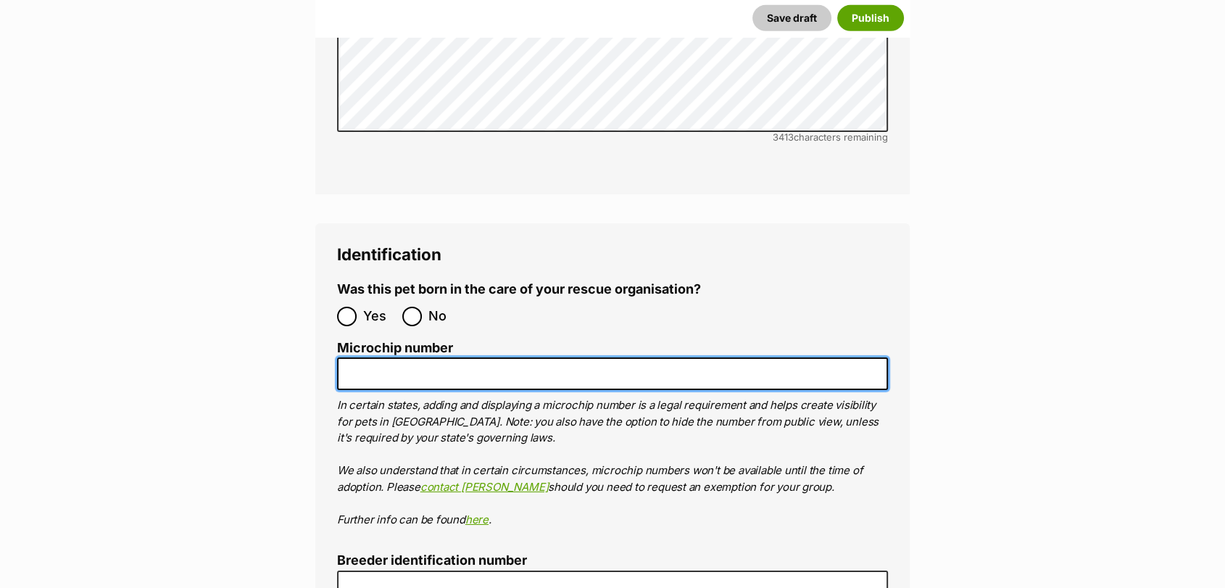
click at [417, 357] on input "Microchip number" at bounding box center [612, 373] width 551 height 33
paste input "953010007929299"
type input "953010007929299"
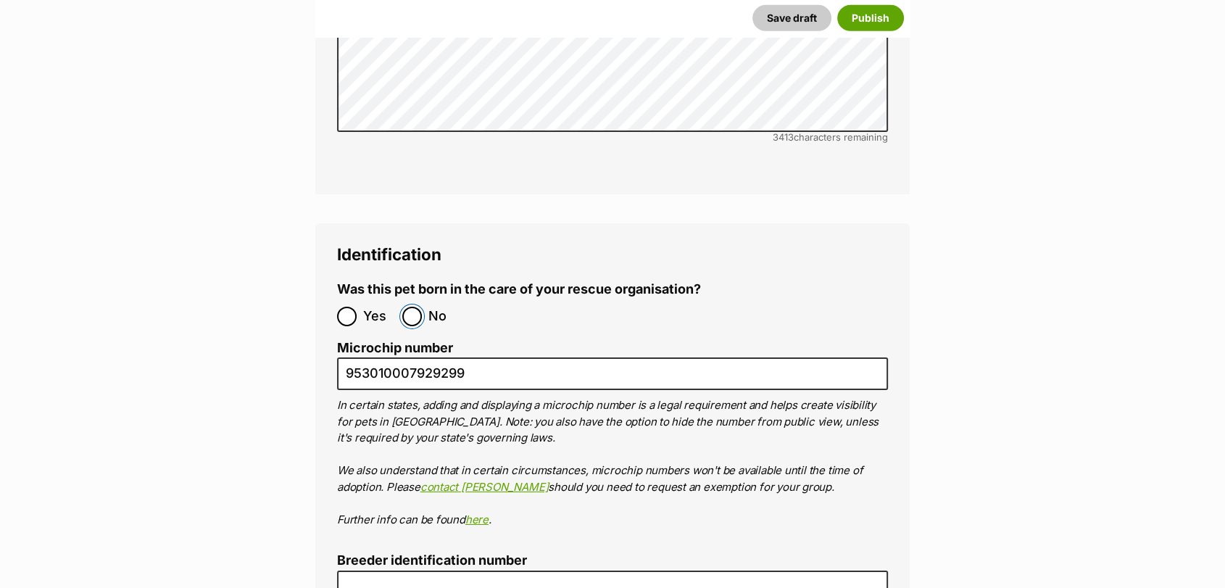
click at [416, 306] on input "No" at bounding box center [412, 316] width 20 height 20
radio input "true"
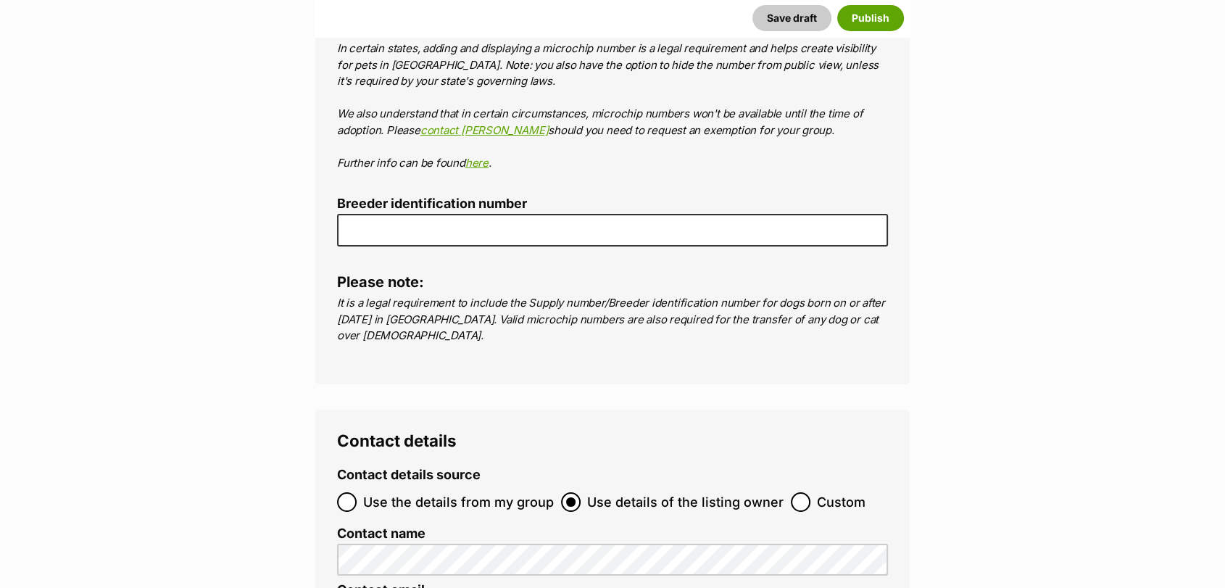
scroll to position [5152, 0]
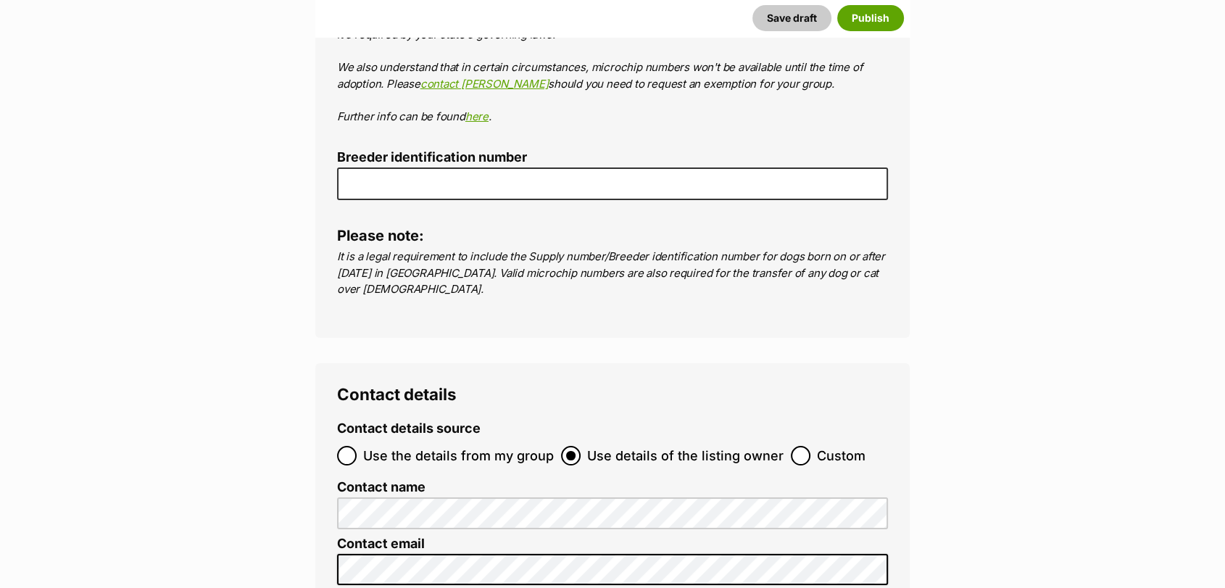
click at [682, 102] on fieldset "Identification Was this pet born in the care of your rescue organisation? Yes N…" at bounding box center [612, 24] width 551 height 364
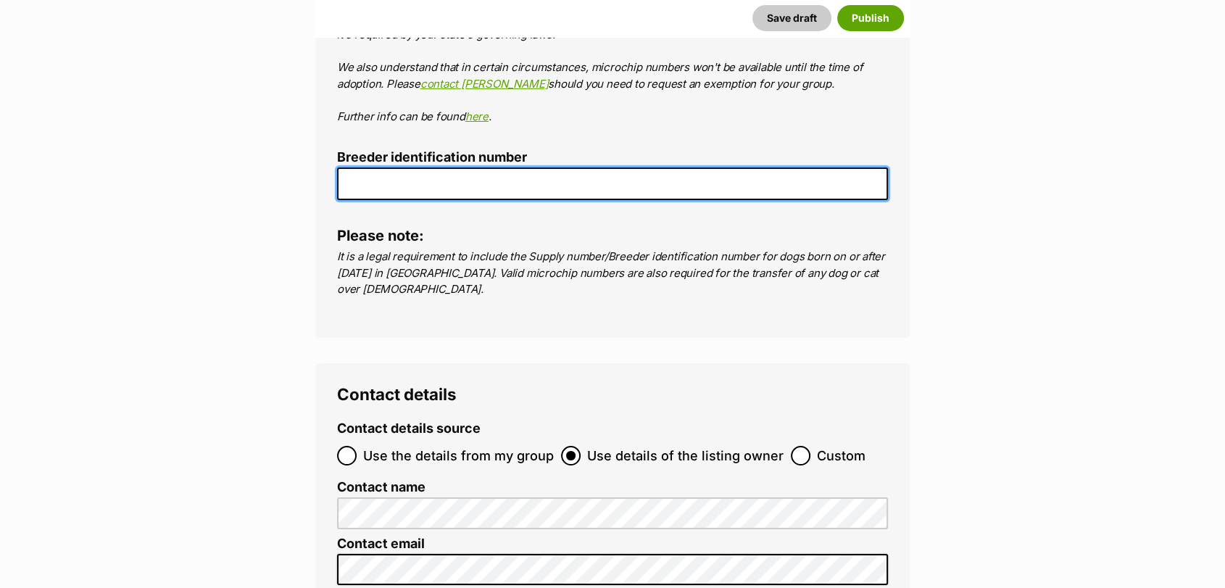
click at [680, 167] on input "Breeder identification number" at bounding box center [612, 183] width 551 height 33
type input "0016197957671"
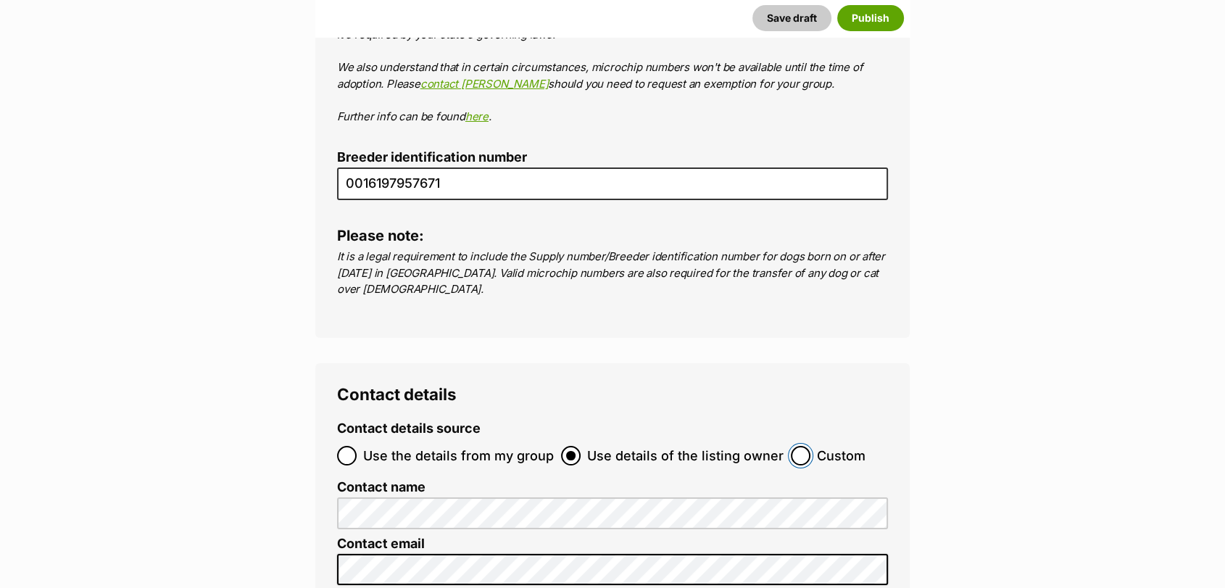
click at [798, 446] on input "Custom" at bounding box center [800, 456] width 20 height 20
radio input "true"
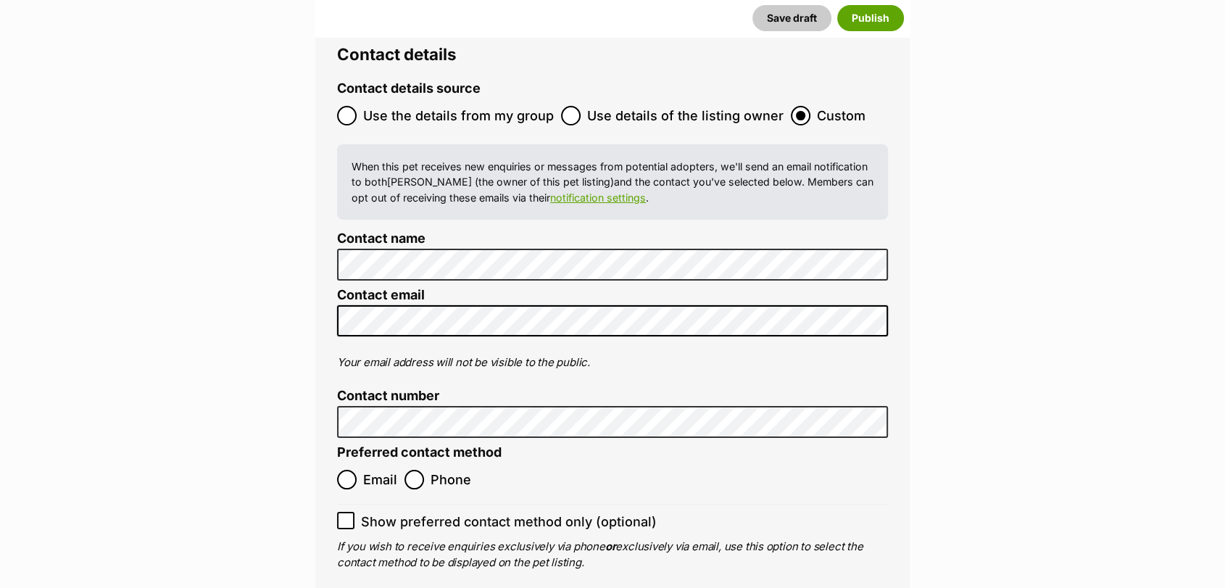
scroll to position [5523, 0]
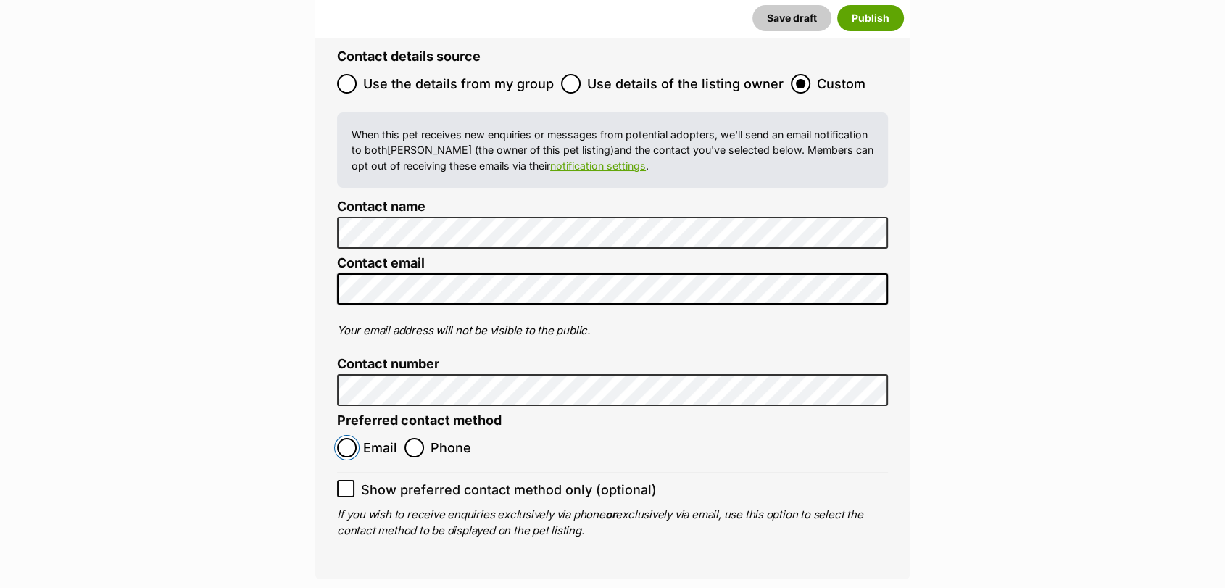
click at [339, 438] on input "Email" at bounding box center [347, 448] width 20 height 20
radio input "true"
click at [352, 480] on input "Show preferred contact method only (optional)" at bounding box center [345, 488] width 17 height 17
checkbox input "true"
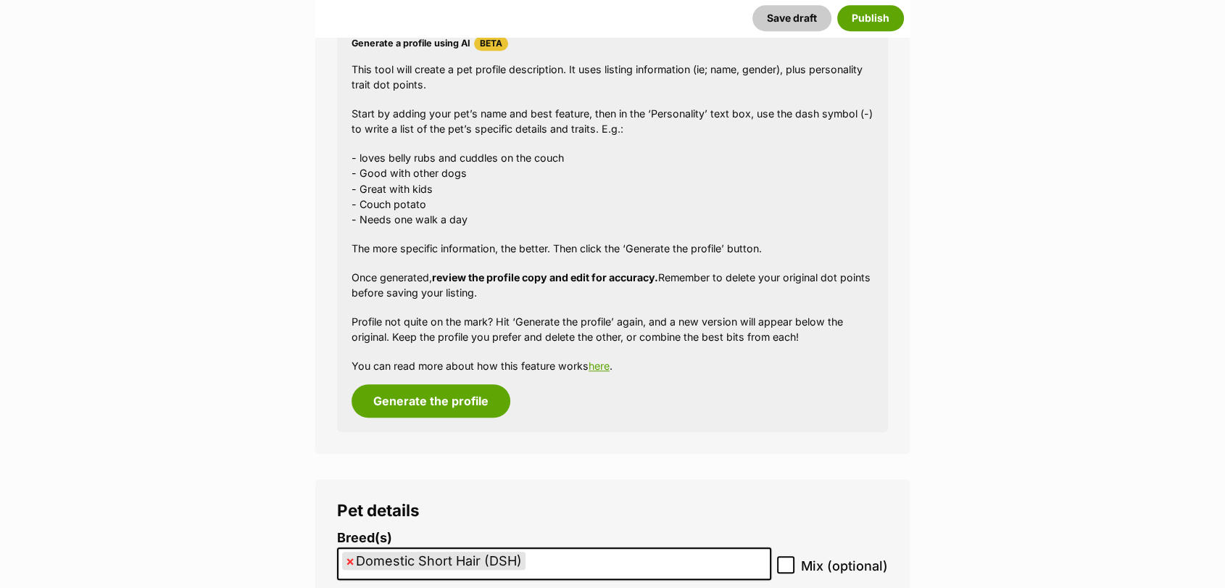
scroll to position [1331, 0]
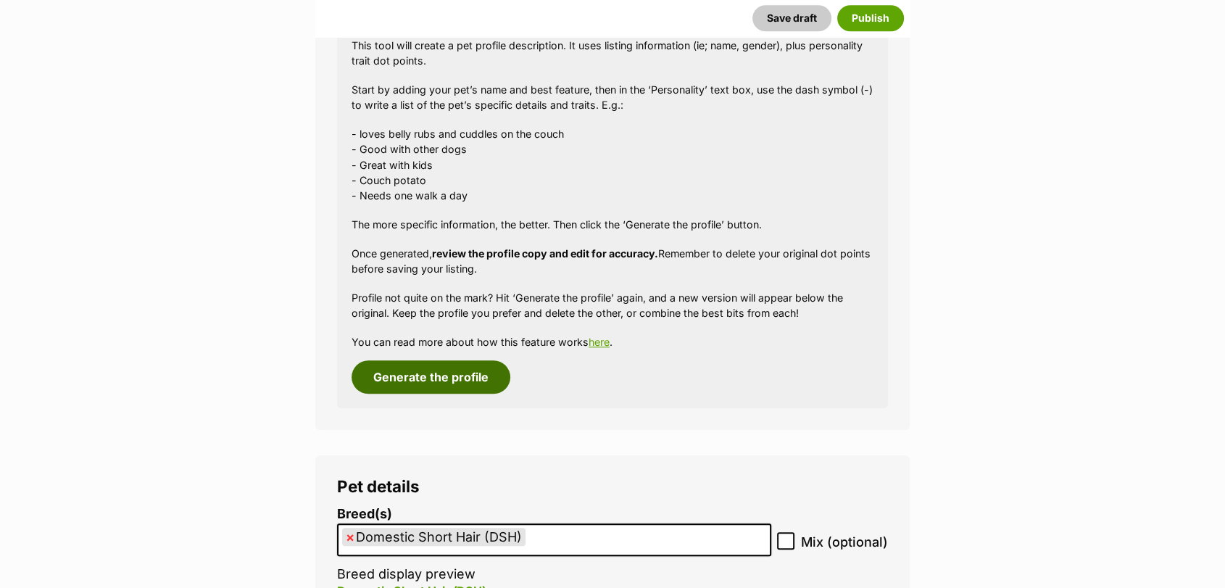
click at [439, 388] on button "Generate the profile" at bounding box center [430, 376] width 159 height 33
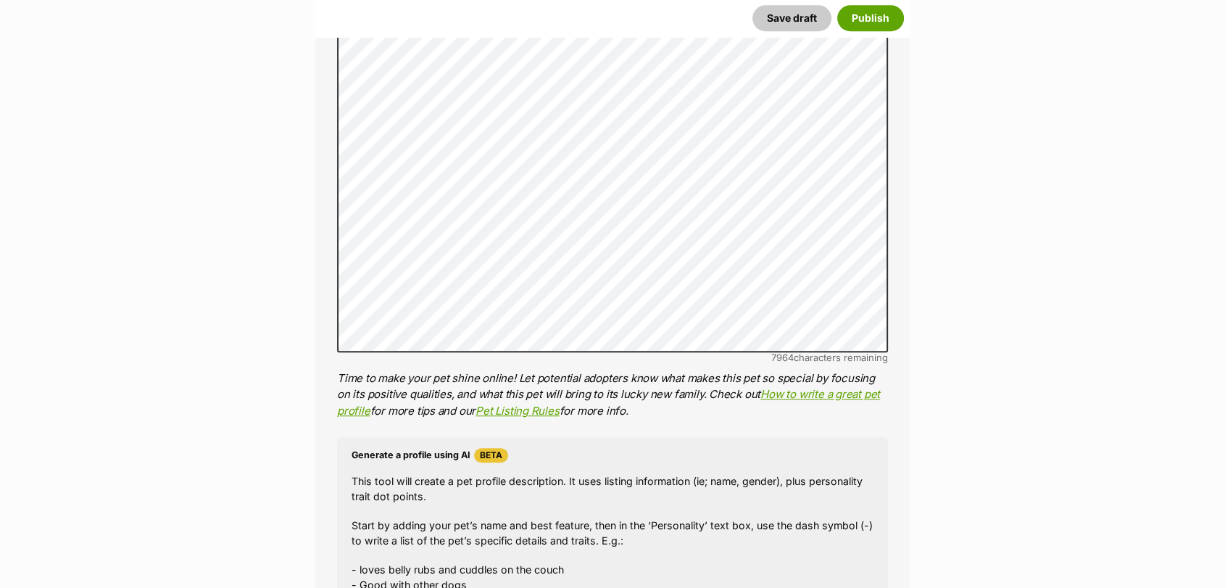
scroll to position [887, 0]
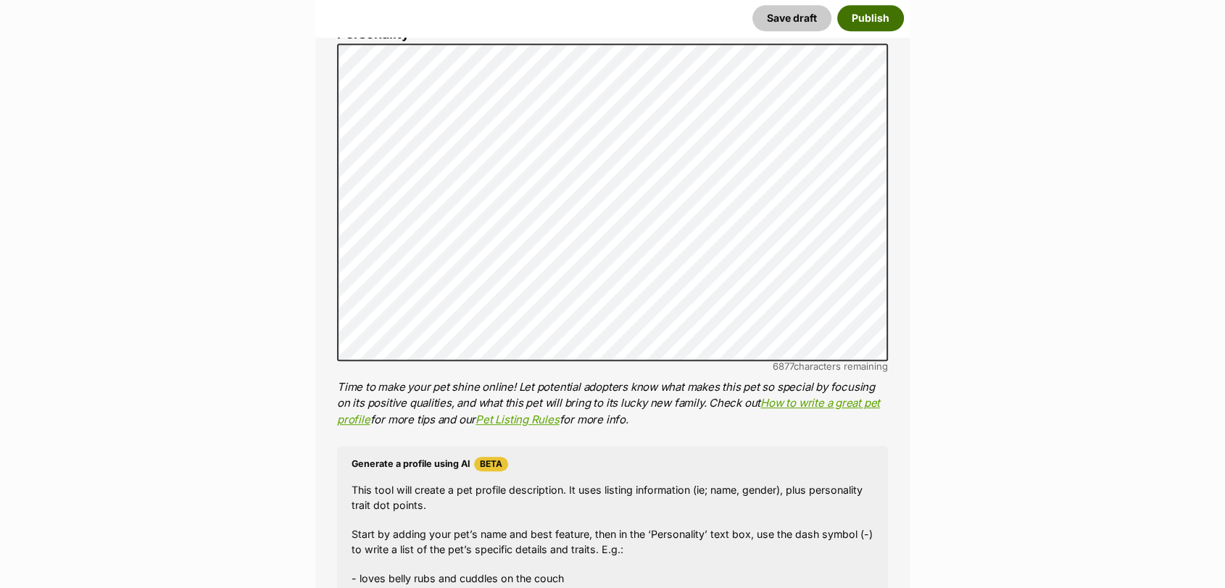
click at [880, 12] on button "Publish" at bounding box center [870, 18] width 67 height 26
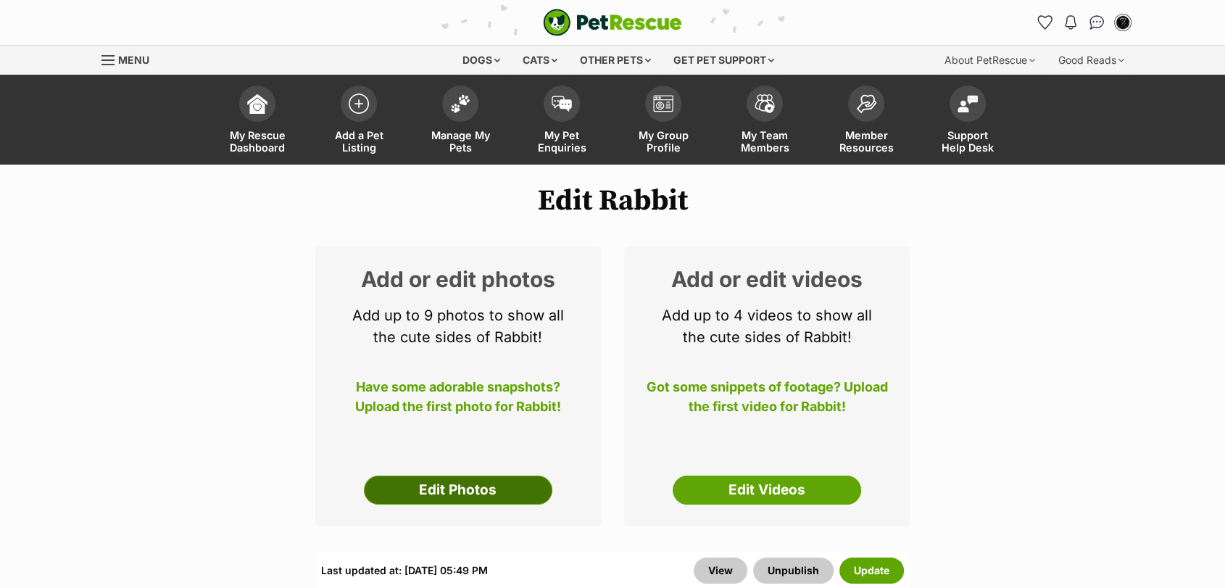
click at [487, 485] on link "Edit Photos" at bounding box center [458, 489] width 188 height 29
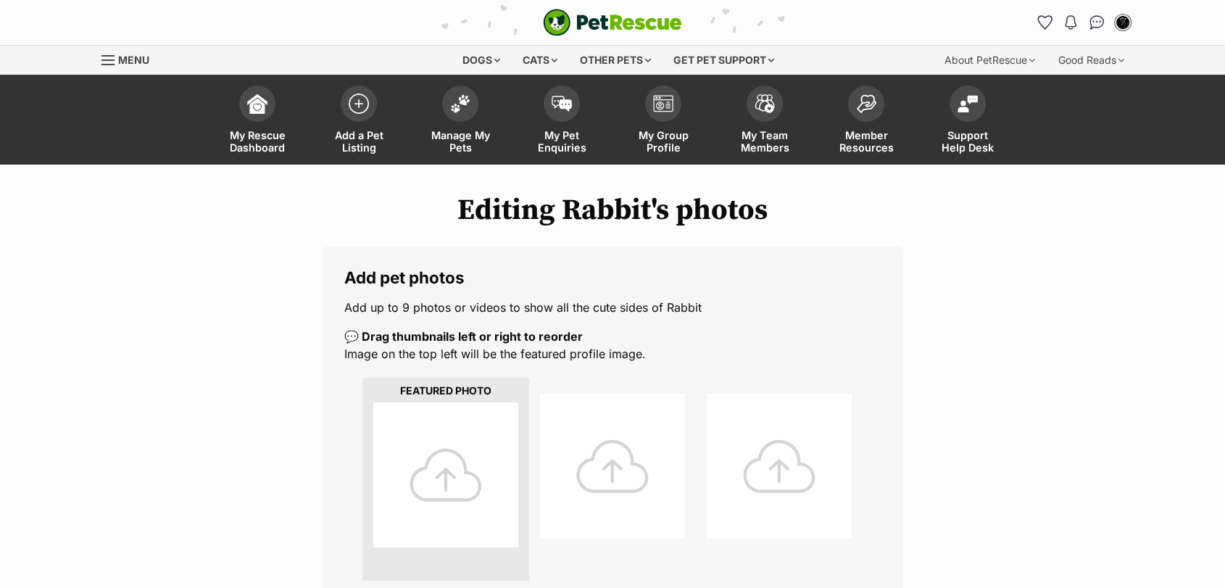
click at [487, 485] on div at bounding box center [445, 474] width 145 height 145
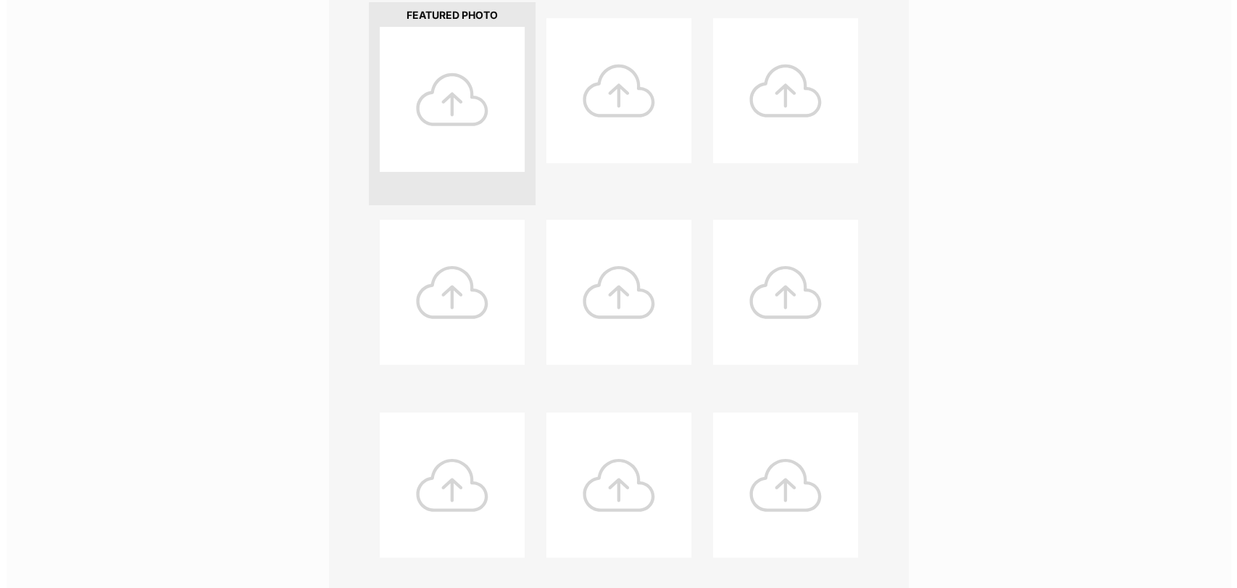
scroll to position [369, 0]
click at [452, 106] on div at bounding box center [445, 105] width 145 height 145
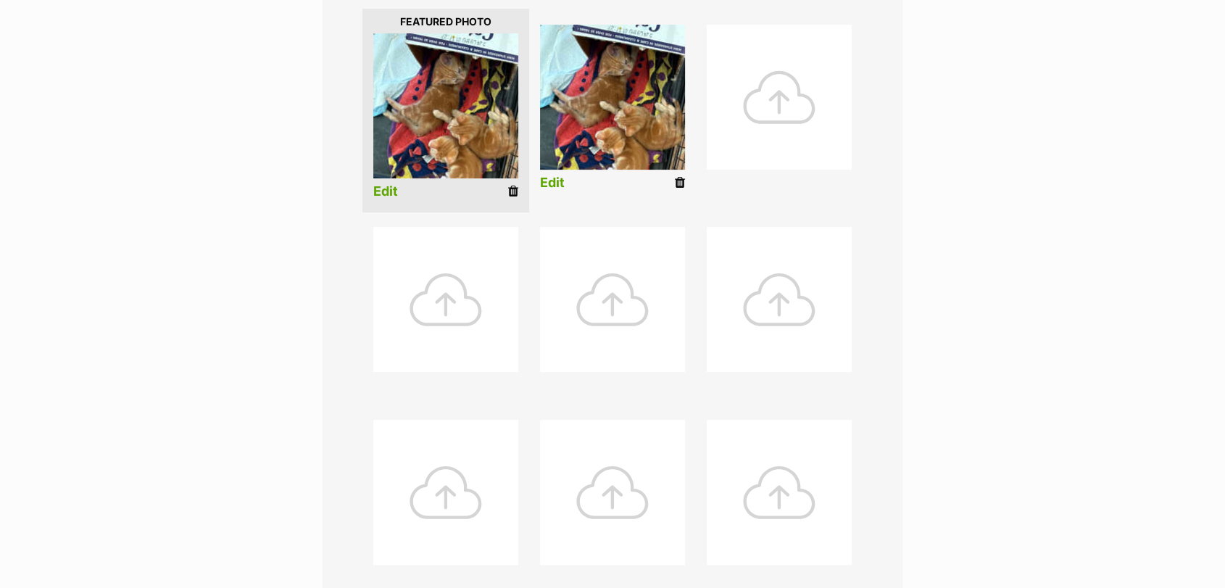
drag, startPoint x: 681, startPoint y: 185, endPoint x: 705, endPoint y: 84, distance: 104.2
click at [681, 185] on icon at bounding box center [680, 182] width 10 height 13
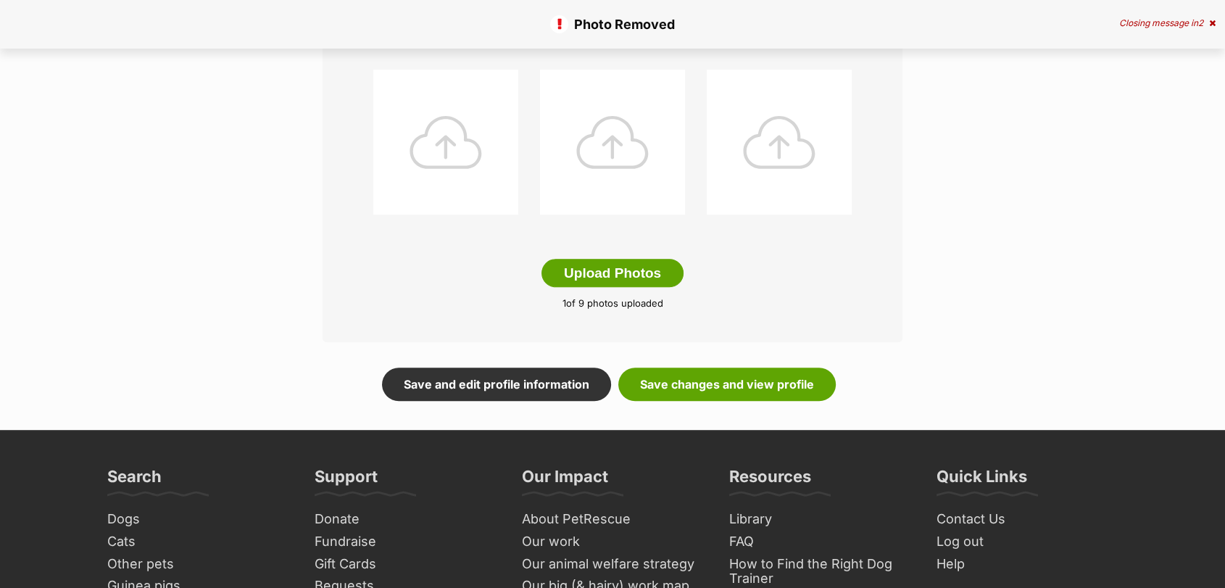
scroll to position [710, 0]
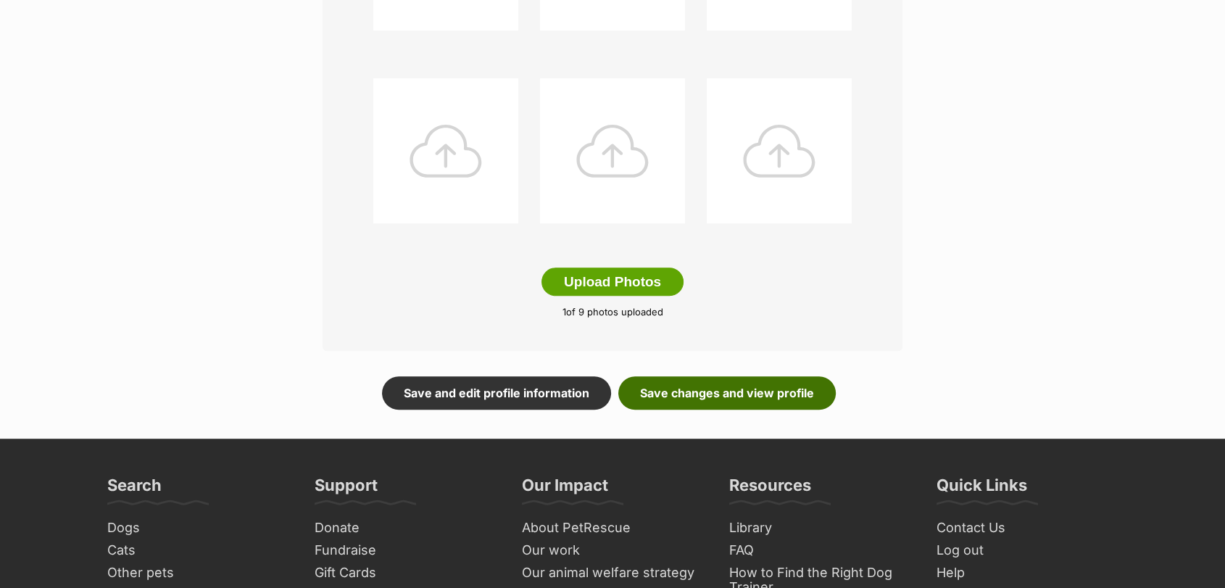
click at [796, 395] on link "Save changes and view profile" at bounding box center [726, 392] width 217 height 33
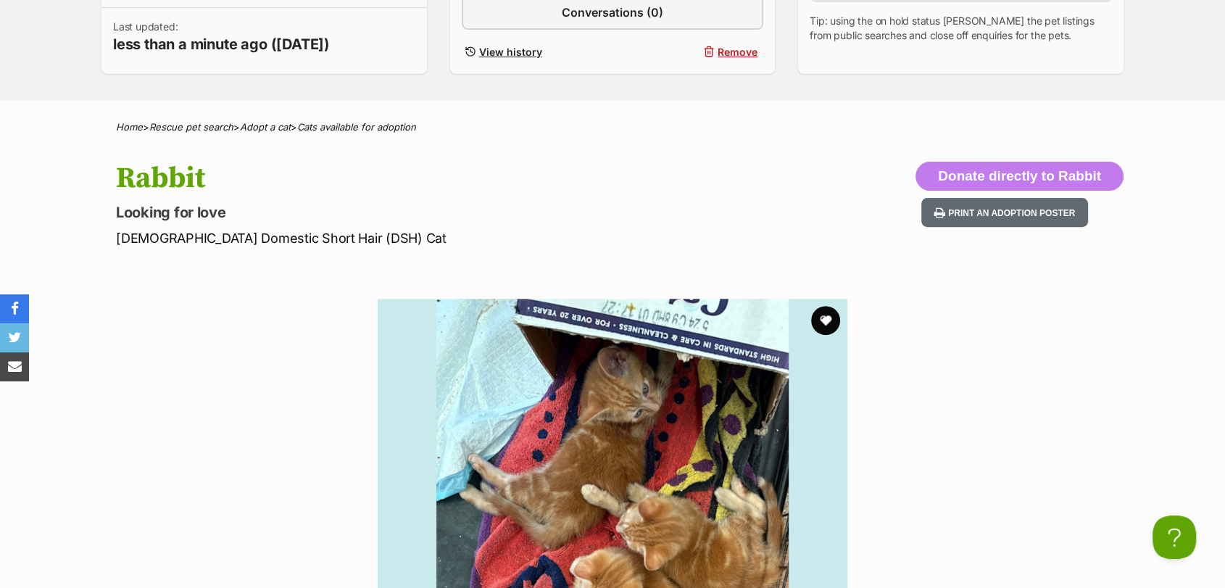
scroll to position [461, 0]
